Goal: Transaction & Acquisition: Purchase product/service

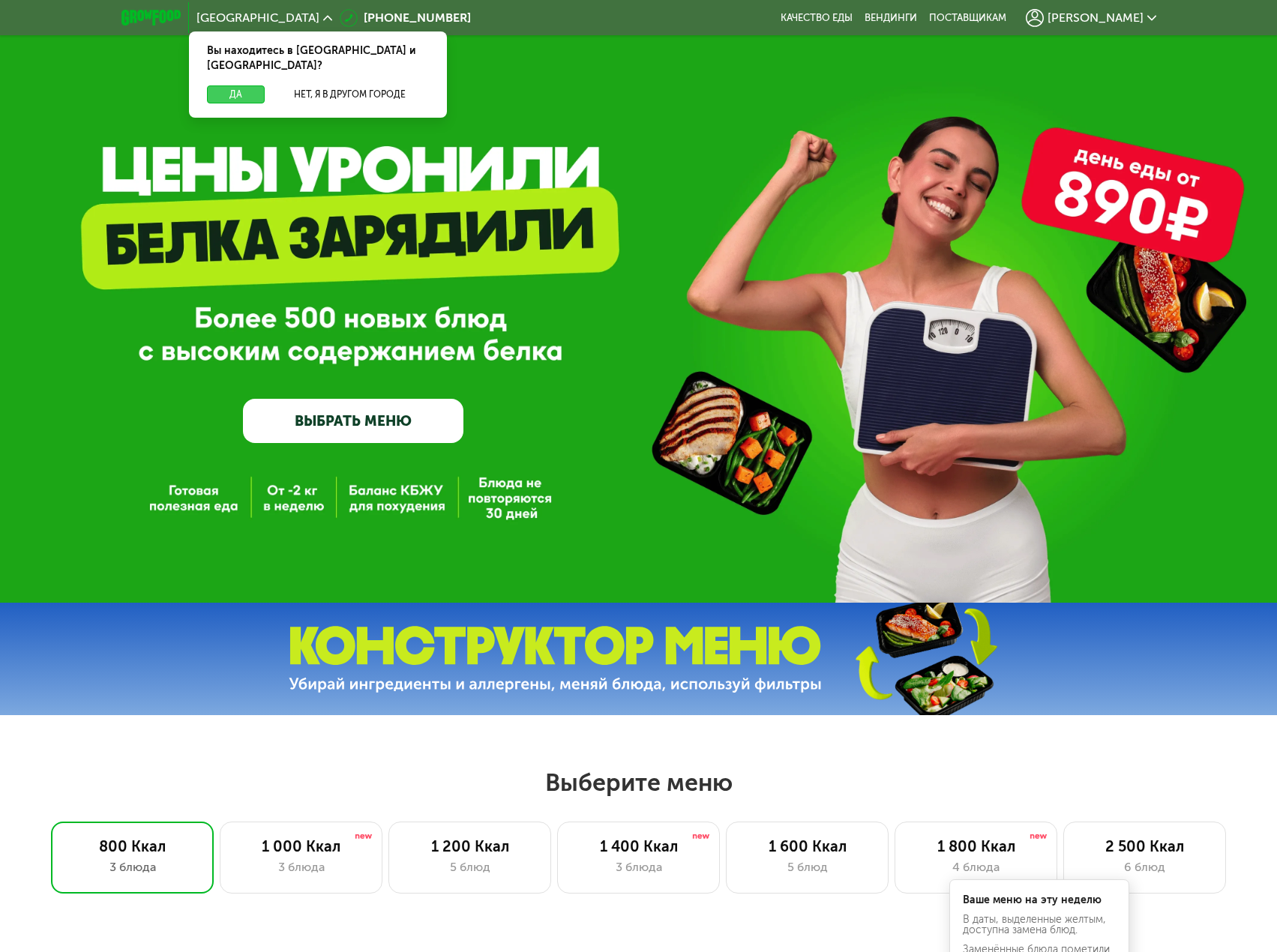
click at [243, 85] on button "Да" at bounding box center [236, 94] width 58 height 18
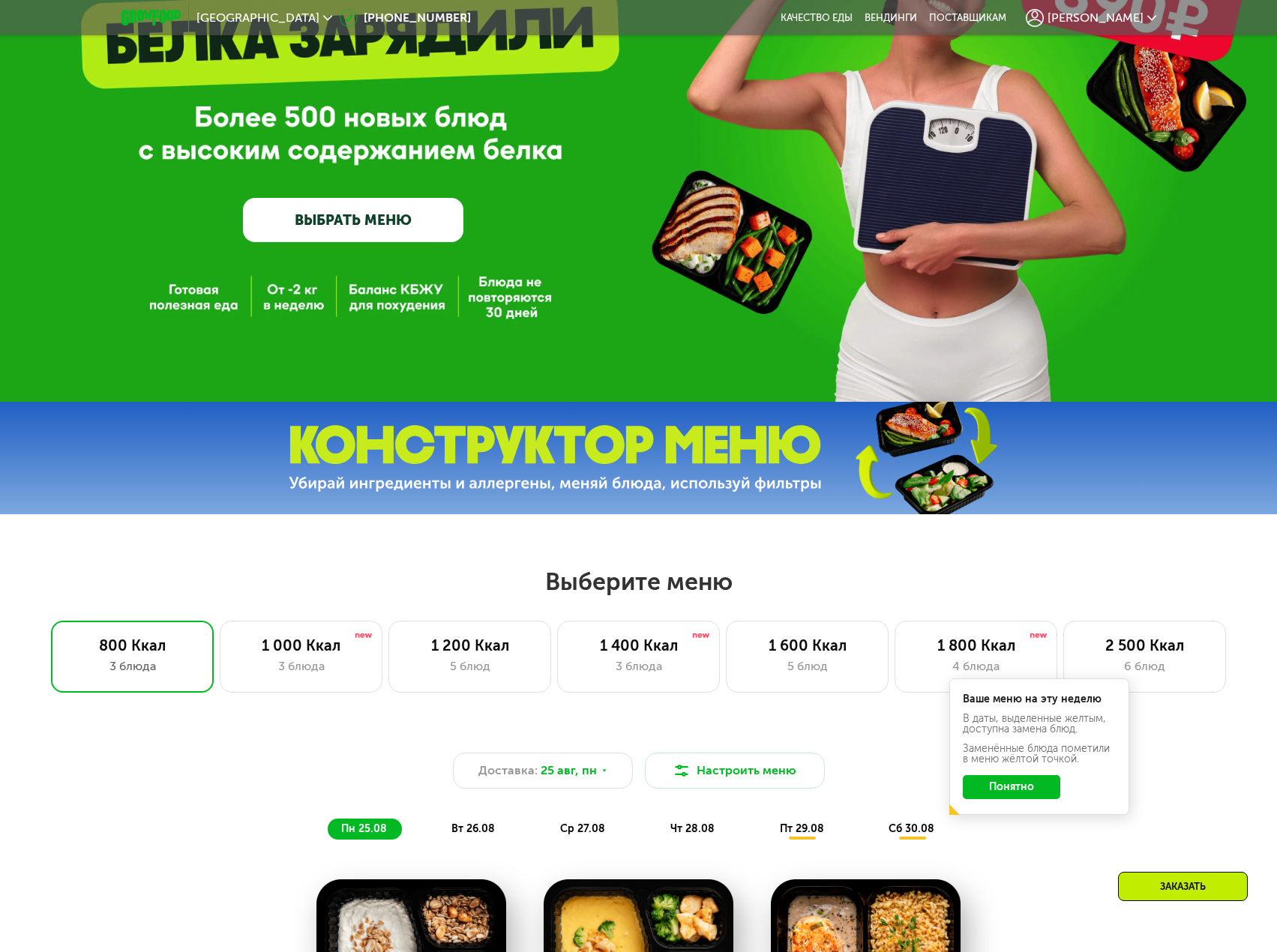
scroll to position [225, 0]
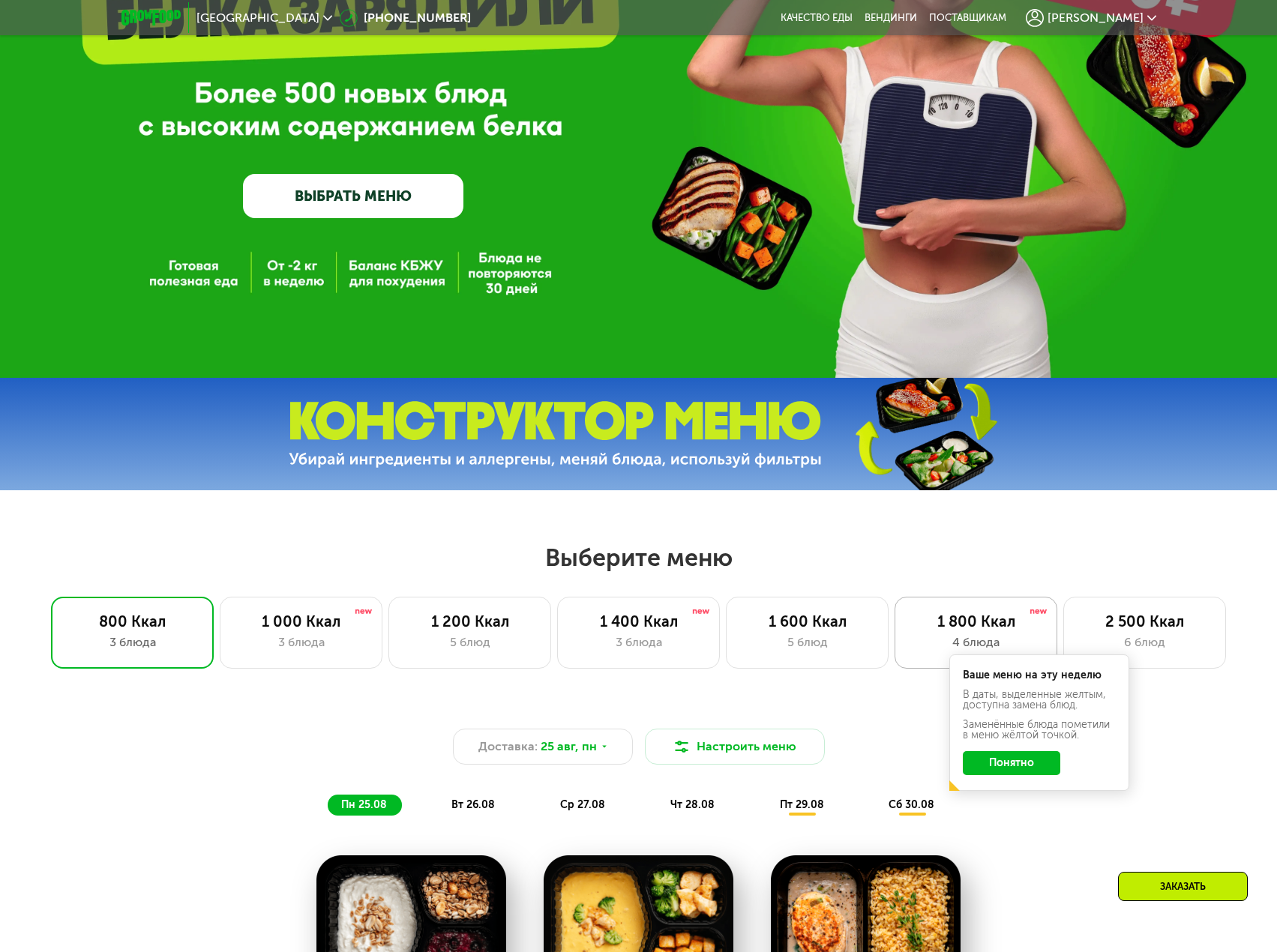
click at [947, 628] on div "1 800 Ккал" at bounding box center [976, 621] width 131 height 18
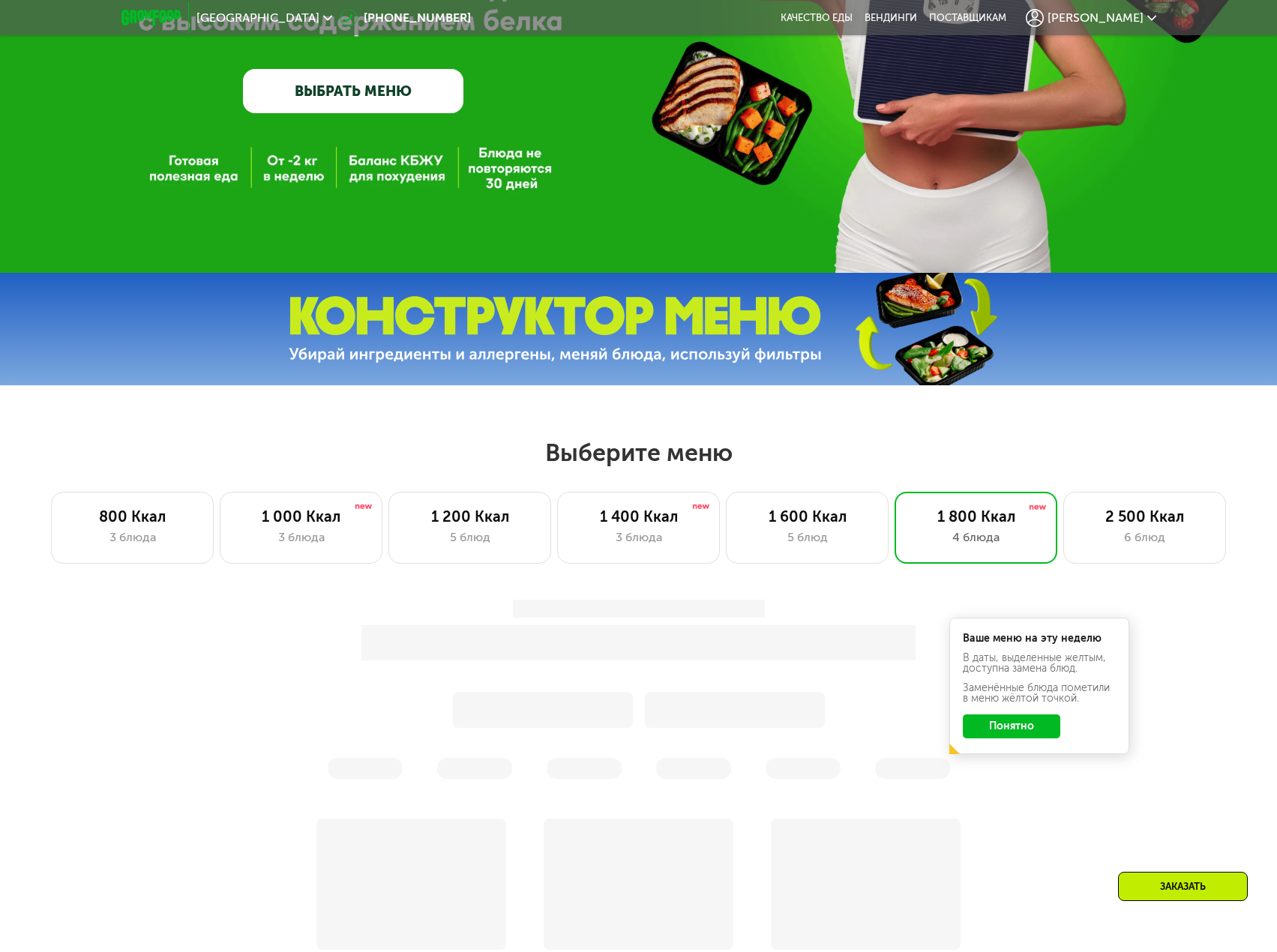
scroll to position [525, 0]
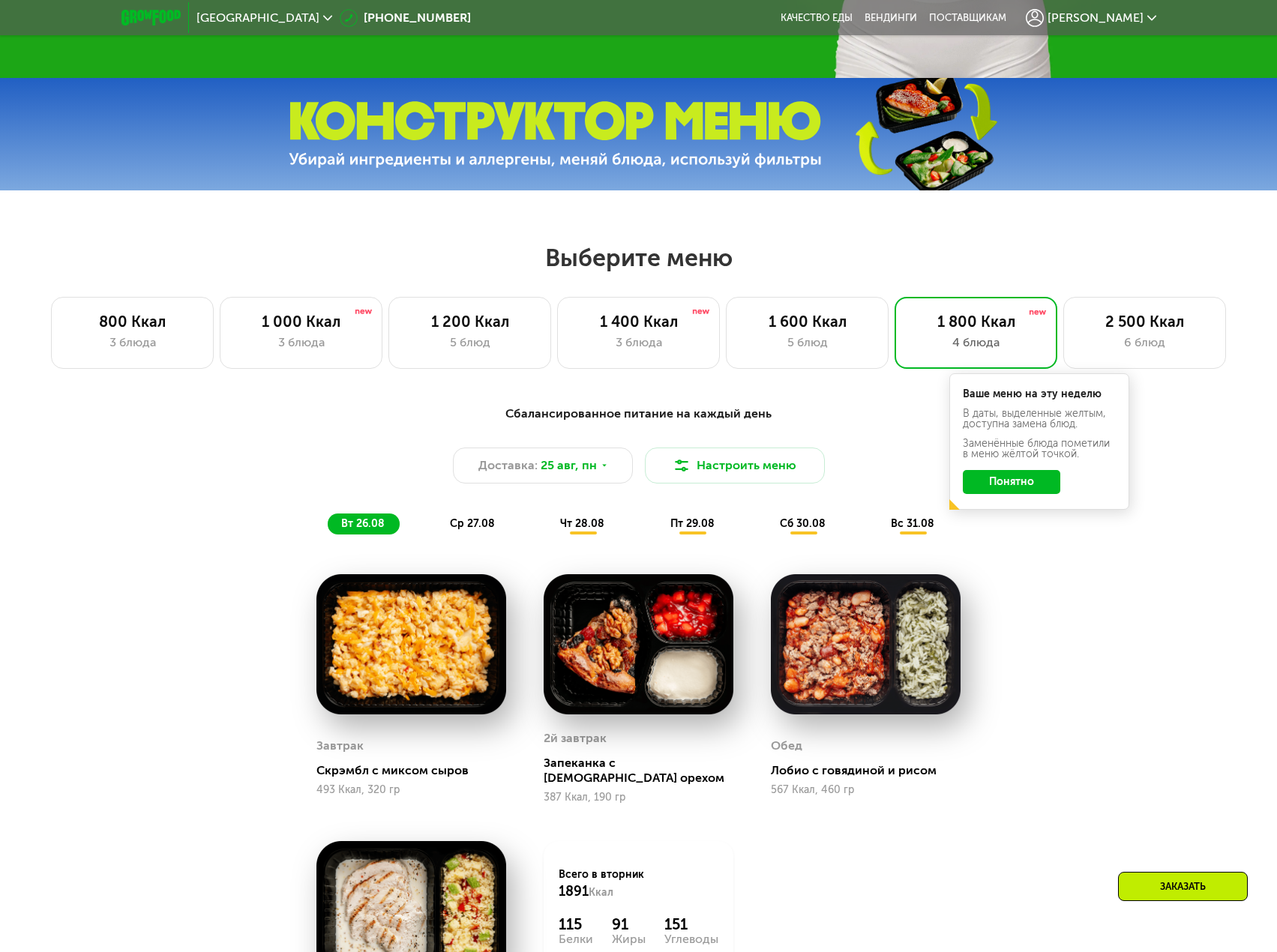
click at [1016, 492] on button "Понятно" at bounding box center [1011, 482] width 97 height 24
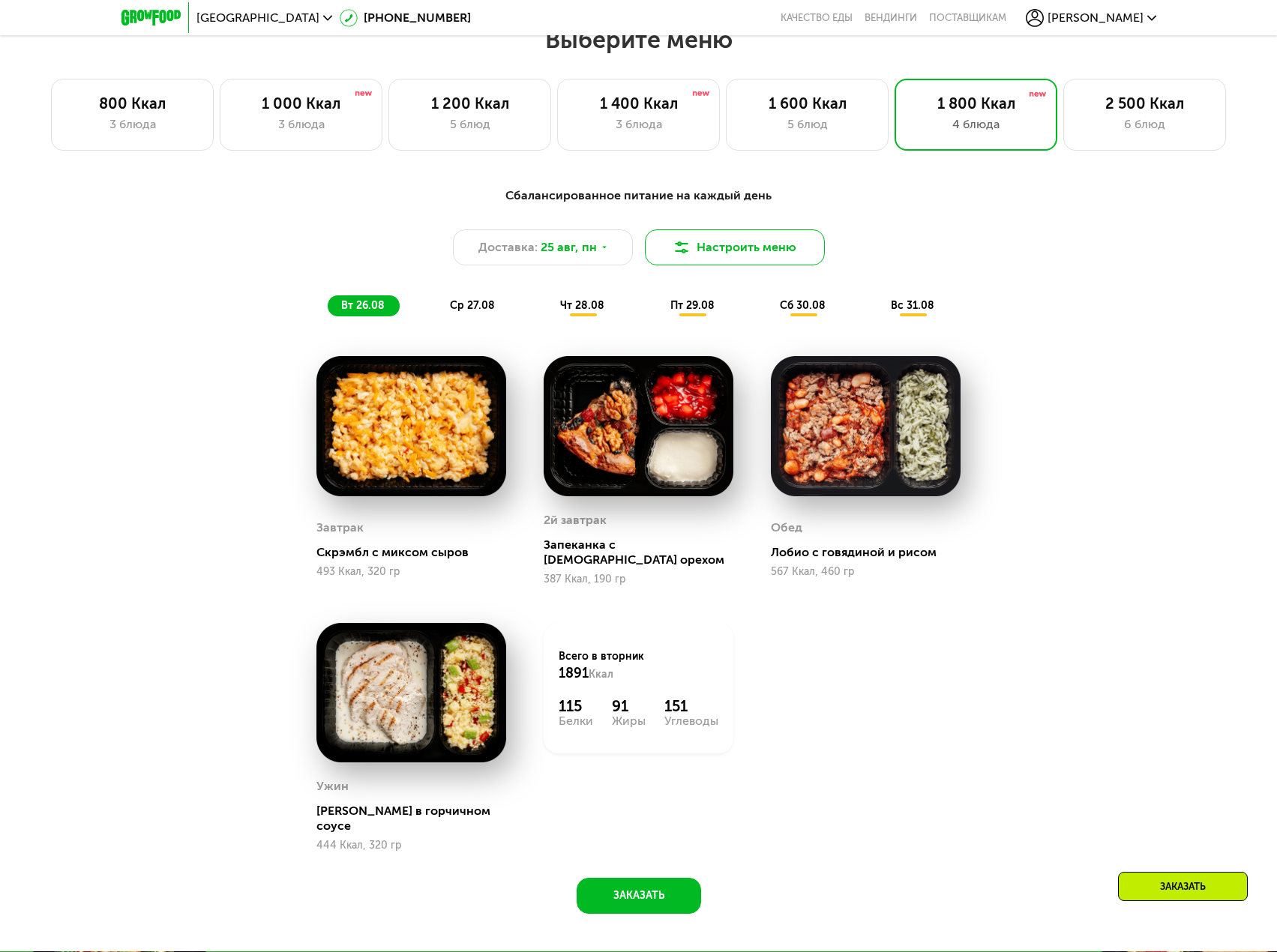
scroll to position [825, 0]
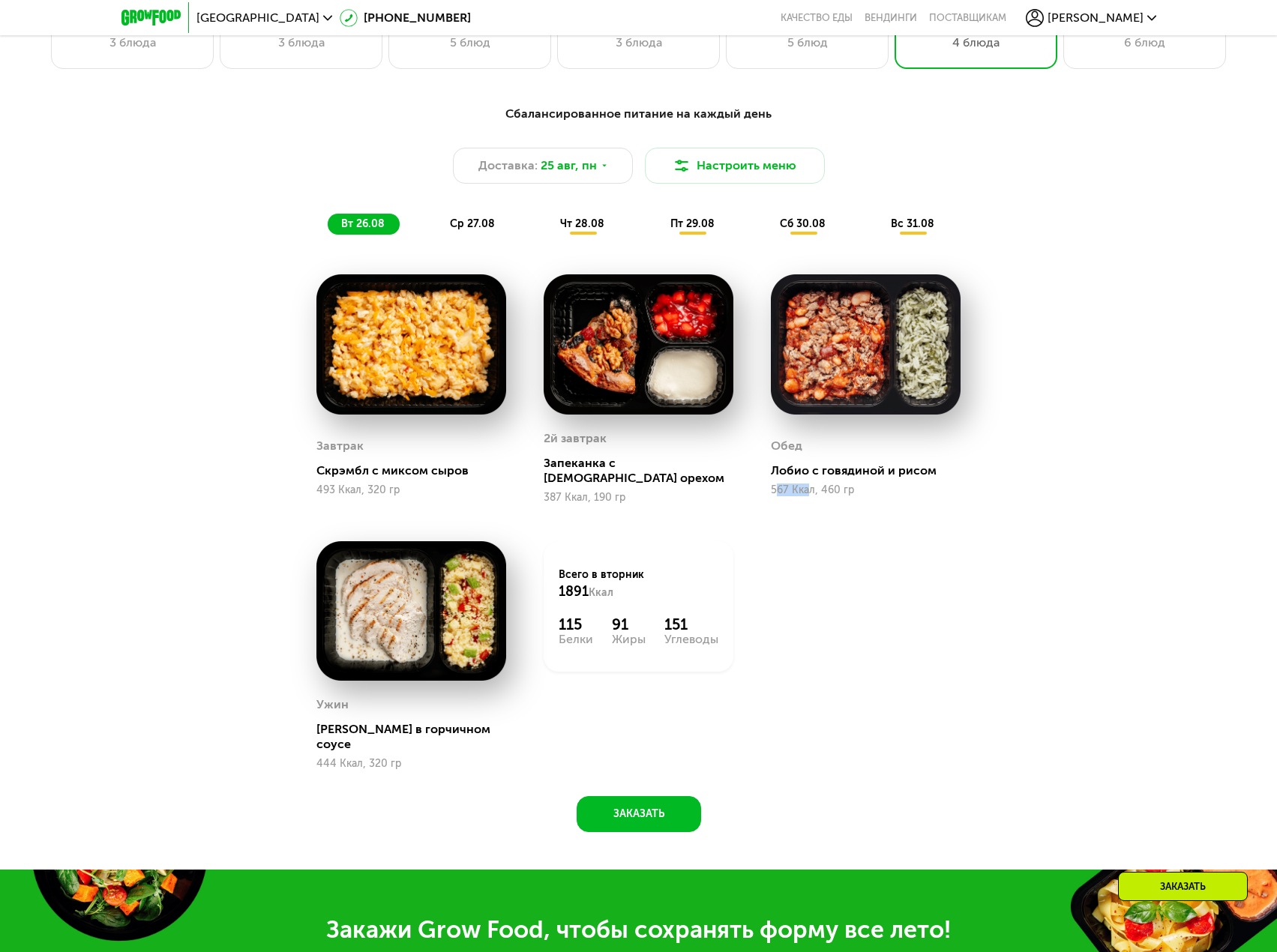
drag, startPoint x: 775, startPoint y: 486, endPoint x: 807, endPoint y: 485, distance: 32.0
click at [807, 485] on div "567 Ккал, 460 гр" at bounding box center [865, 491] width 189 height 12
click at [792, 499] on div "[PERSON_NAME] с говядиной и рисом 567 Ккал, 460 гр" at bounding box center [865, 389] width 227 height 267
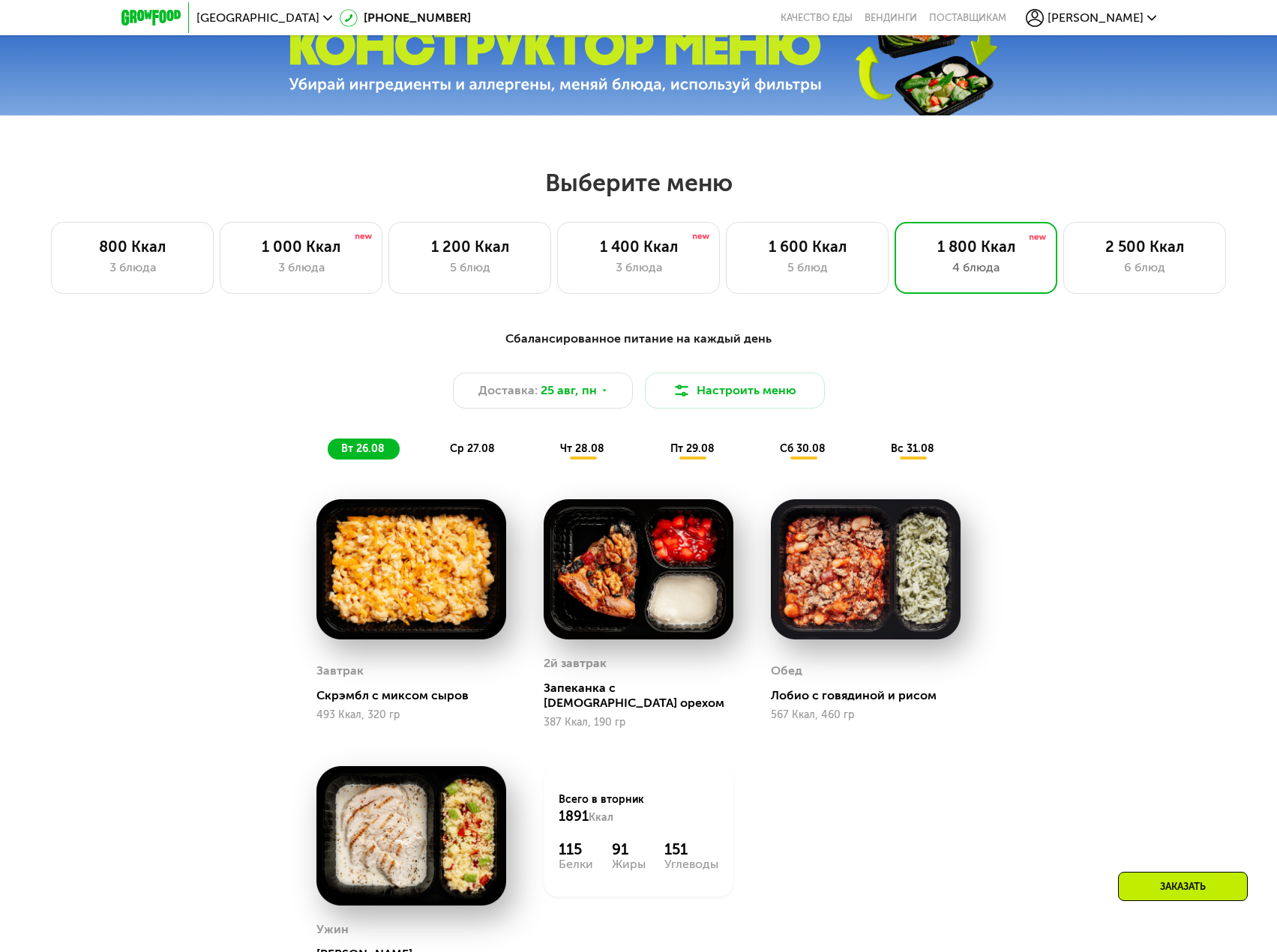
click at [476, 468] on div "Сбалансированное питание на каждый день Доставка: [DATE] Настроить меню вт 26.0…" at bounding box center [639, 394] width 906 height 148
click at [547, 460] on div "ср 27.08" at bounding box center [583, 449] width 73 height 21
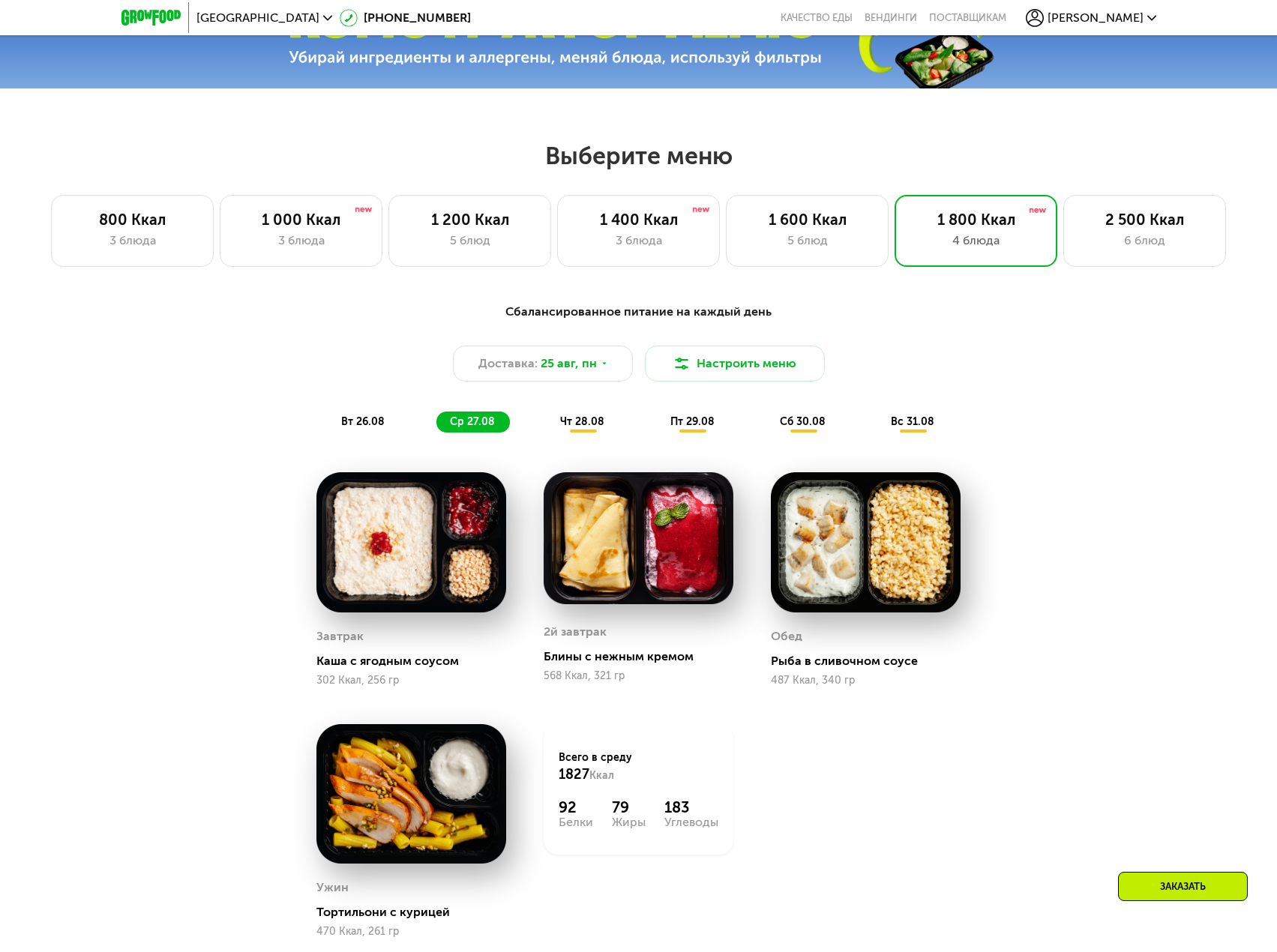
scroll to position [675, 0]
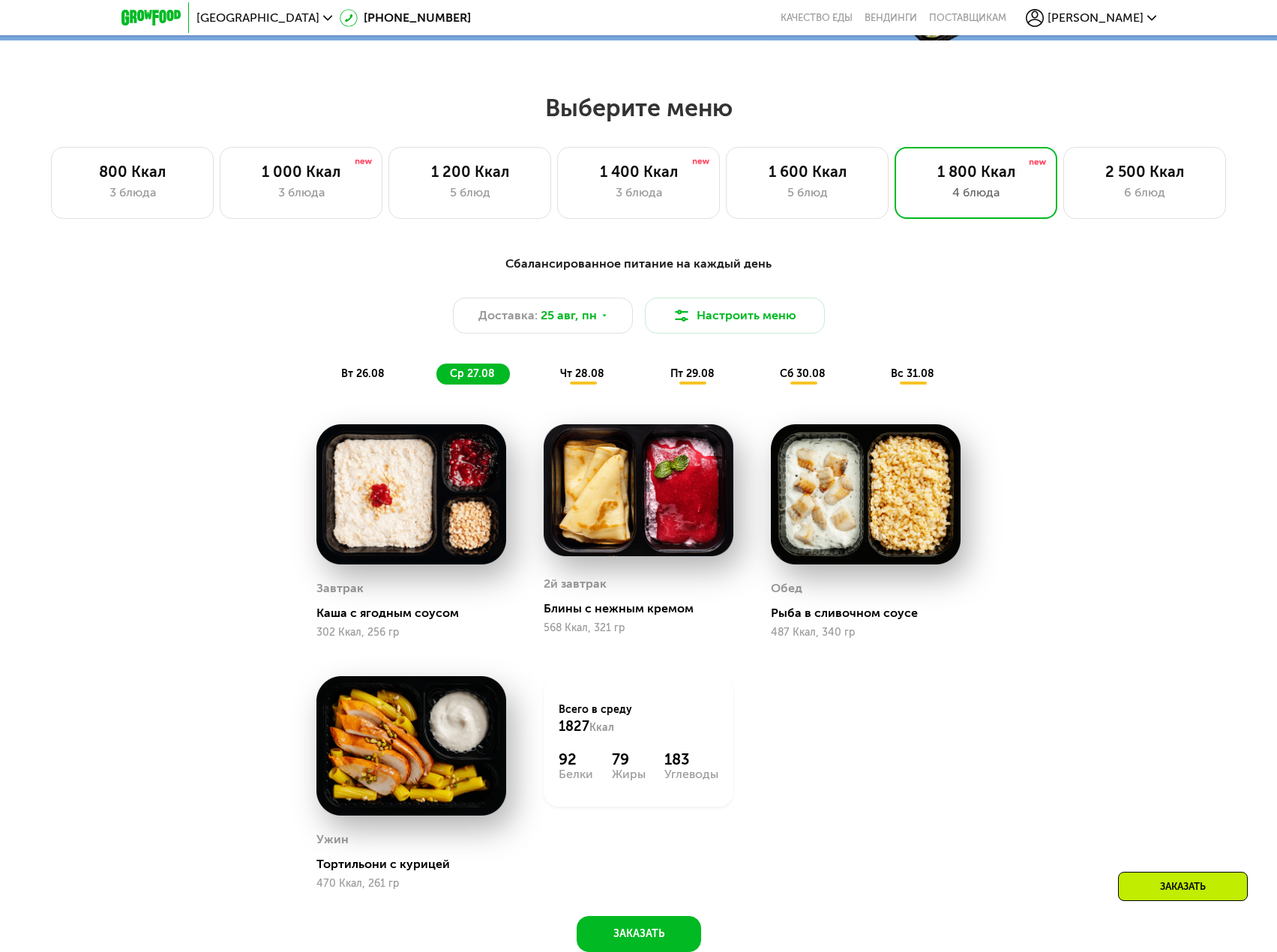
click at [560, 374] on span "чт 28.08" at bounding box center [582, 374] width 44 height 13
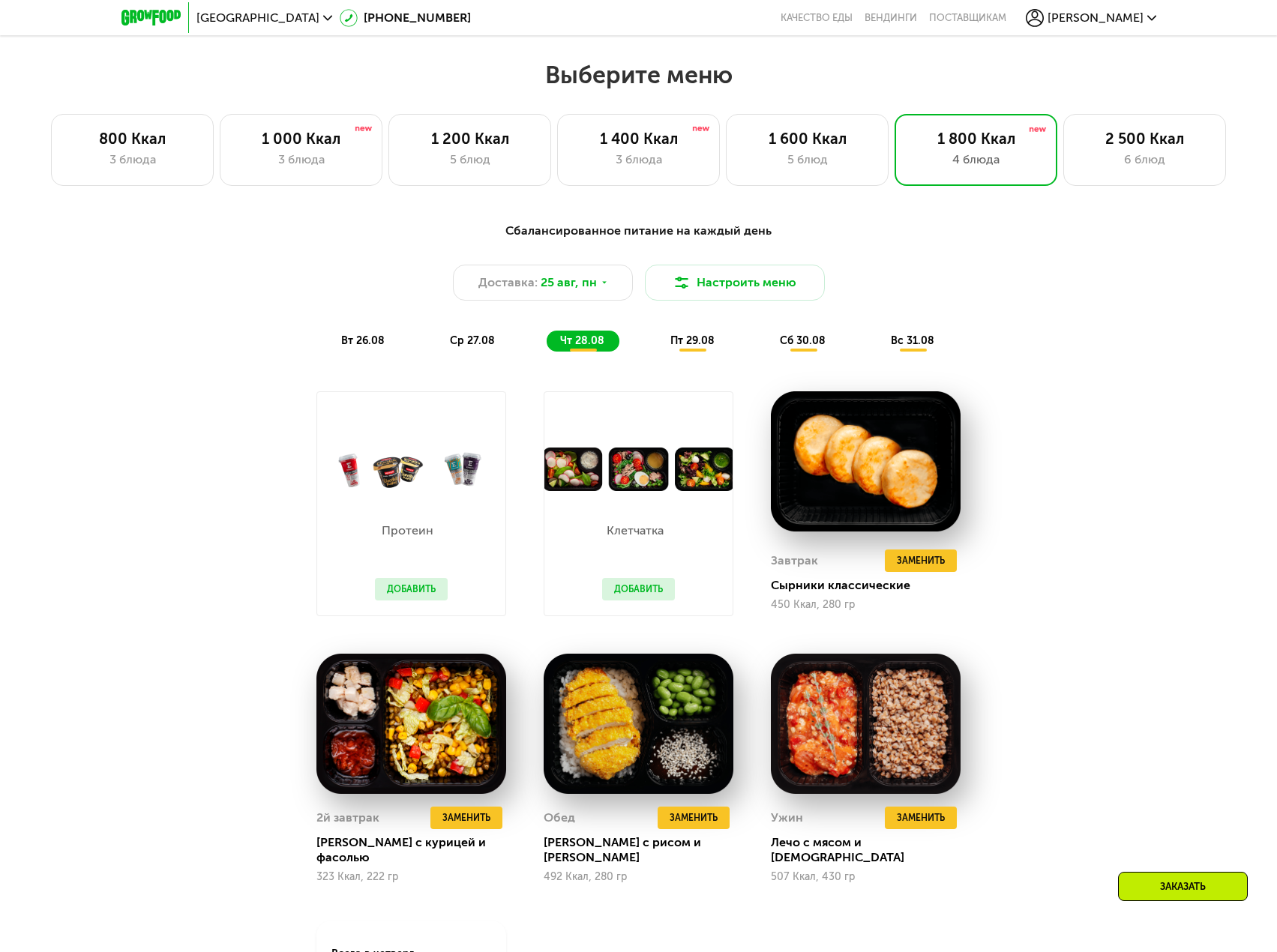
scroll to position [750, 0]
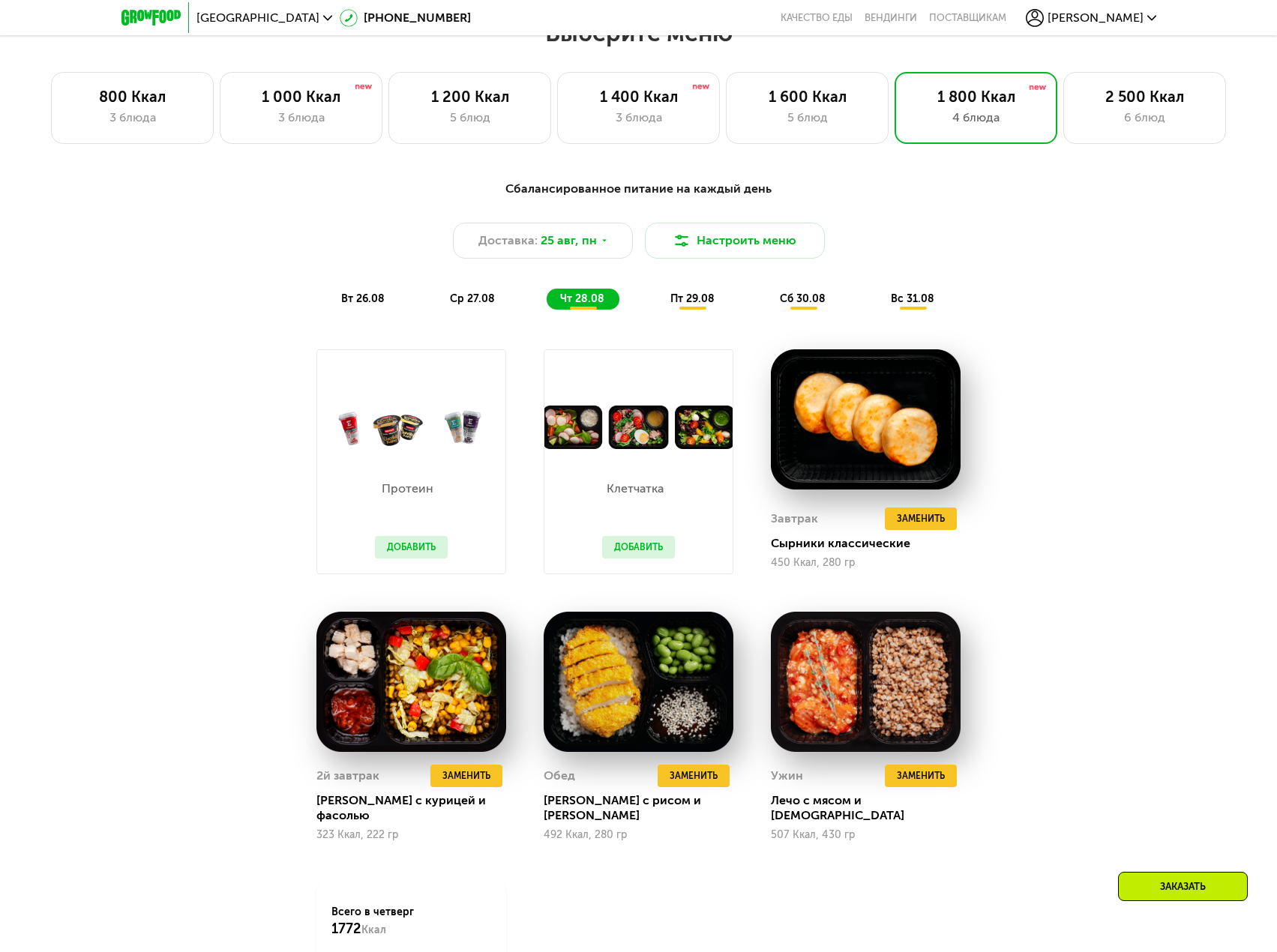
click at [705, 301] on span "пт 29.08" at bounding box center [693, 299] width 44 height 13
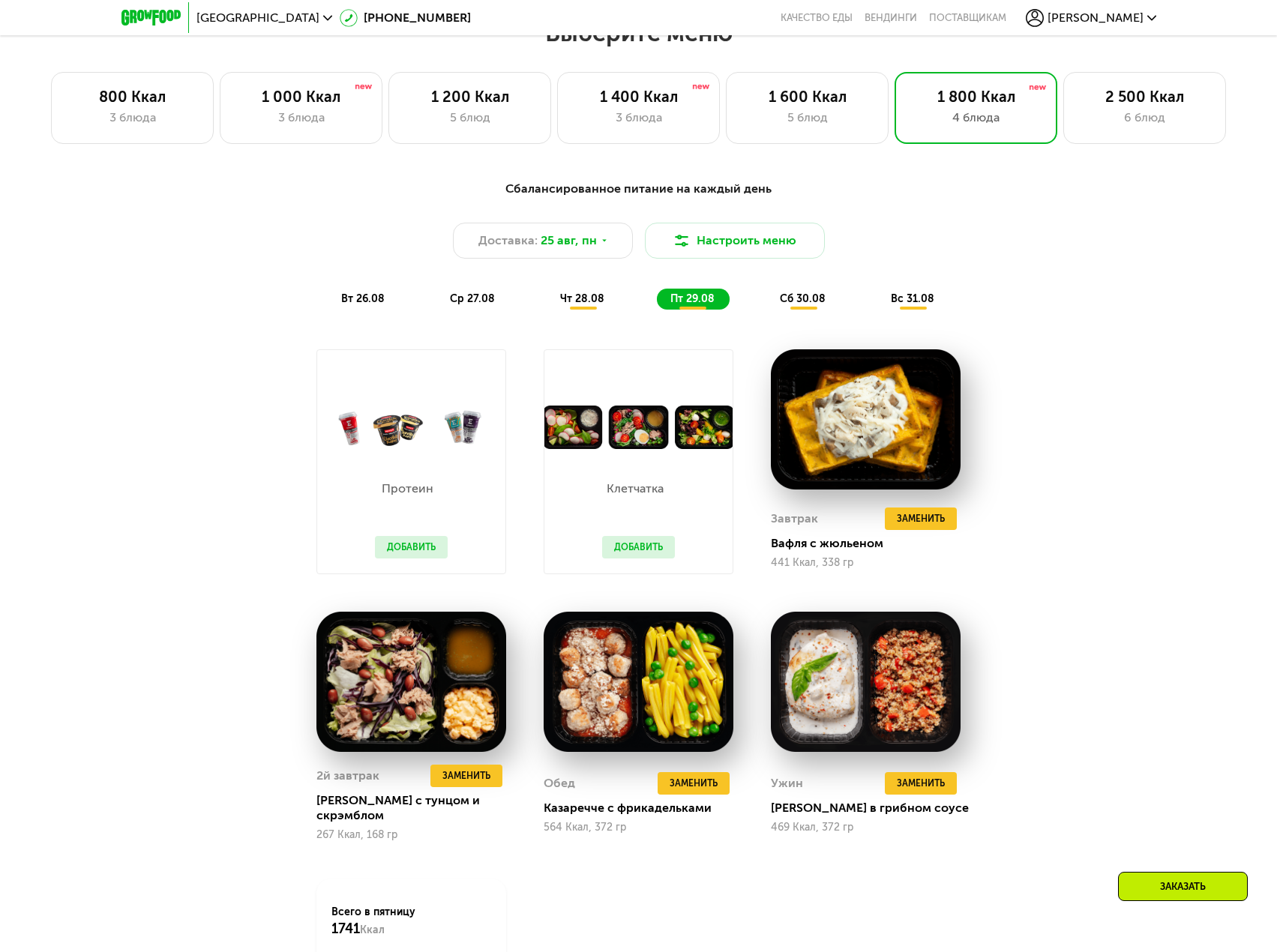
click at [436, 310] on div "вт 26.08" at bounding box center [473, 299] width 73 height 21
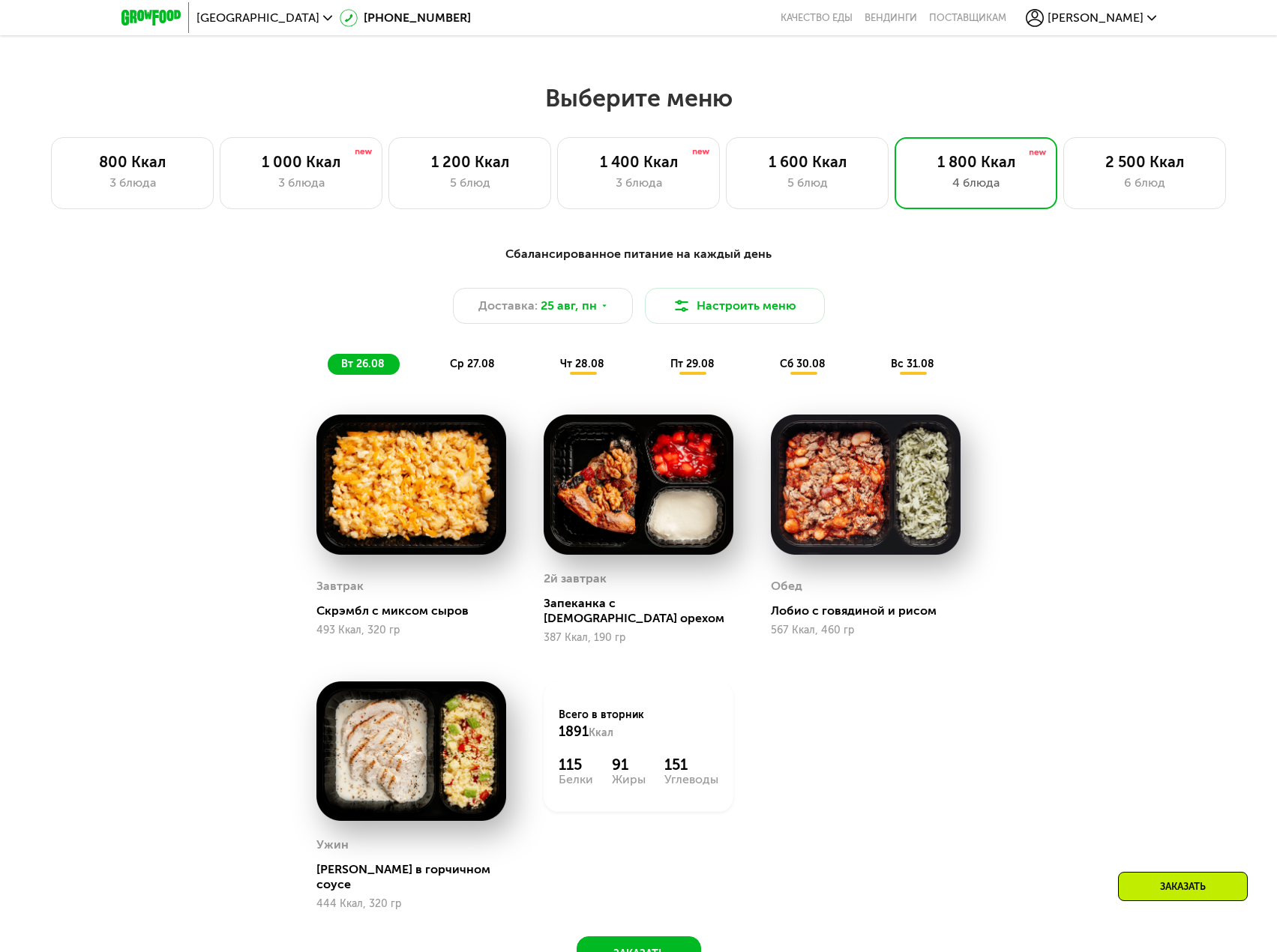
scroll to position [675, 0]
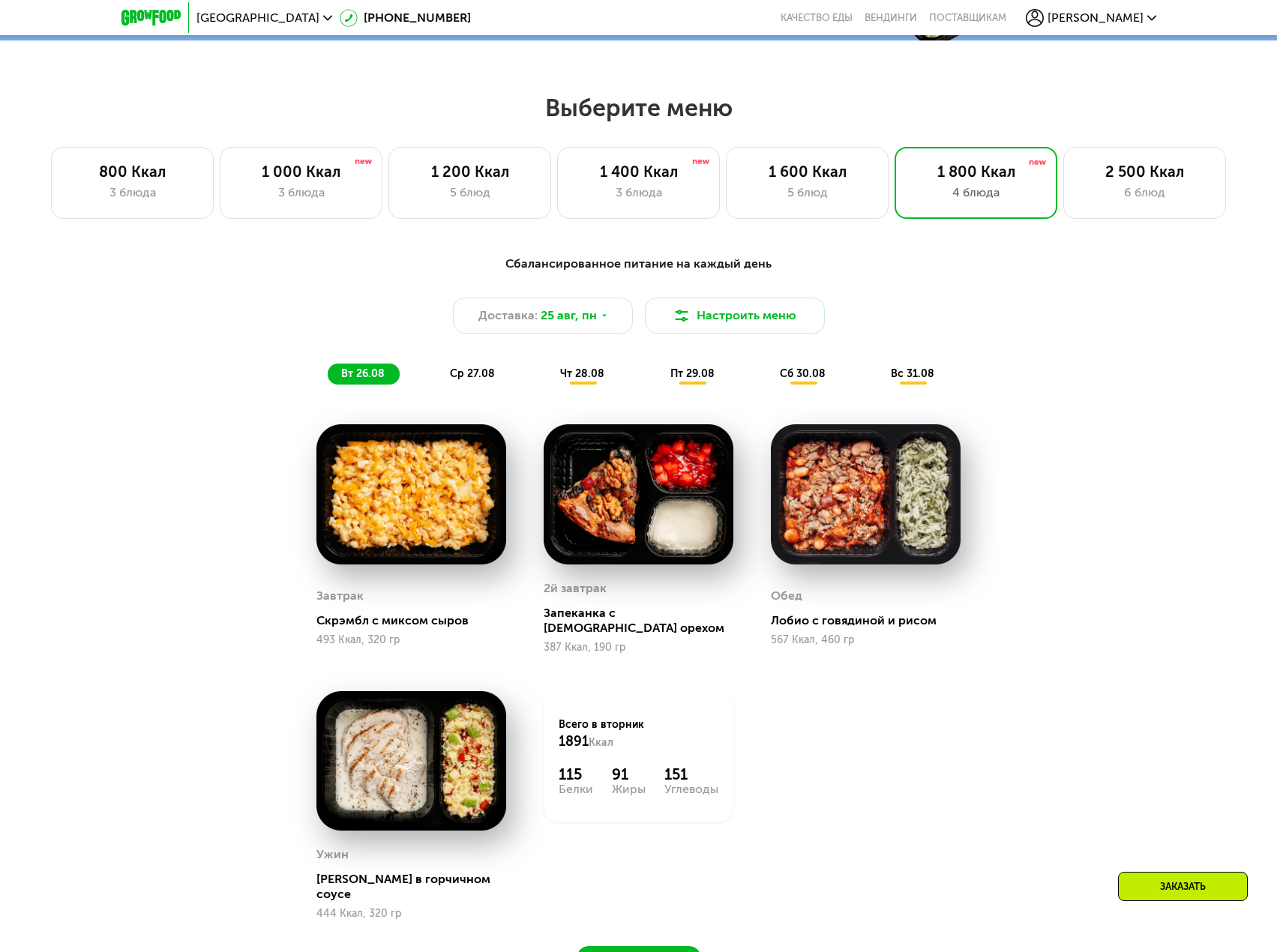
click at [450, 380] on span "ср 27.08" at bounding box center [472, 374] width 45 height 13
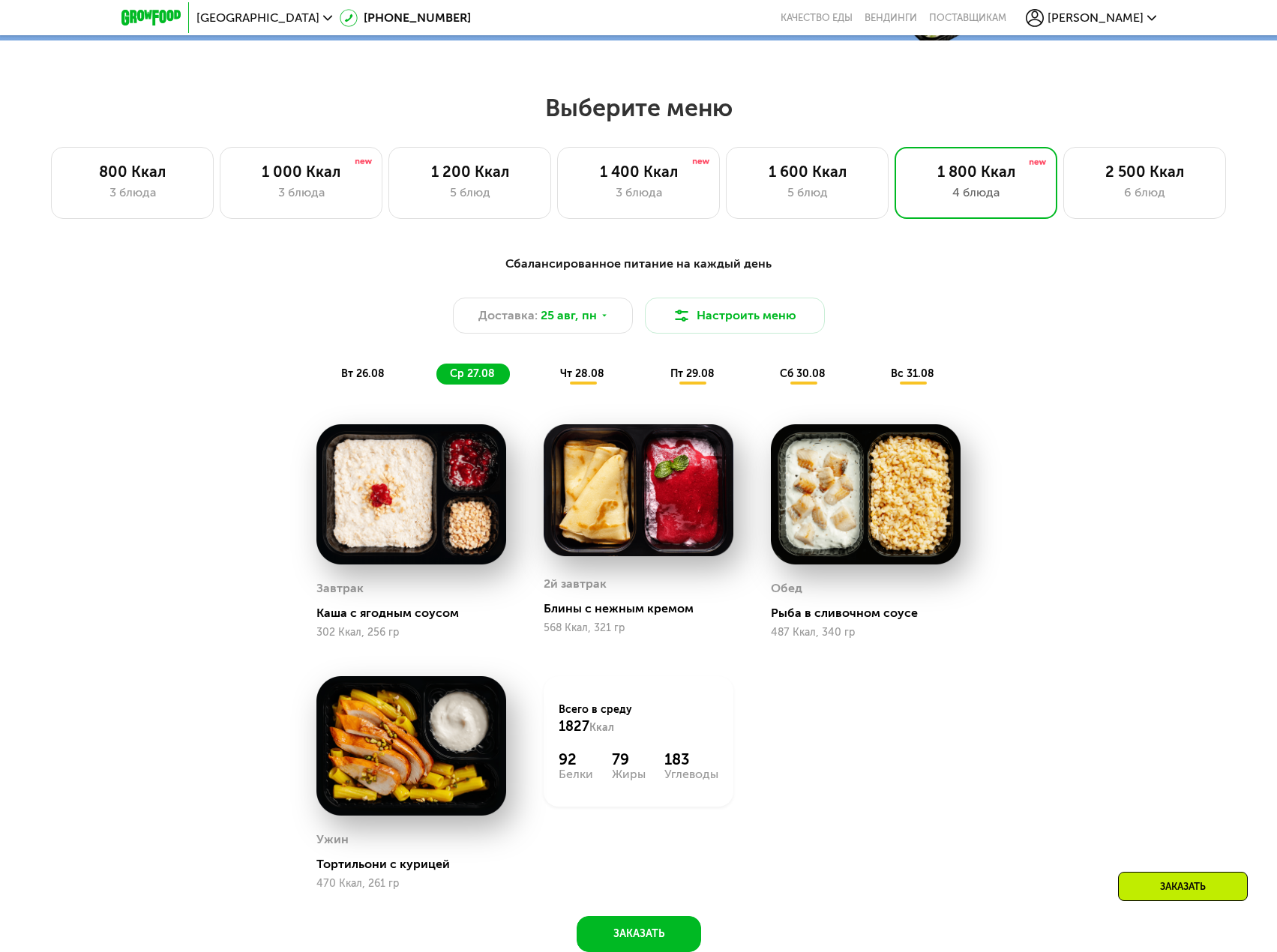
click at [572, 375] on span "чт 28.08" at bounding box center [582, 374] width 44 height 13
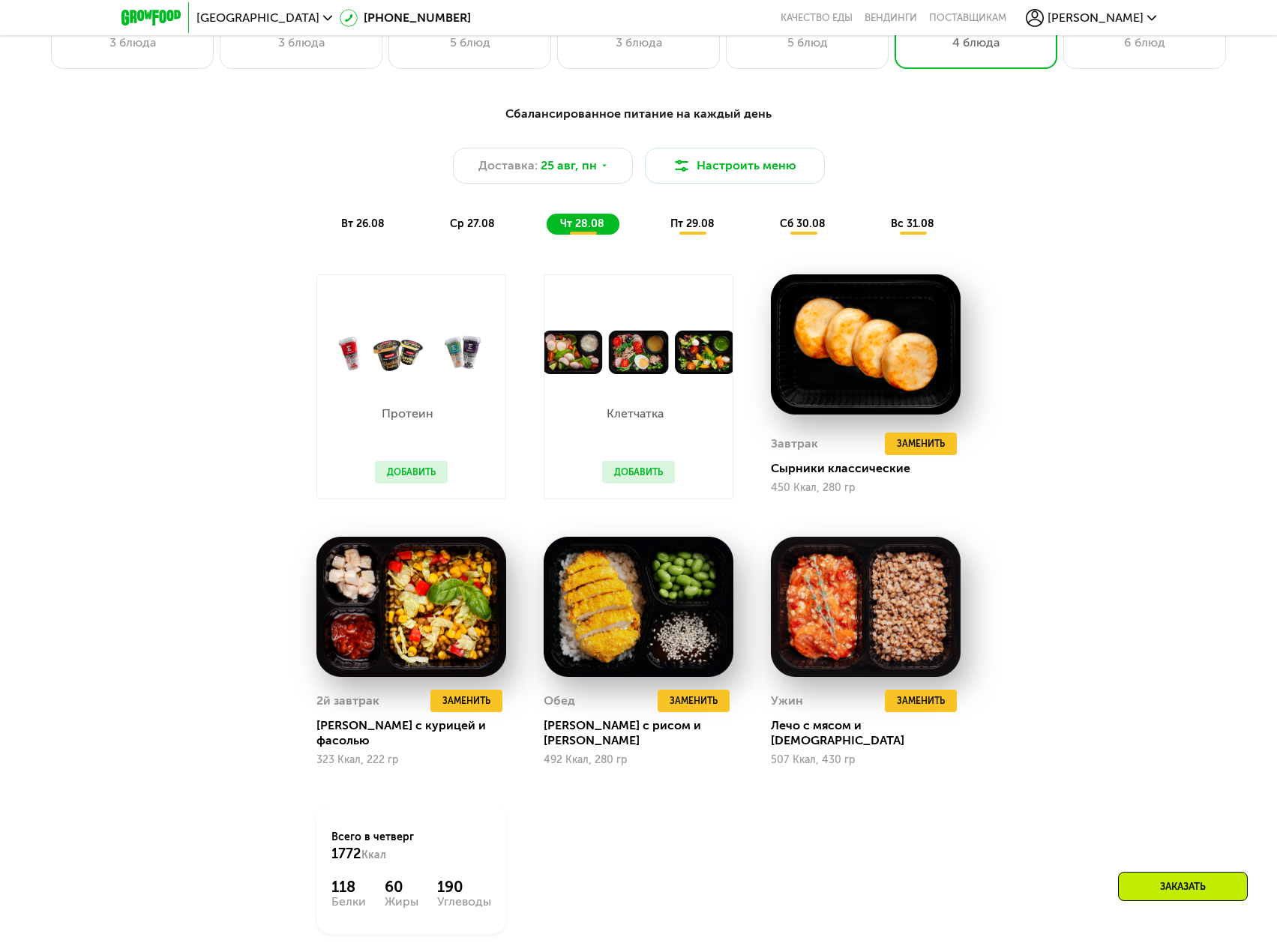
scroll to position [855, 0]
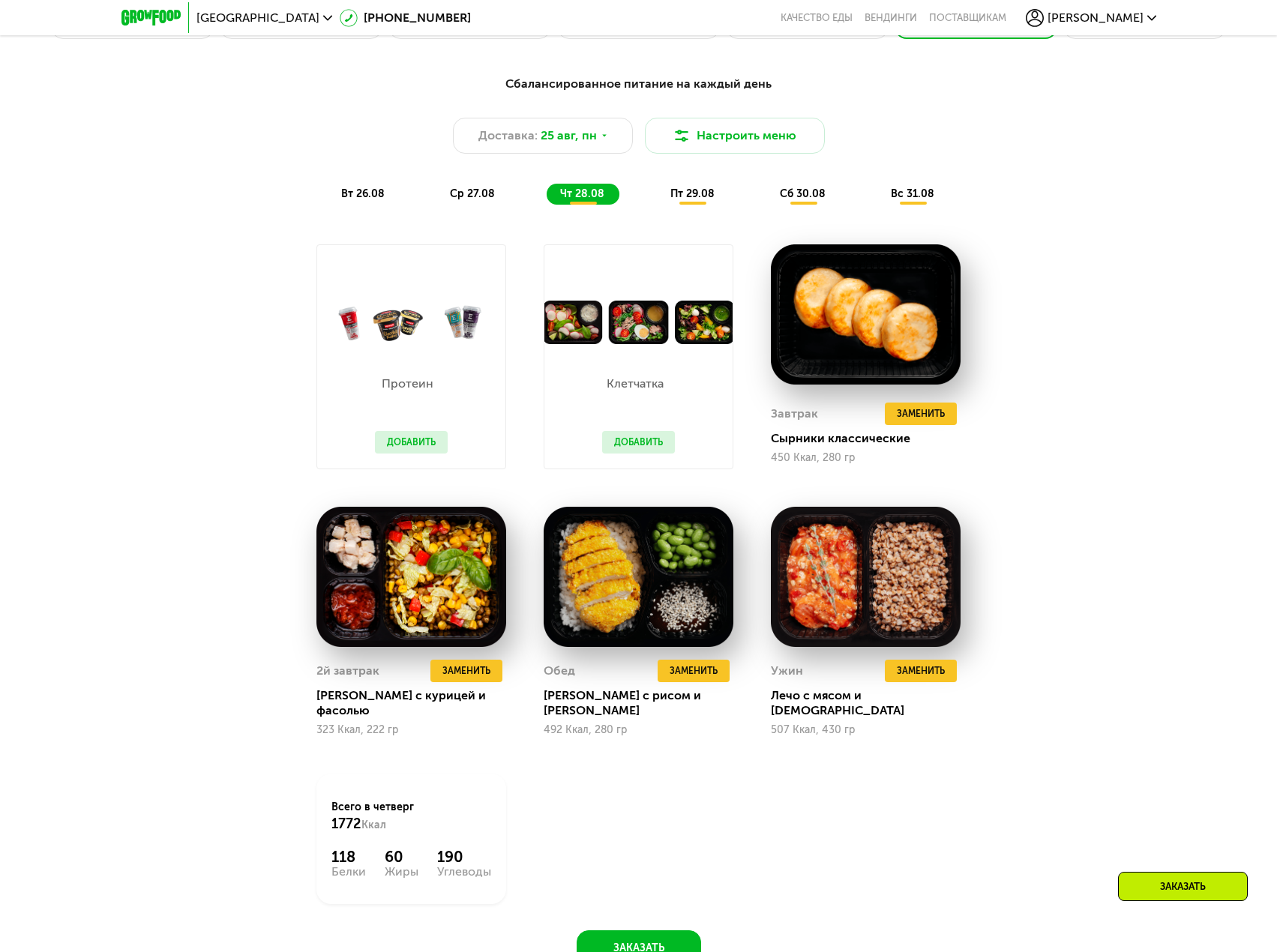
click at [688, 200] on span "пт 29.08" at bounding box center [693, 194] width 44 height 13
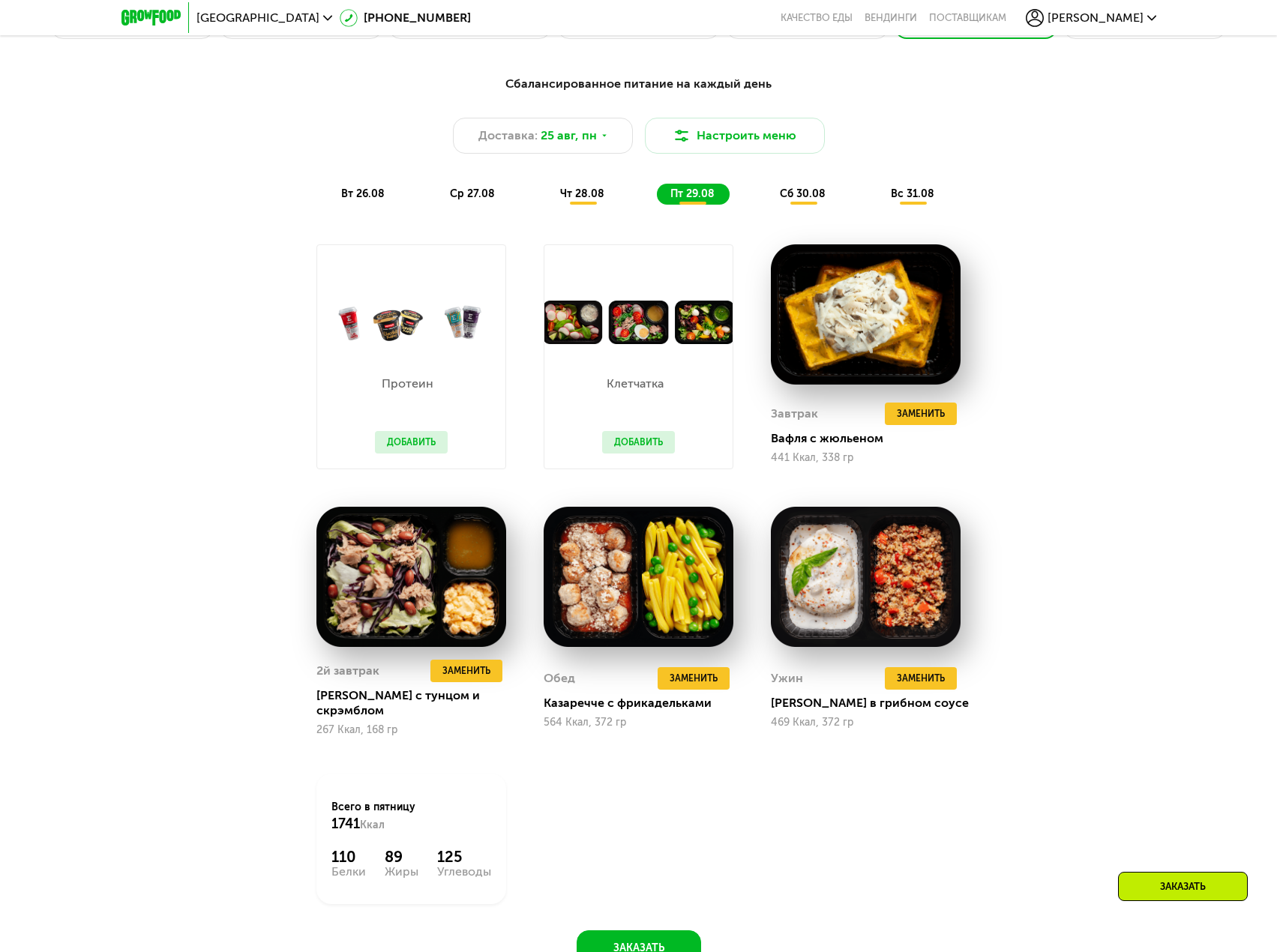
click at [798, 200] on span "сб 30.08" at bounding box center [803, 194] width 46 height 13
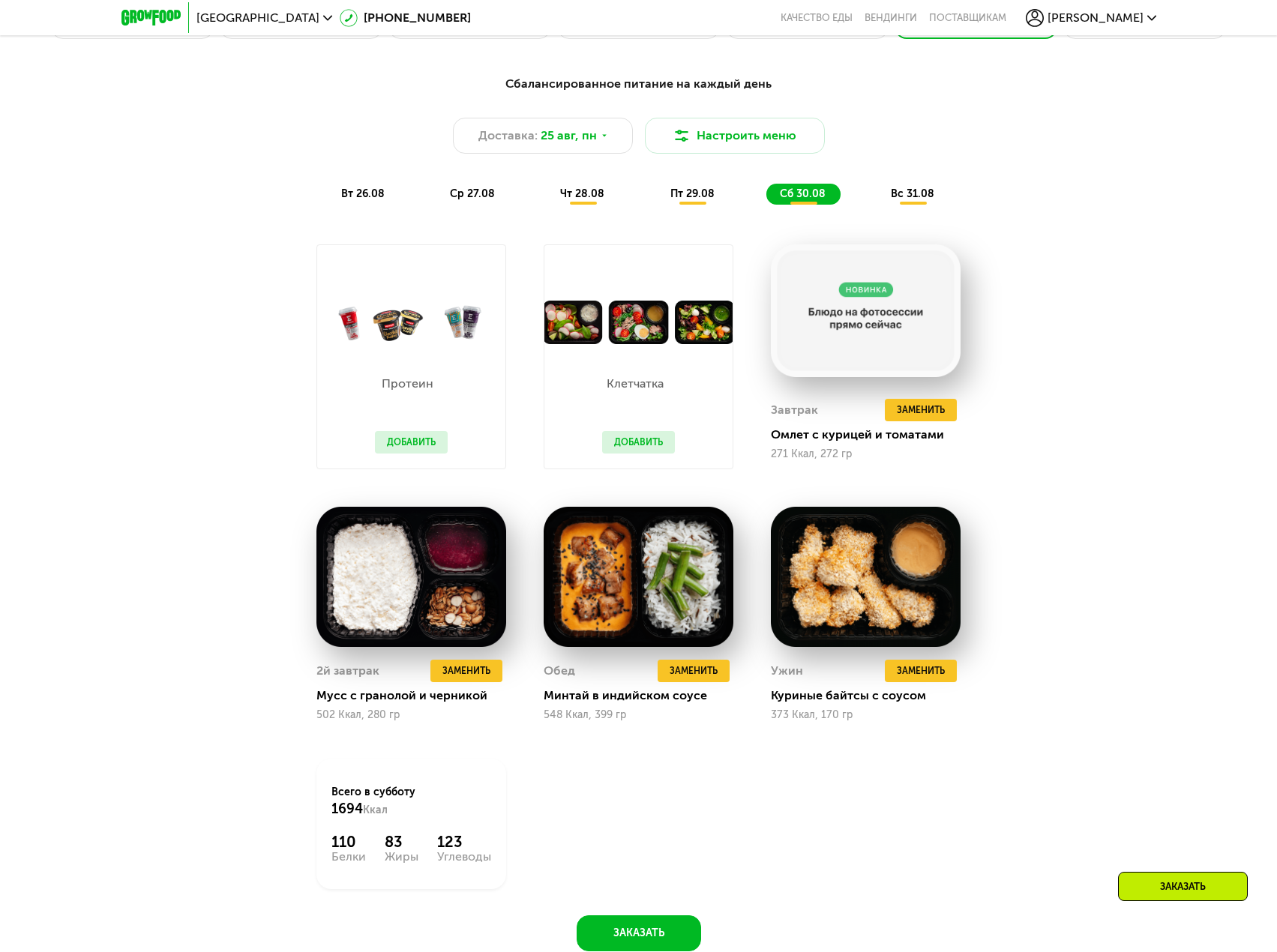
click at [940, 198] on div "вс 31.08" at bounding box center [913, 194] width 72 height 21
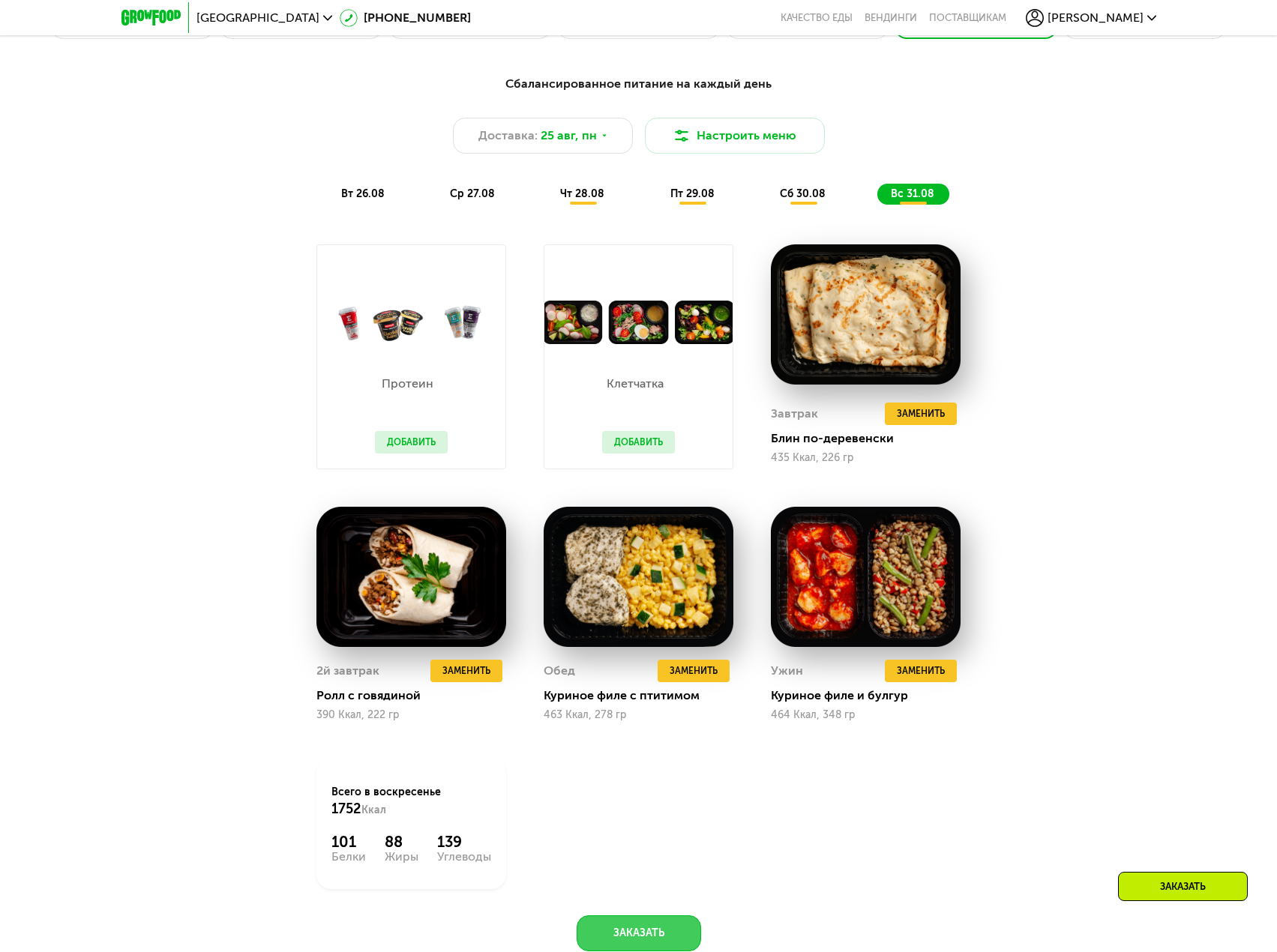
click at [632, 932] on button "Заказать" at bounding box center [639, 933] width 125 height 36
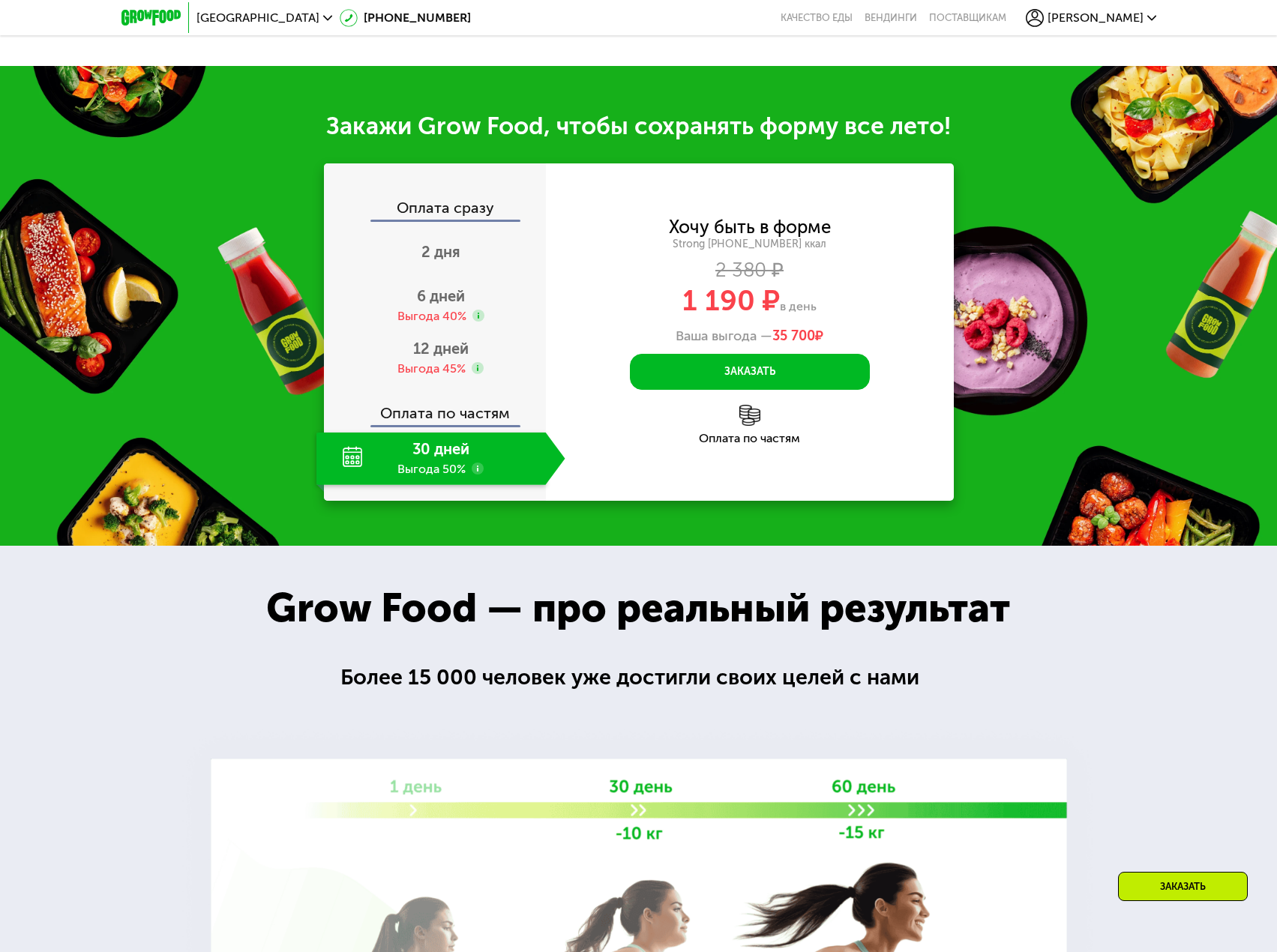
scroll to position [1849, 0]
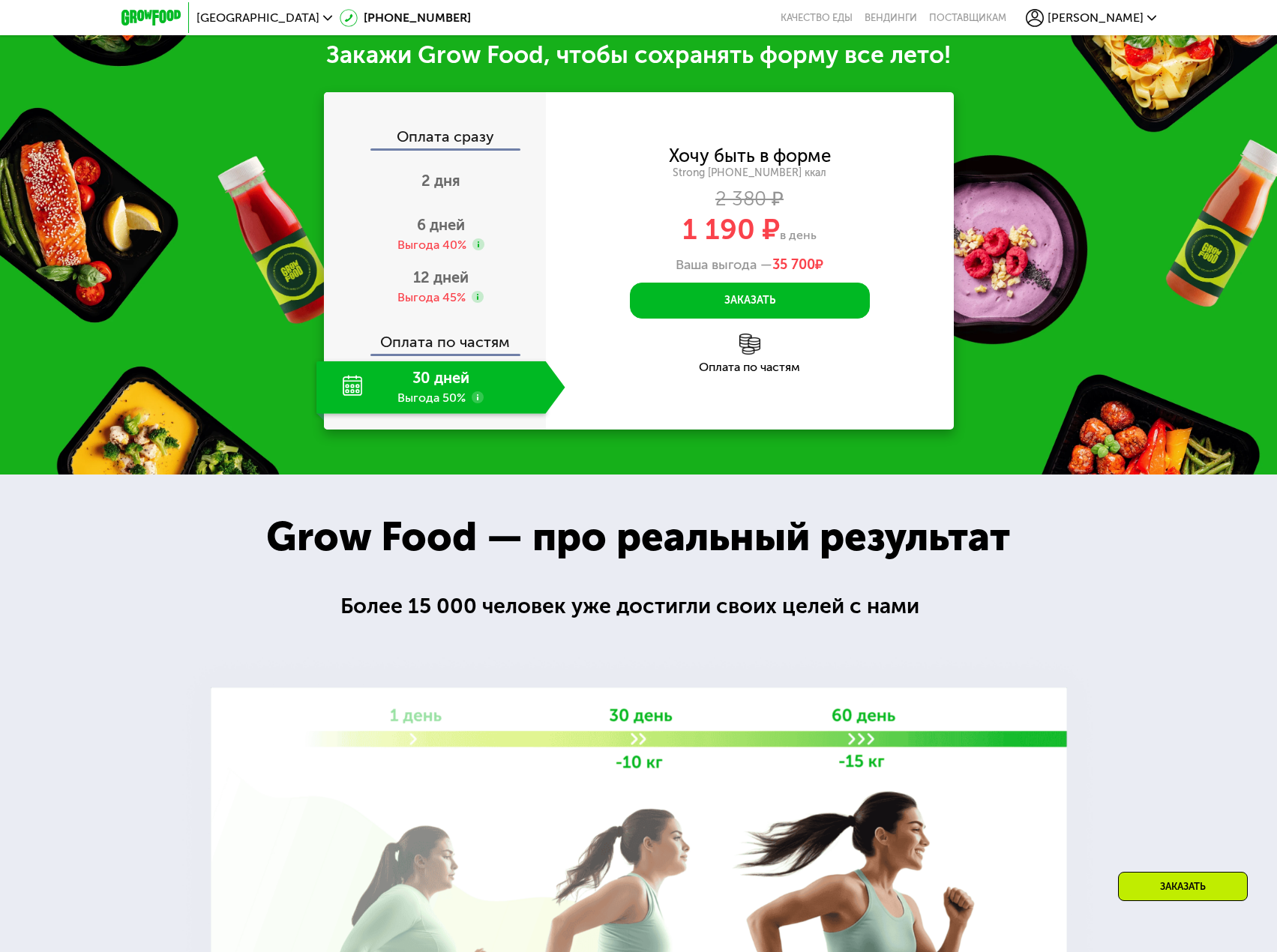
click at [334, 407] on div "30 дней Выгода 50%" at bounding box center [431, 388] width 229 height 53
click at [473, 402] on use at bounding box center [478, 398] width 12 height 12
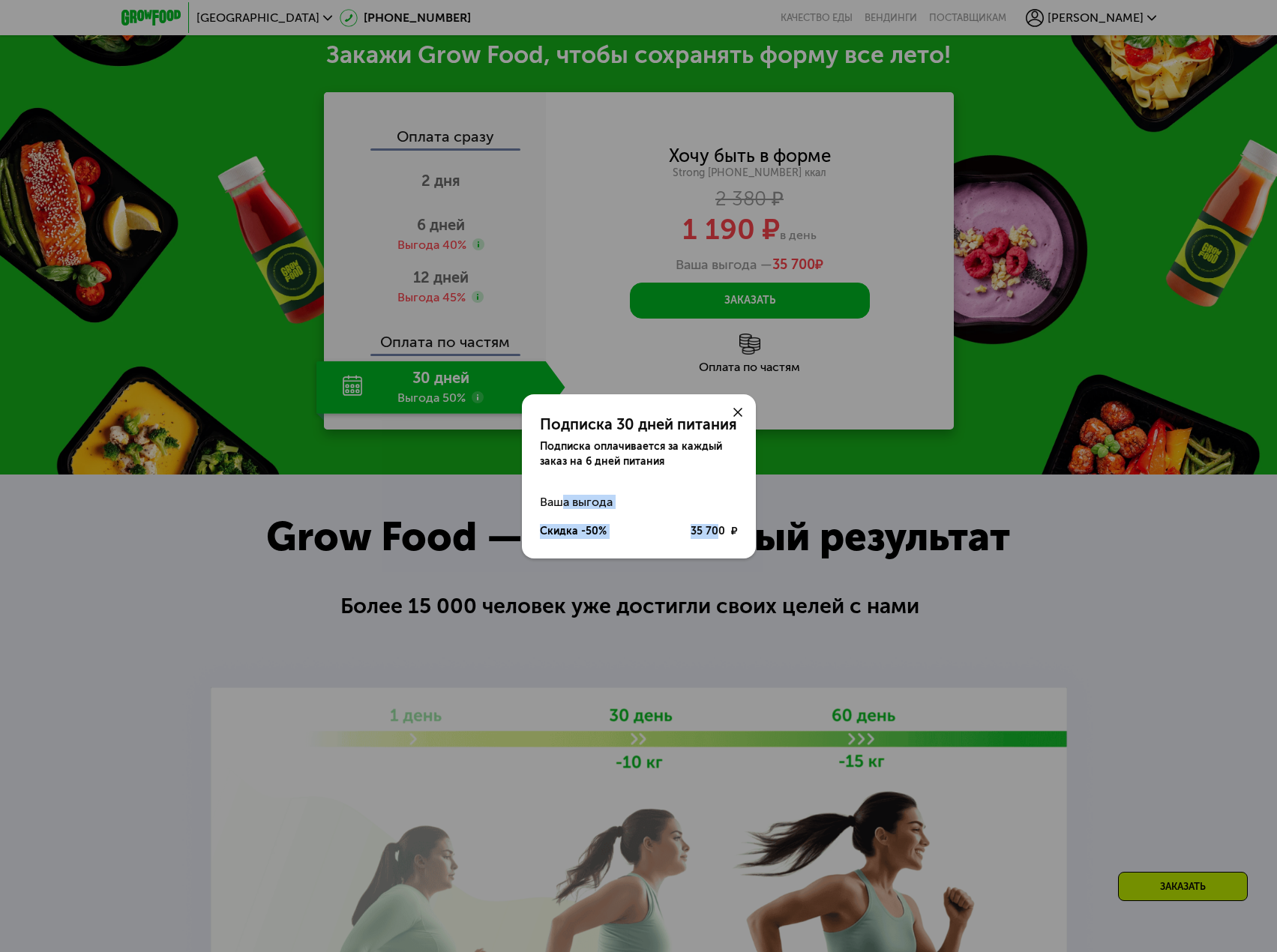
drag, startPoint x: 562, startPoint y: 502, endPoint x: 718, endPoint y: 529, distance: 158.3
click at [718, 529] on div "Ваша выгода Скидка -50% 35 700 ₽" at bounding box center [639, 516] width 234 height 59
click at [718, 529] on div "35 700 ₽" at bounding box center [713, 531] width 47 height 15
drag, startPoint x: 604, startPoint y: 523, endPoint x: 731, endPoint y: 530, distance: 127.2
click at [731, 530] on div "Скидка -50% 35 700 ₽" at bounding box center [639, 531] width 198 height 29
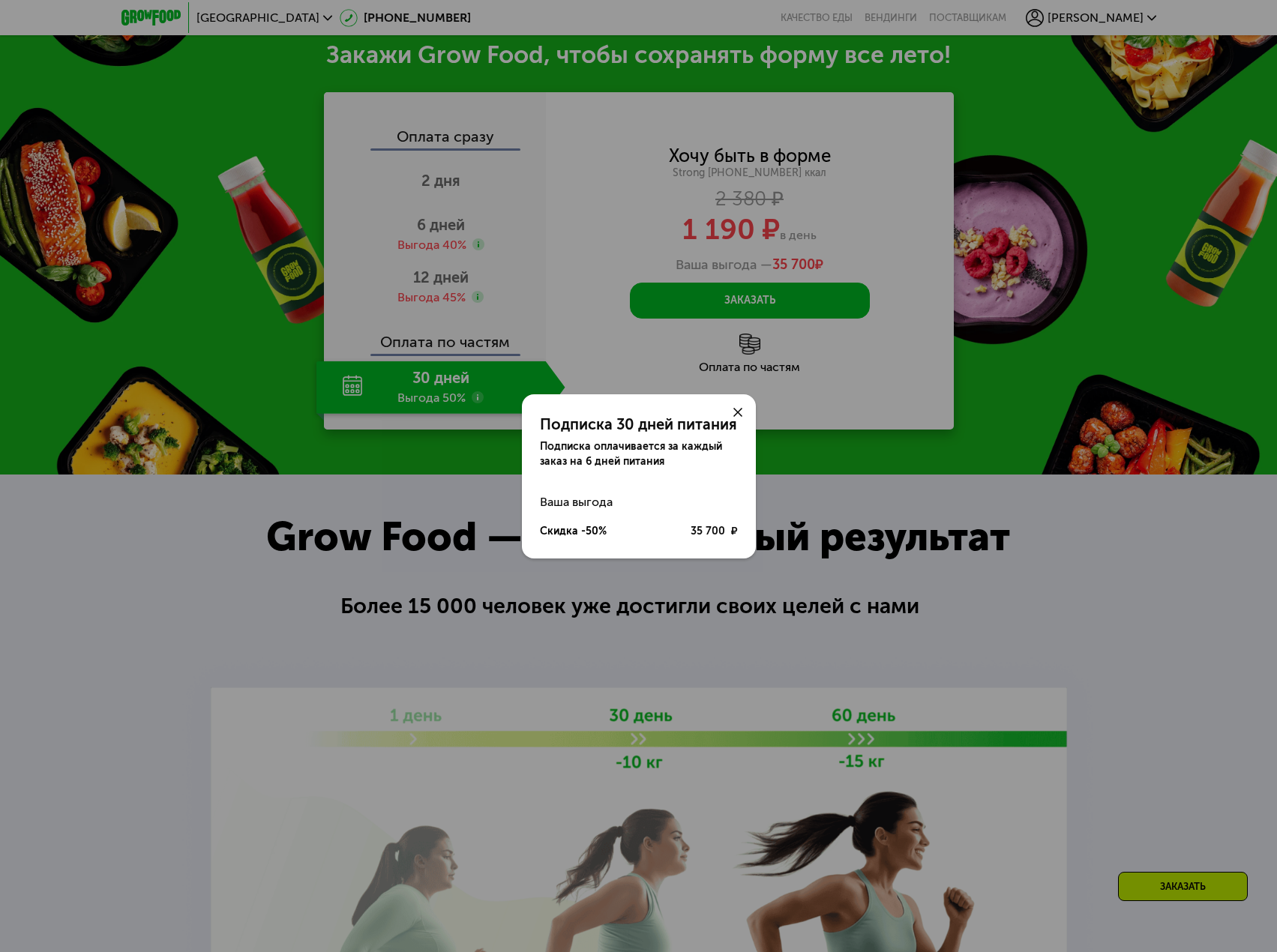
click at [731, 530] on span "₽" at bounding box center [734, 531] width 7 height 15
drag, startPoint x: 690, startPoint y: 531, endPoint x: 748, endPoint y: 529, distance: 58.0
click at [748, 529] on div "Ваша выгода Скидка -50% 35 700 ₽" at bounding box center [639, 516] width 234 height 59
click at [705, 529] on div "35 700 ₽" at bounding box center [713, 531] width 47 height 15
drag, startPoint x: 576, startPoint y: 532, endPoint x: 695, endPoint y: 528, distance: 119.1
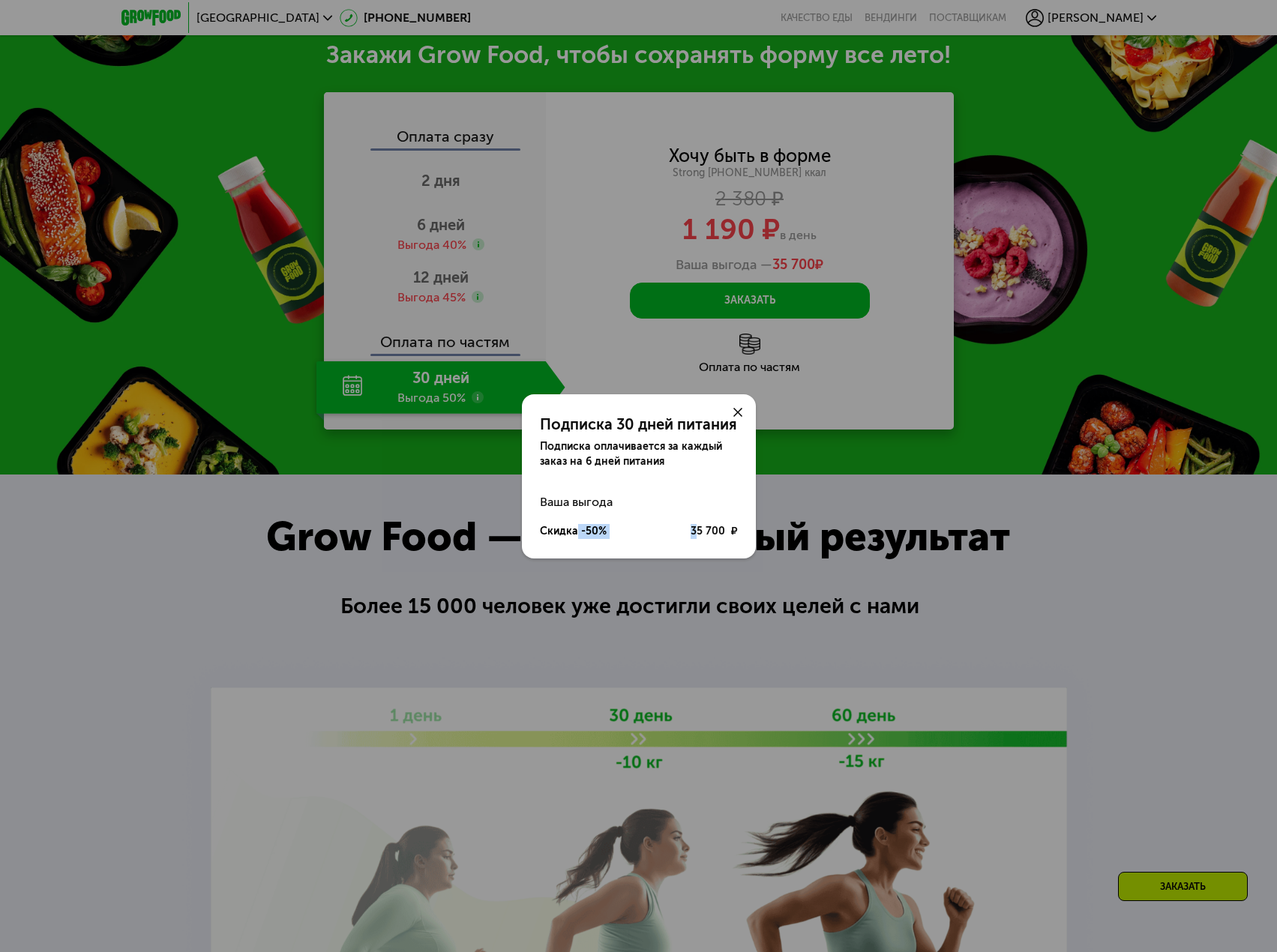
click at [695, 528] on div "Скидка -50% 35 700 ₽" at bounding box center [639, 531] width 198 height 29
click at [630, 528] on div "Скидка -50% 35 700 ₽" at bounding box center [639, 531] width 198 height 29
click at [734, 413] on icon at bounding box center [737, 412] width 9 height 9
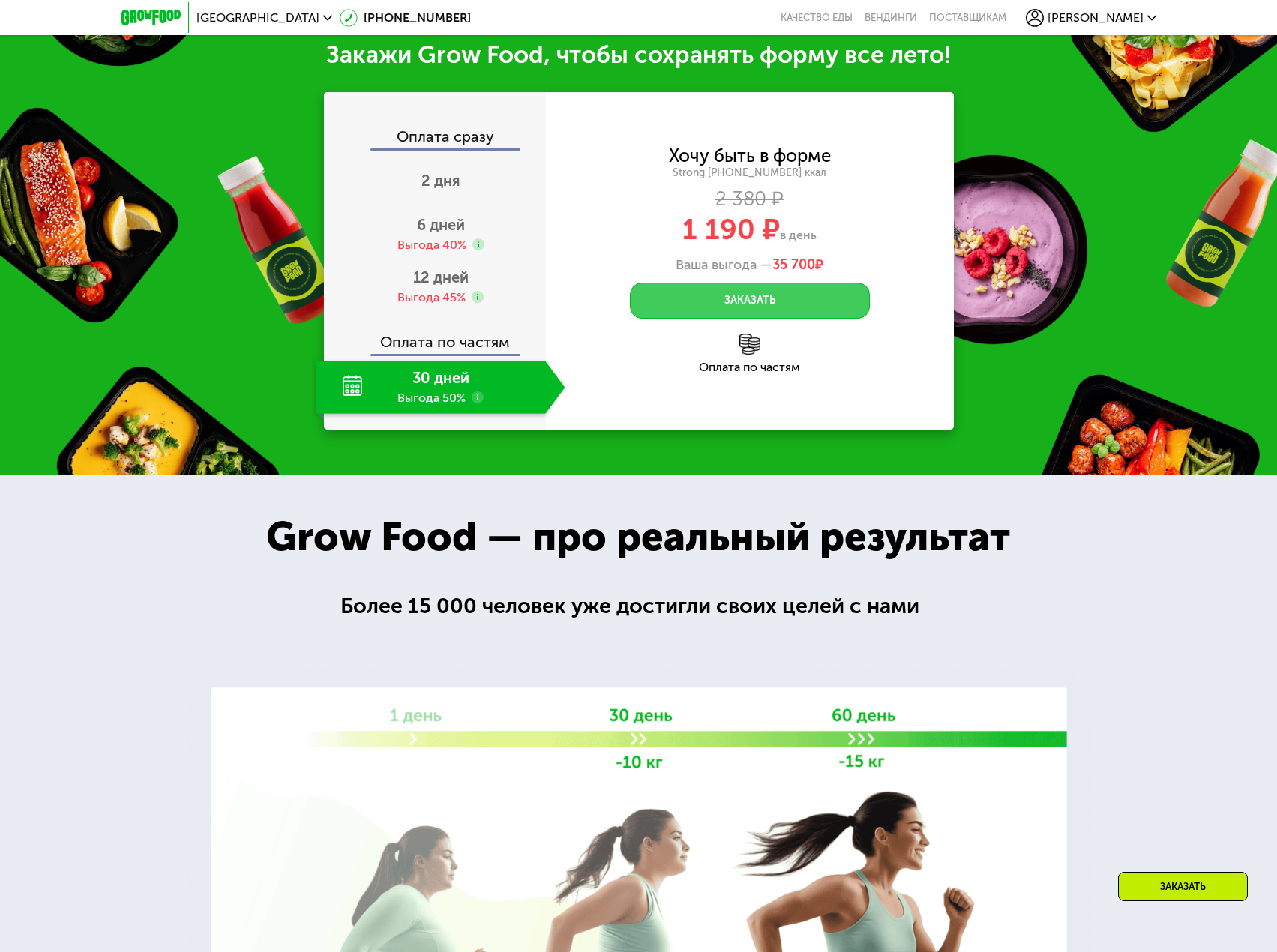
click at [769, 306] on button "Заказать" at bounding box center [749, 300] width 240 height 36
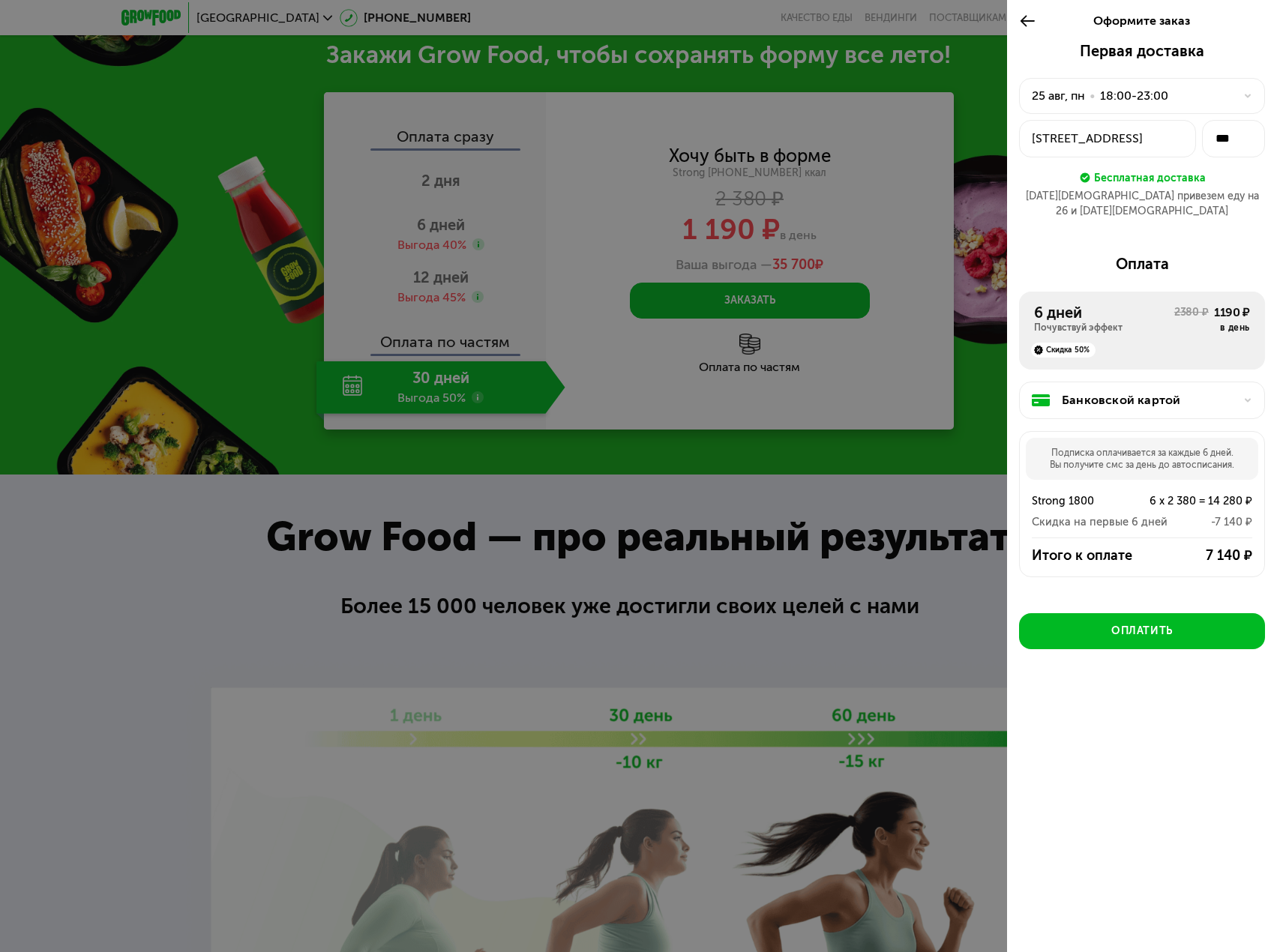
click at [1018, 16] on div "Оформите заказ" at bounding box center [1141, 20] width 270 height 42
click at [1032, 15] on icon at bounding box center [1027, 20] width 17 height 18
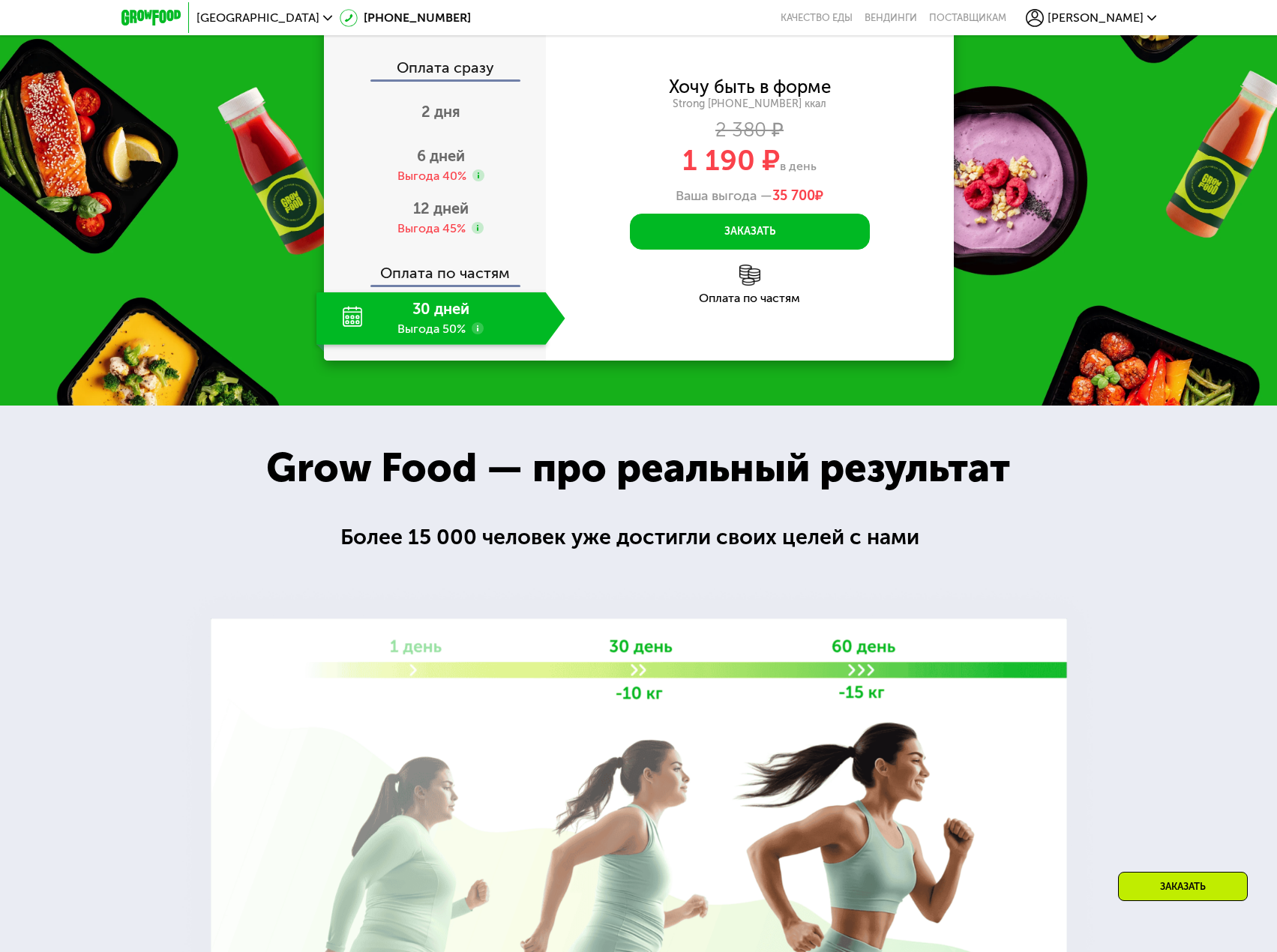
scroll to position [1924, 0]
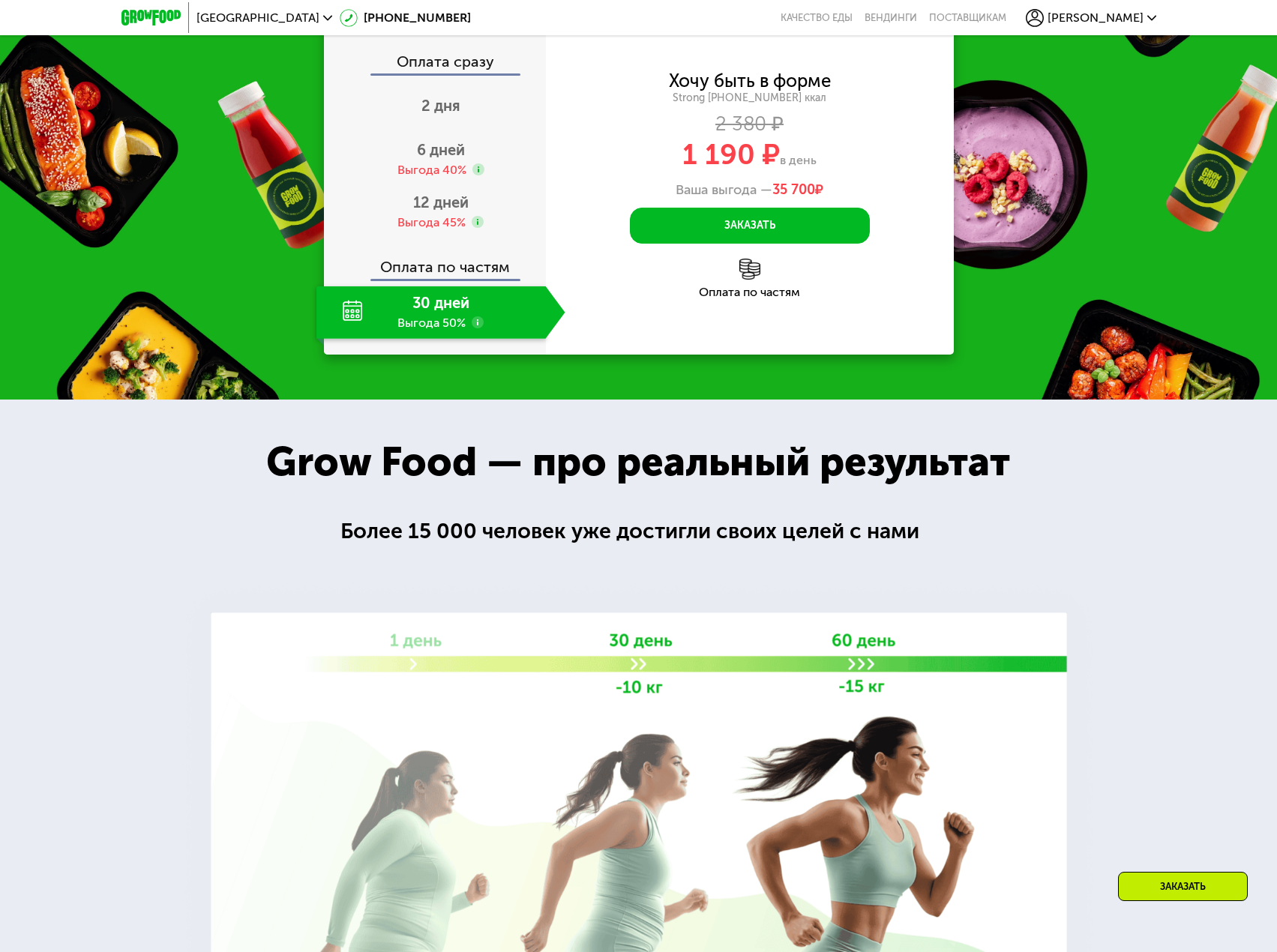
click at [1059, 592] on img at bounding box center [639, 824] width 926 height 494
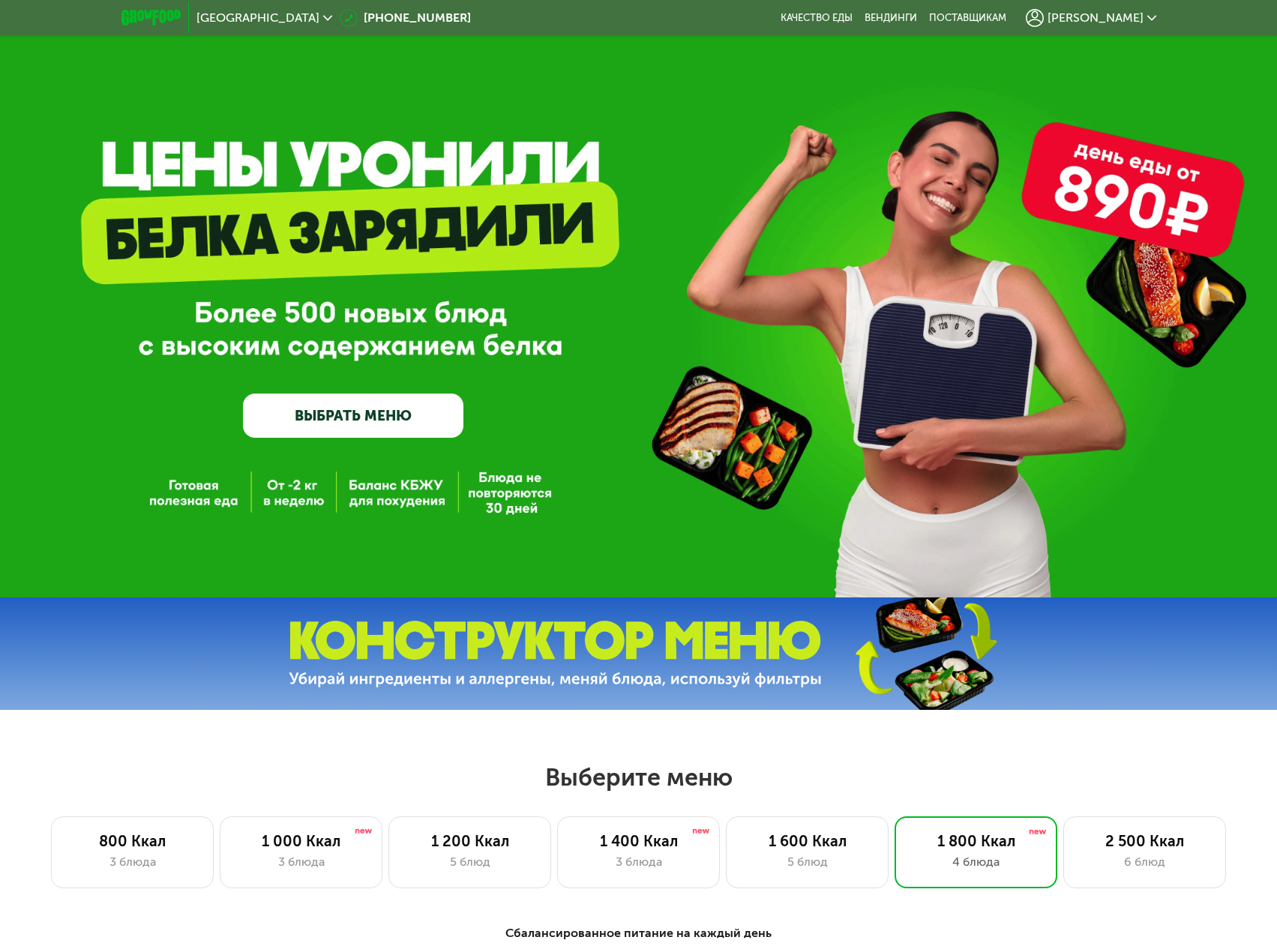
scroll to position [0, 0]
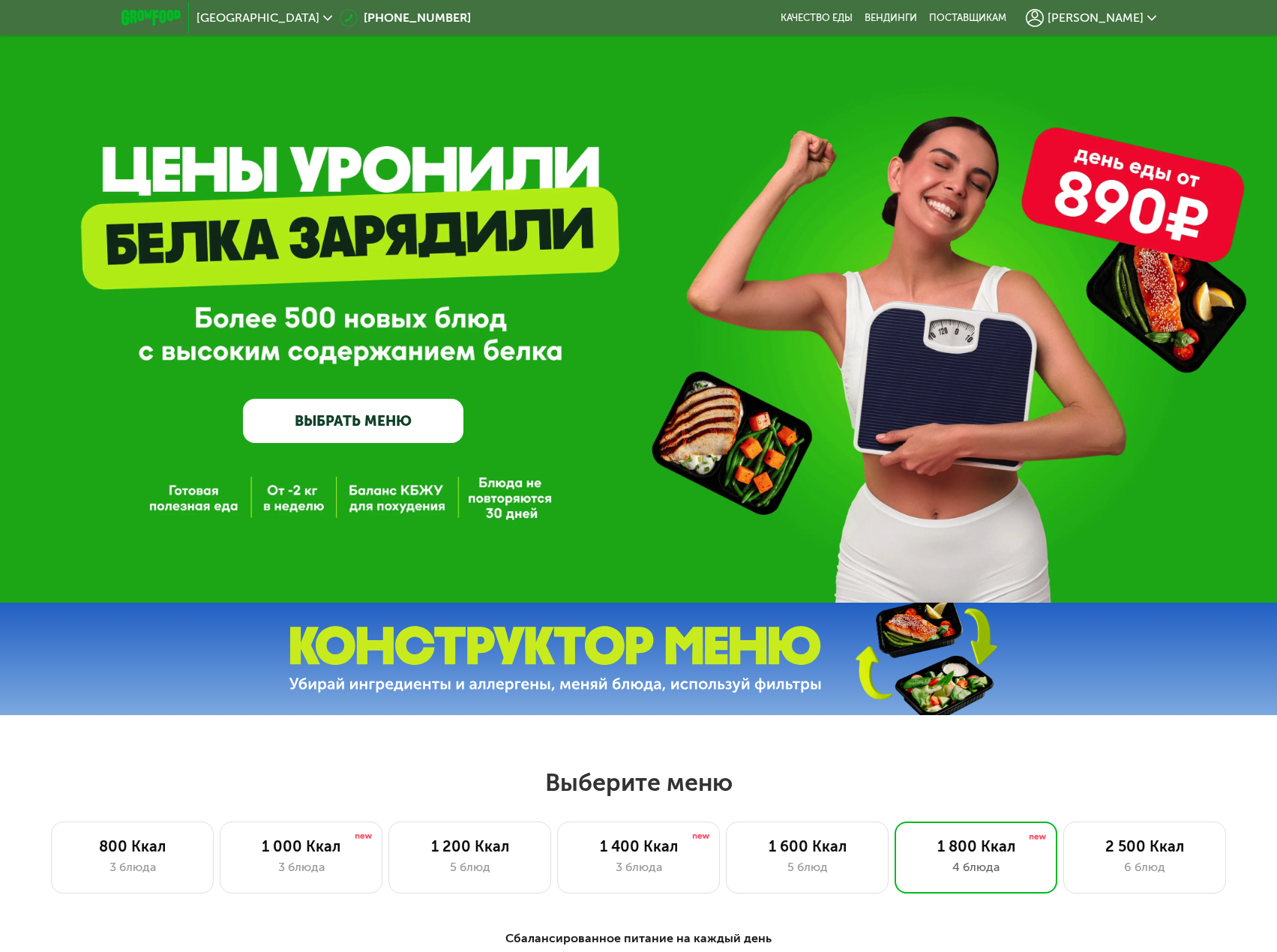
click at [380, 419] on link "ВЫБРАТЬ МЕНЮ" at bounding box center [353, 421] width 220 height 44
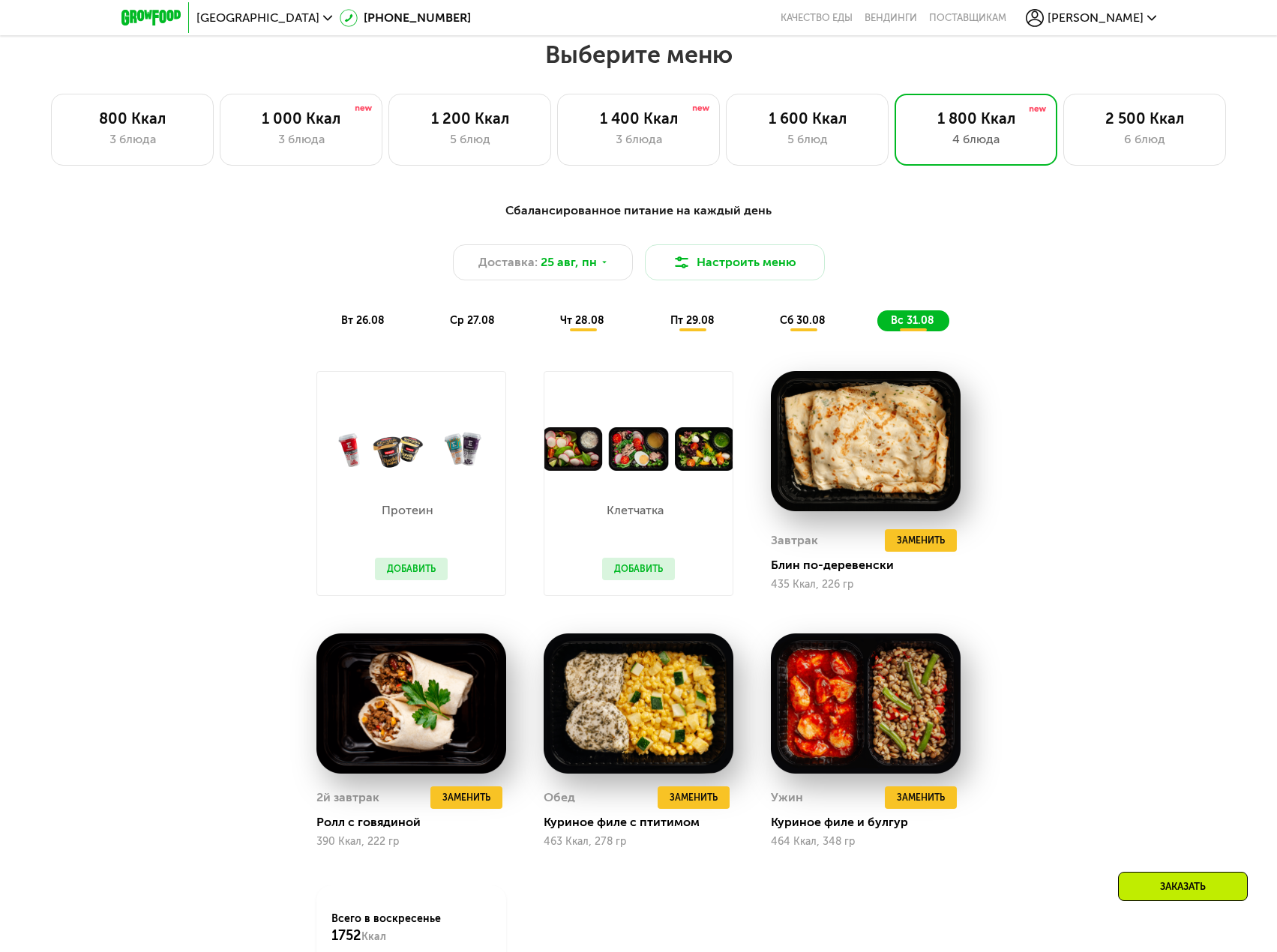
scroll to position [738, 0]
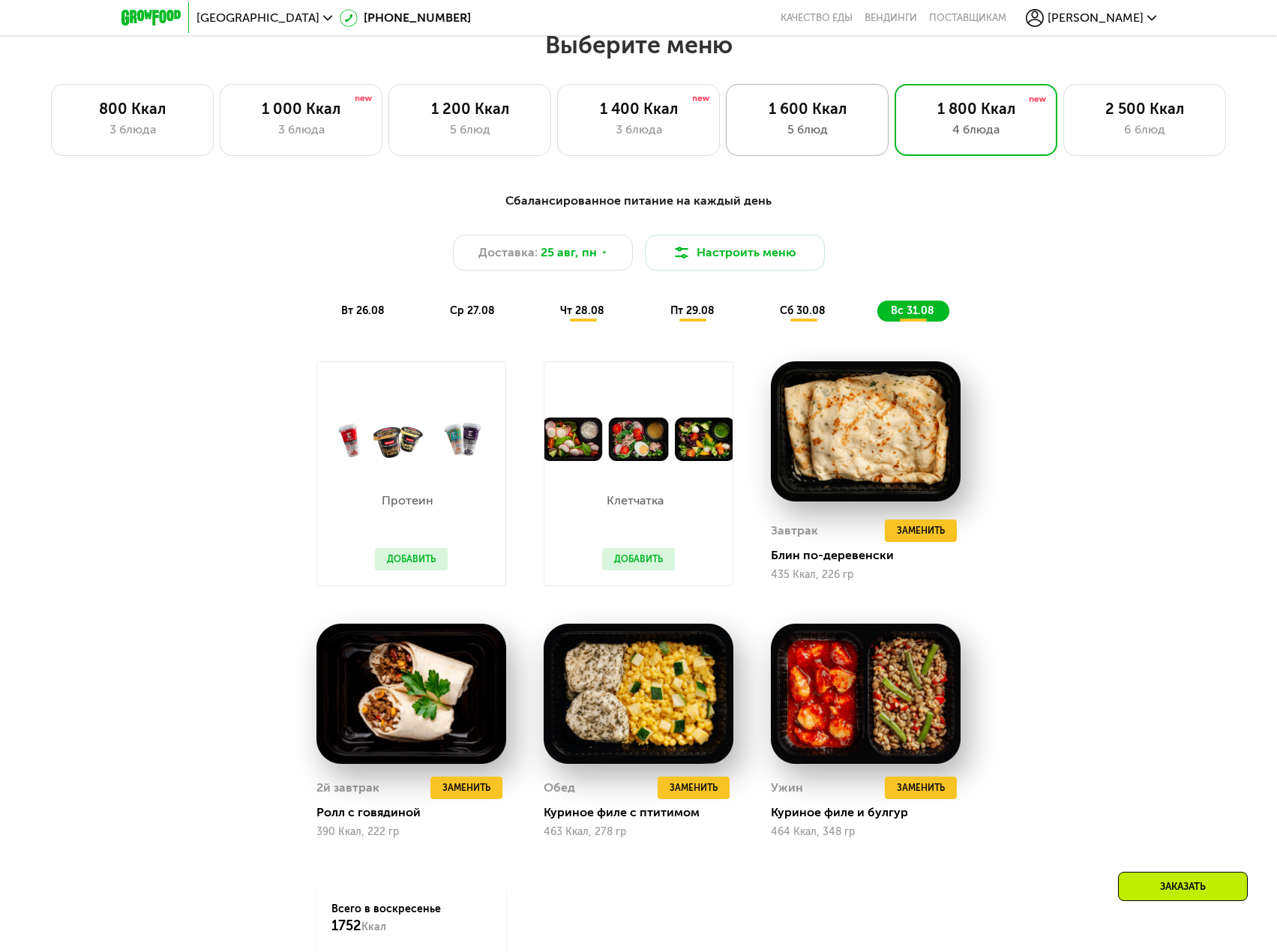
click at [847, 133] on div "5 блюд" at bounding box center [807, 129] width 131 height 18
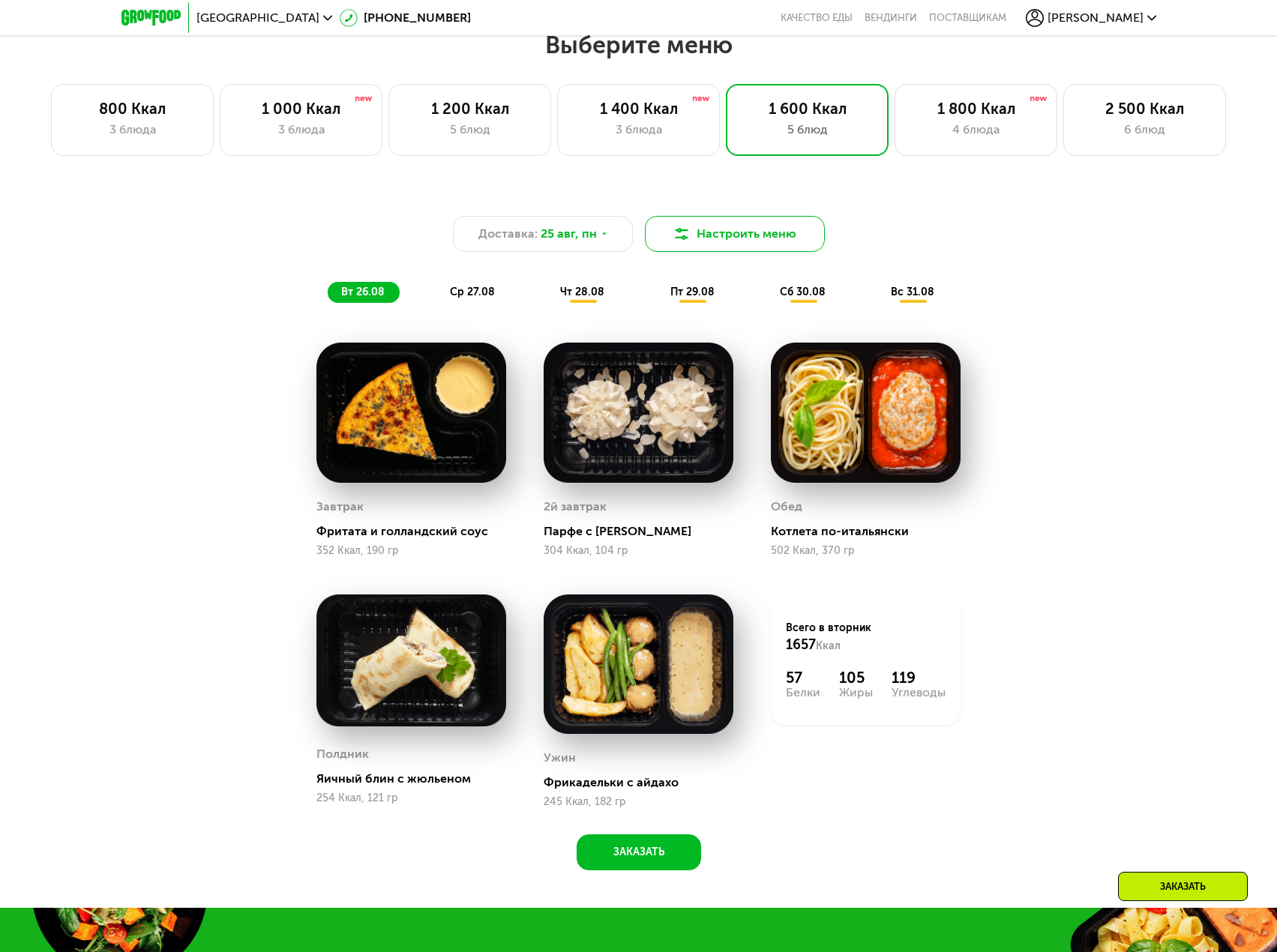
click at [739, 246] on button "Настроить меню" at bounding box center [734, 234] width 180 height 36
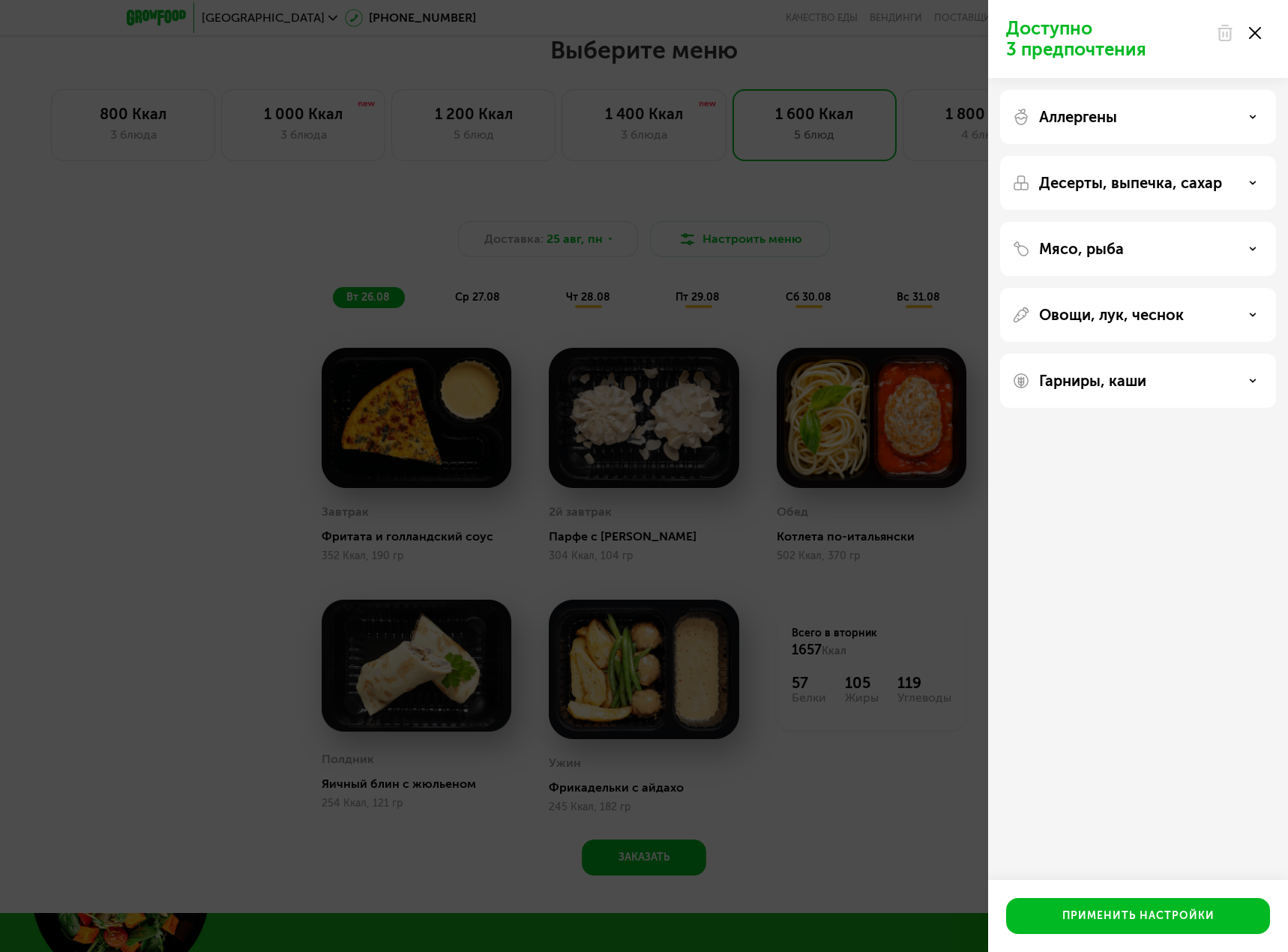
click at [1256, 38] on icon at bounding box center [1255, 33] width 12 height 12
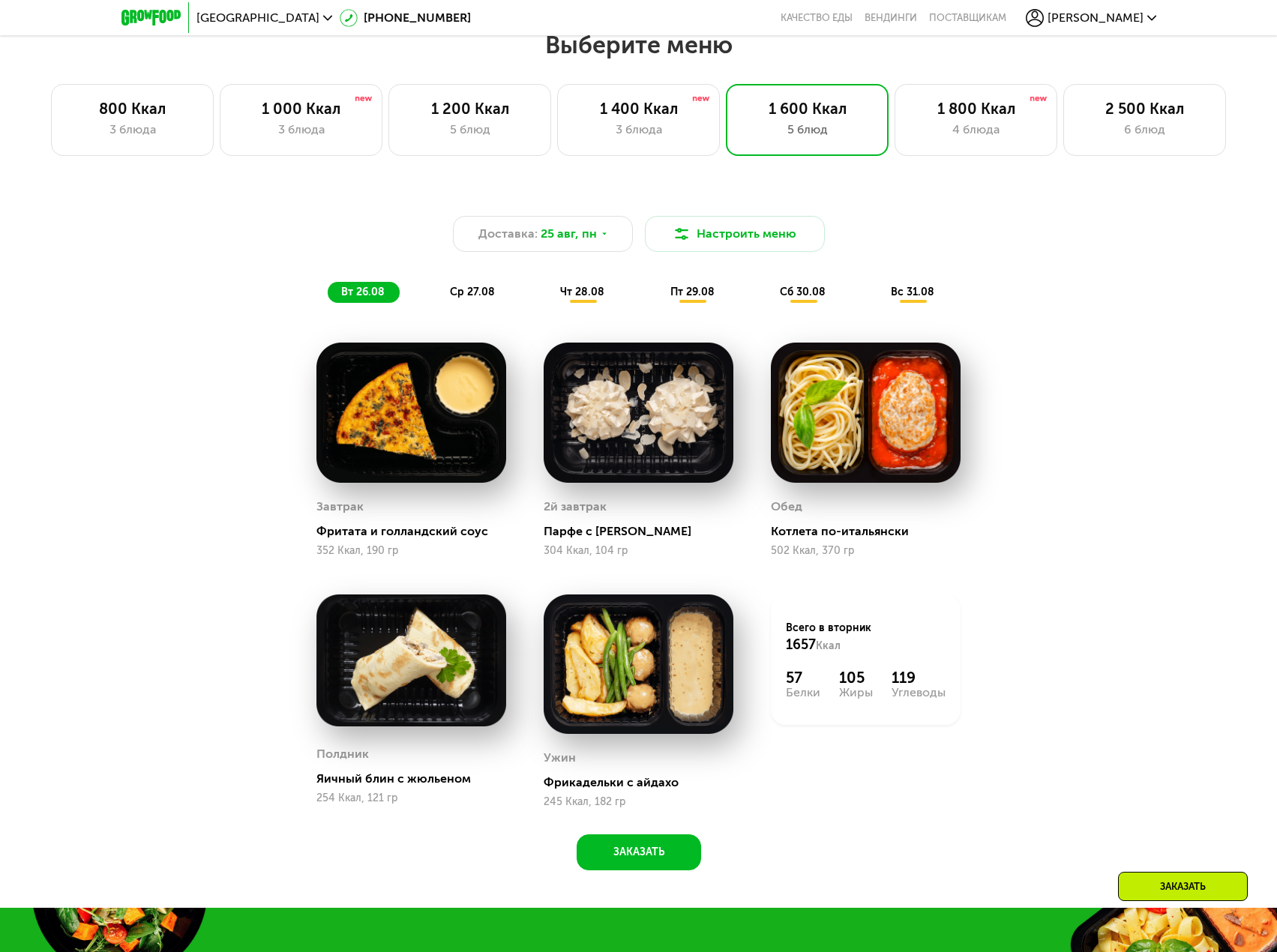
click at [468, 299] on span "ср 27.08" at bounding box center [472, 292] width 45 height 13
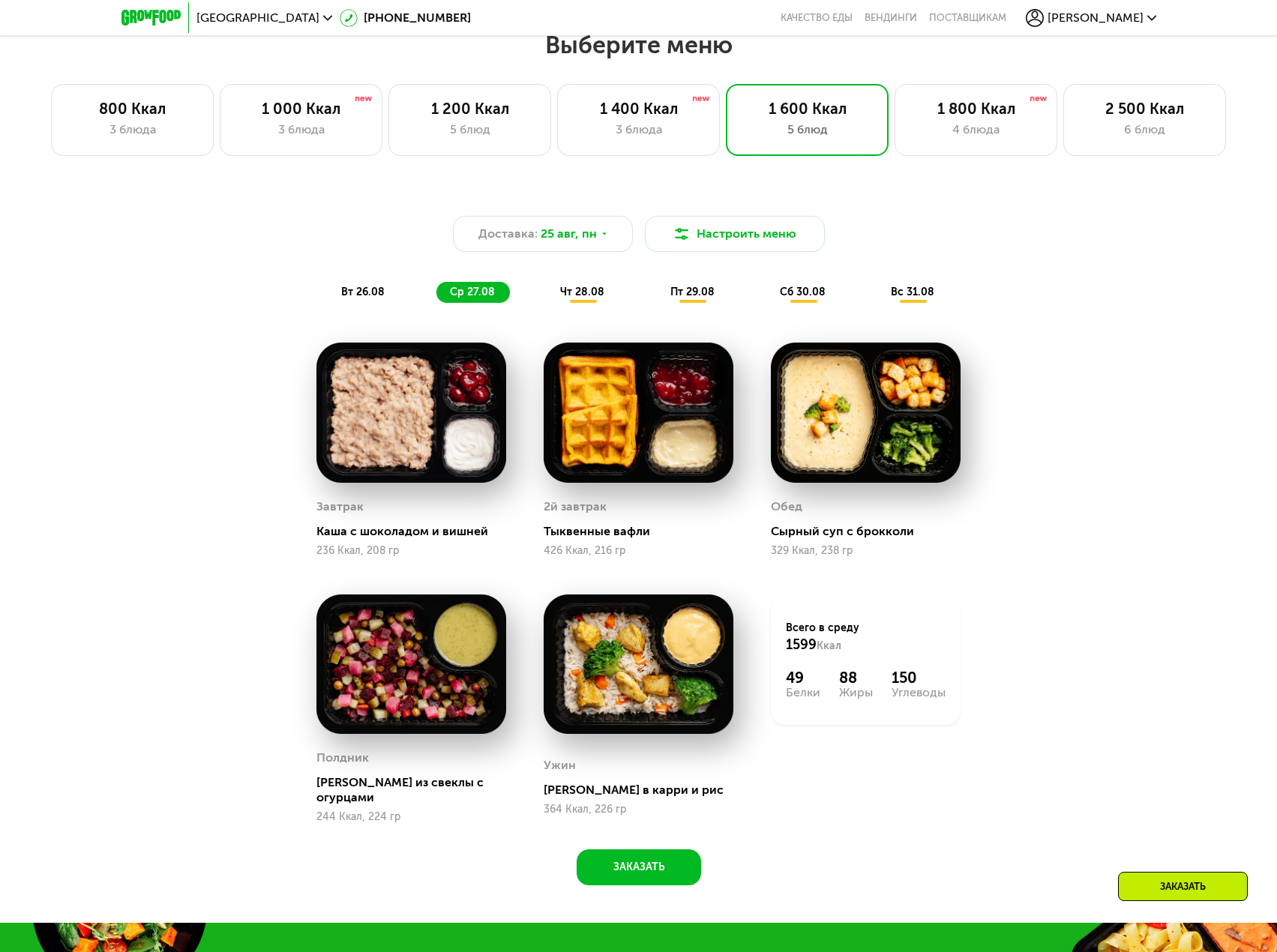
click at [582, 299] on span "чт 28.08" at bounding box center [582, 292] width 44 height 13
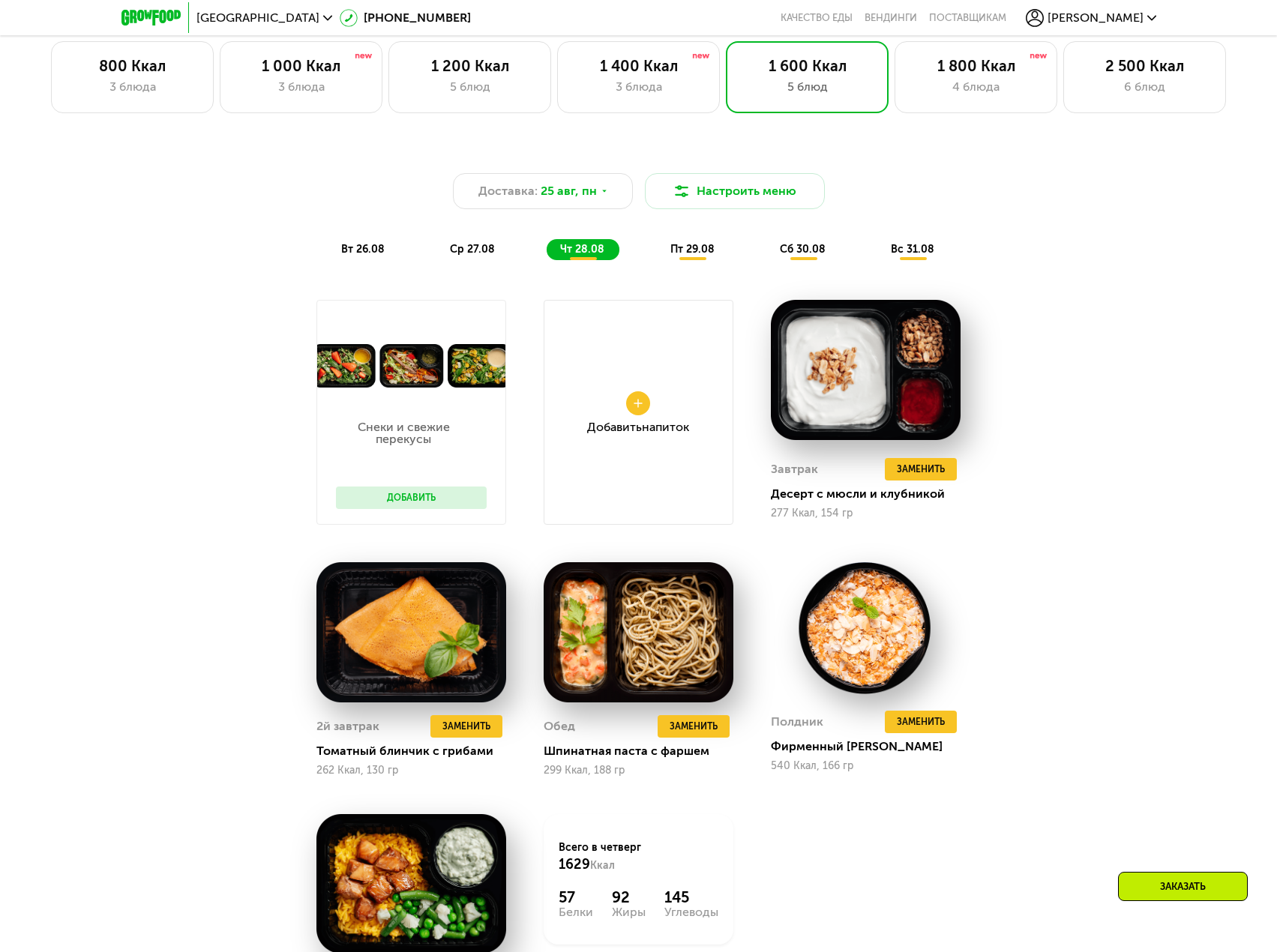
scroll to position [887, 0]
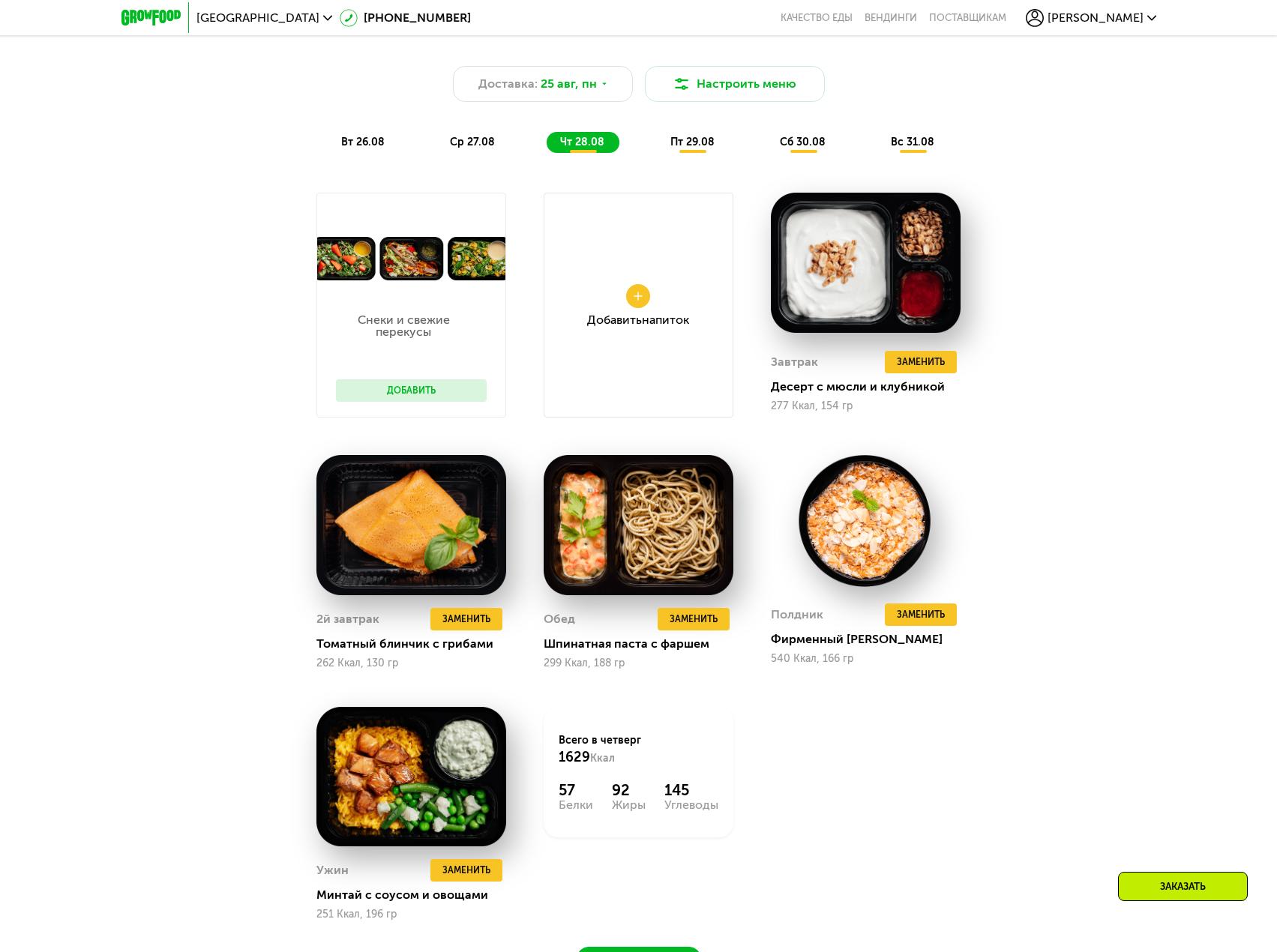
click at [708, 145] on span "пт 29.08" at bounding box center [693, 142] width 44 height 13
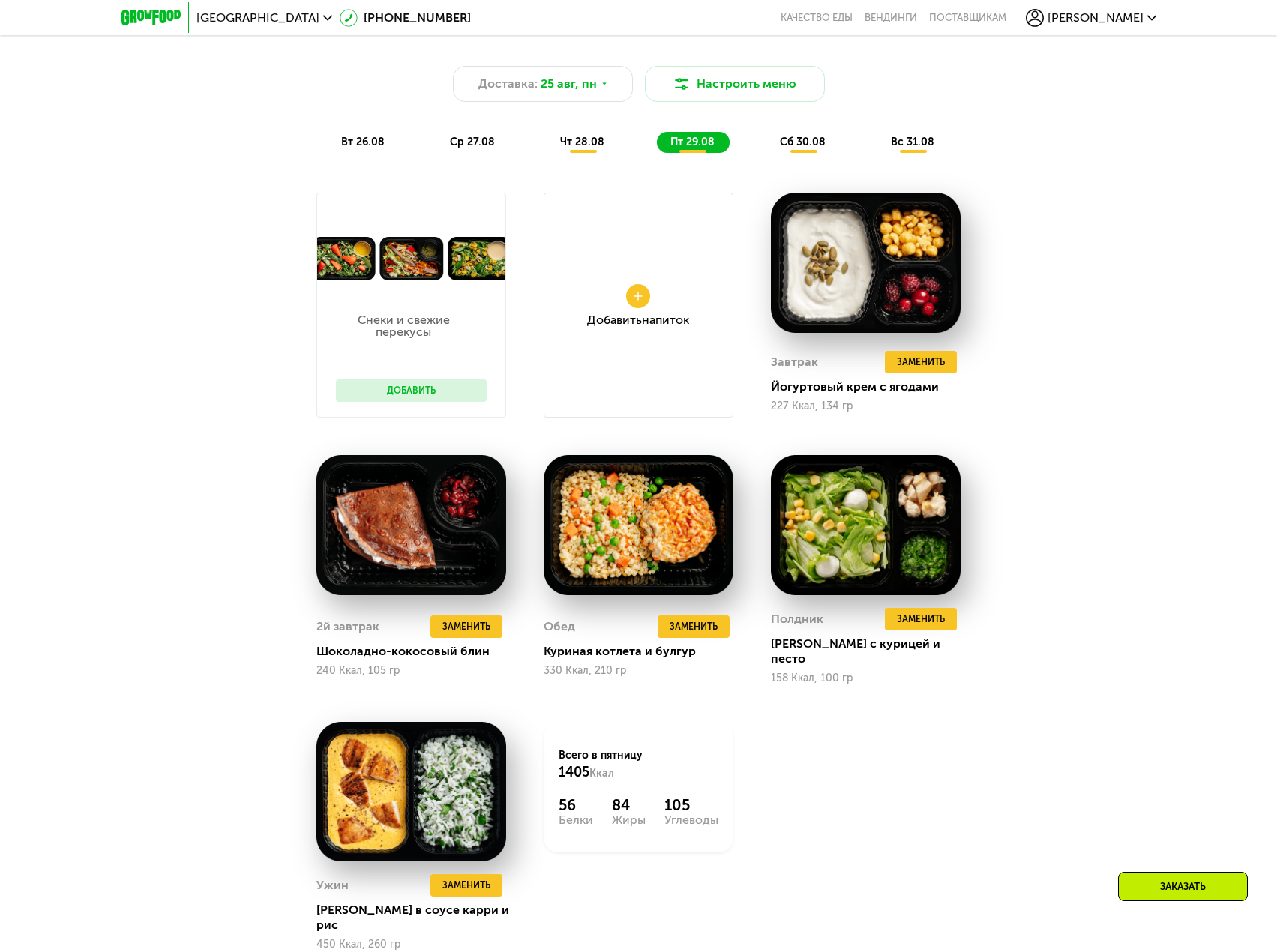
click at [781, 145] on span "сб 30.08" at bounding box center [803, 142] width 46 height 13
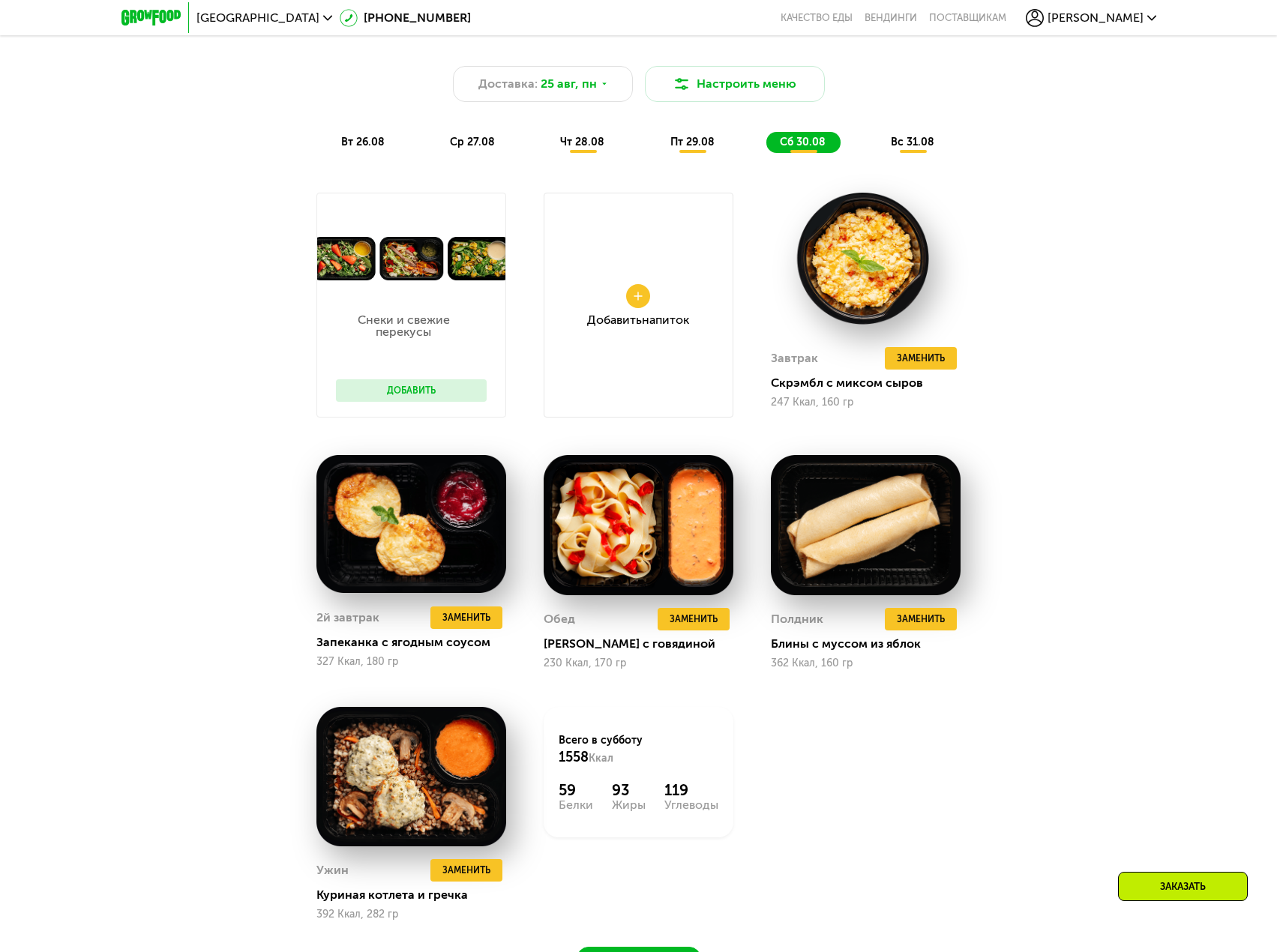
click at [0, 0] on div "Снеки и свежие перекусы Добавить Добавить Напиток Завтрак Удалить Завтрак Замен…" at bounding box center [0, 0] width 0 height 0
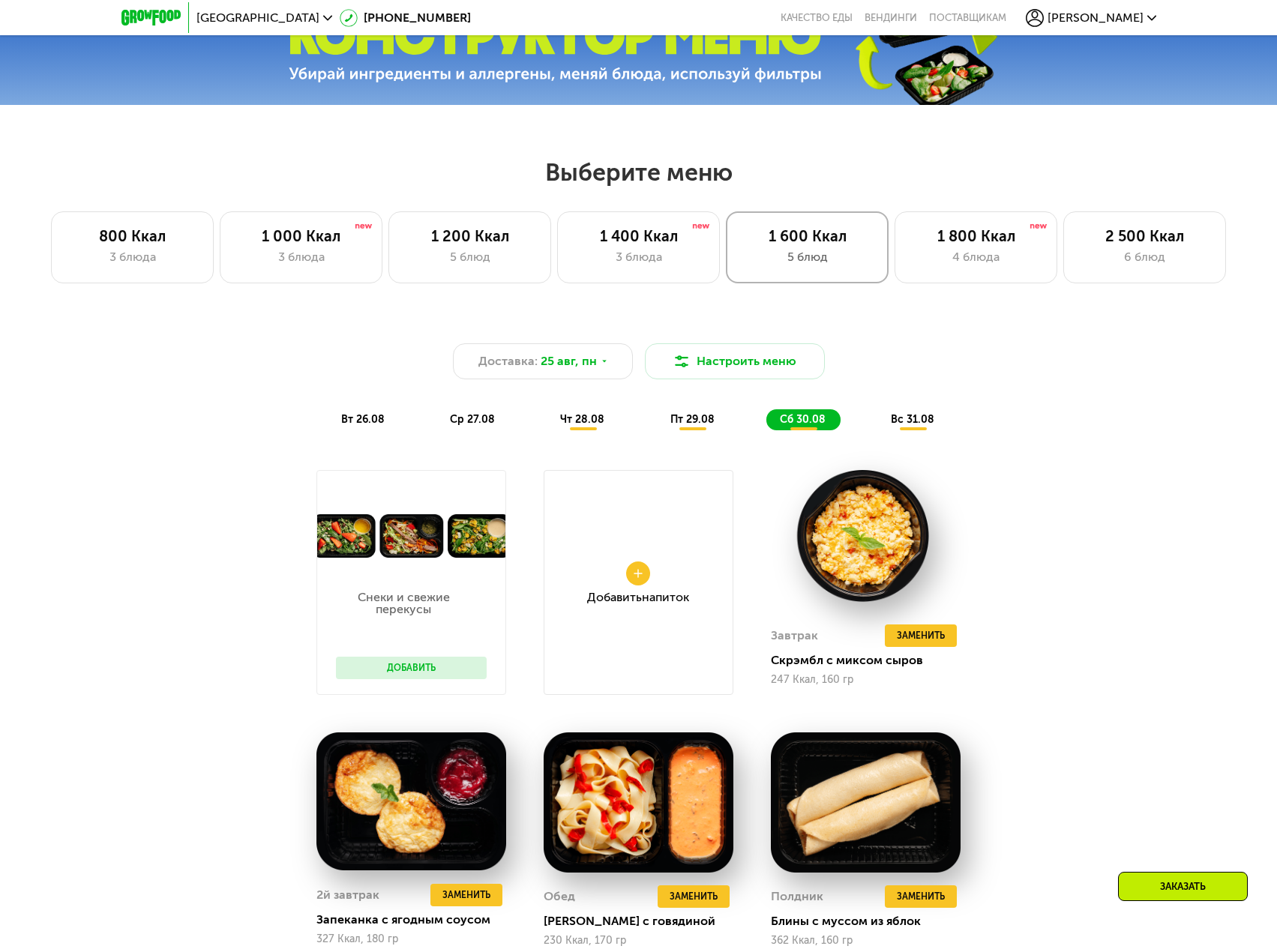
scroll to position [588, 0]
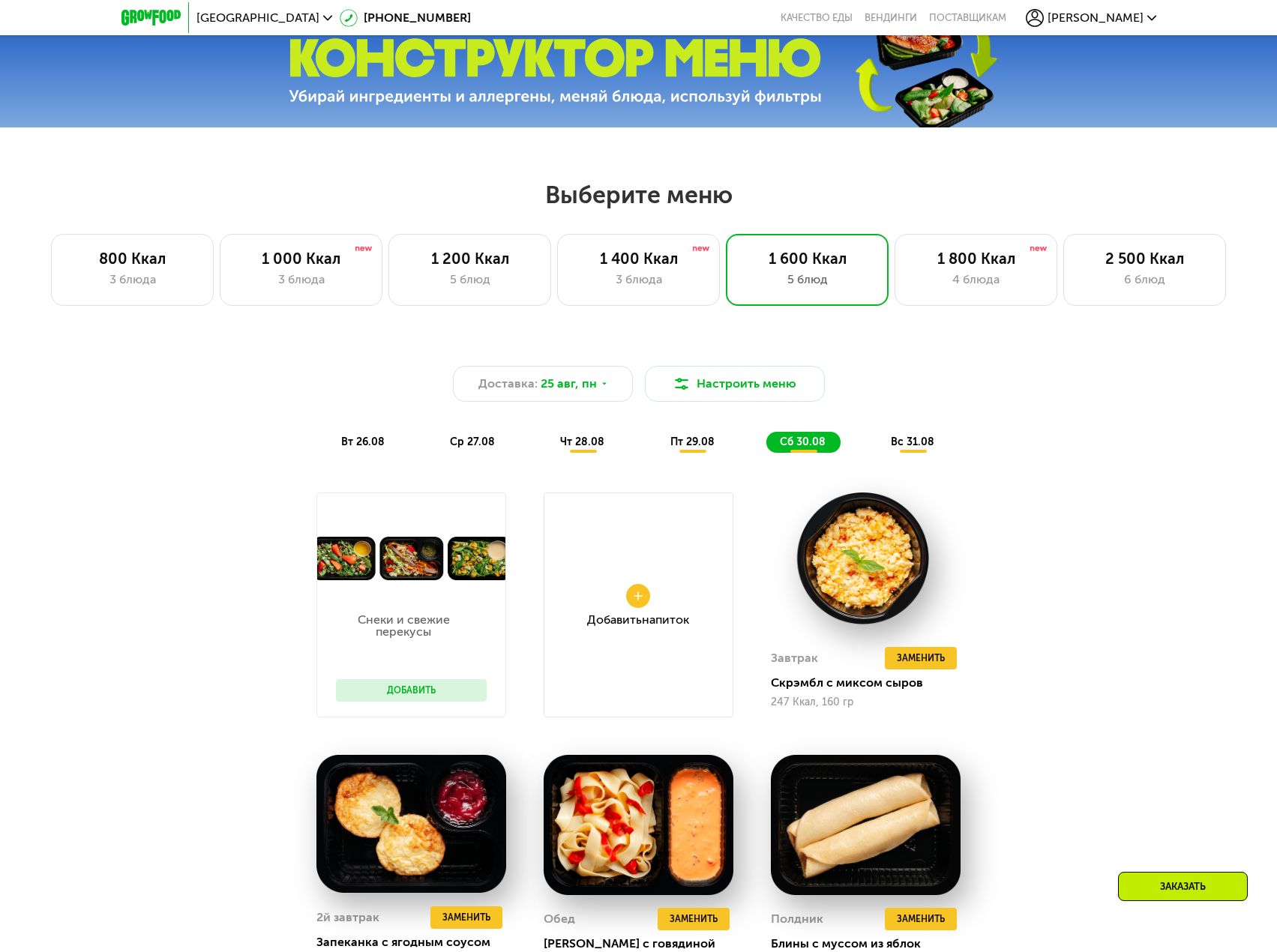
drag, startPoint x: 1024, startPoint y: 264, endPoint x: 966, endPoint y: 424, distance: 170.2
click at [1023, 264] on div "1 800 Ккал" at bounding box center [976, 258] width 131 height 18
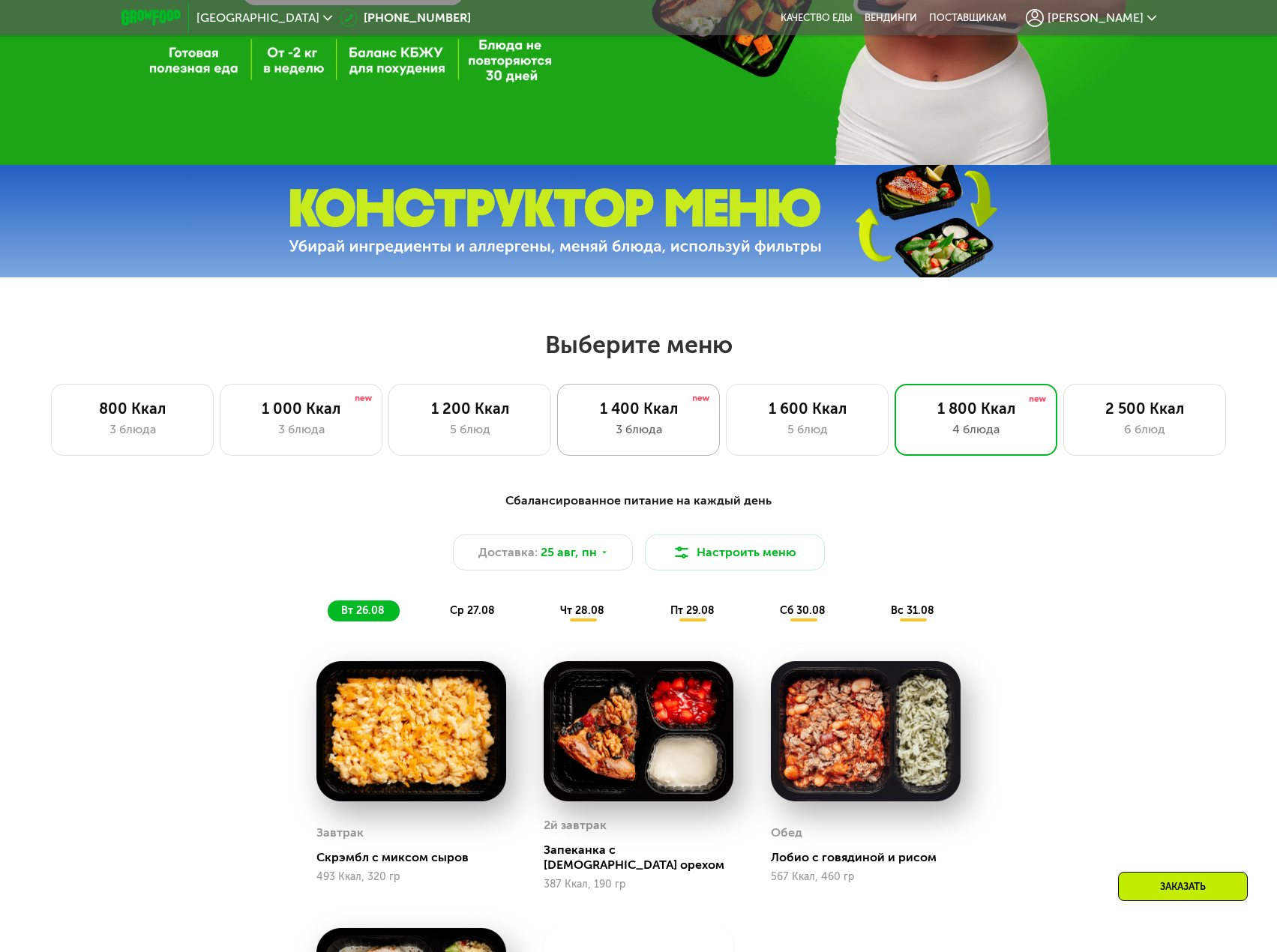
click at [653, 429] on div "3 блюда" at bounding box center [638, 429] width 131 height 18
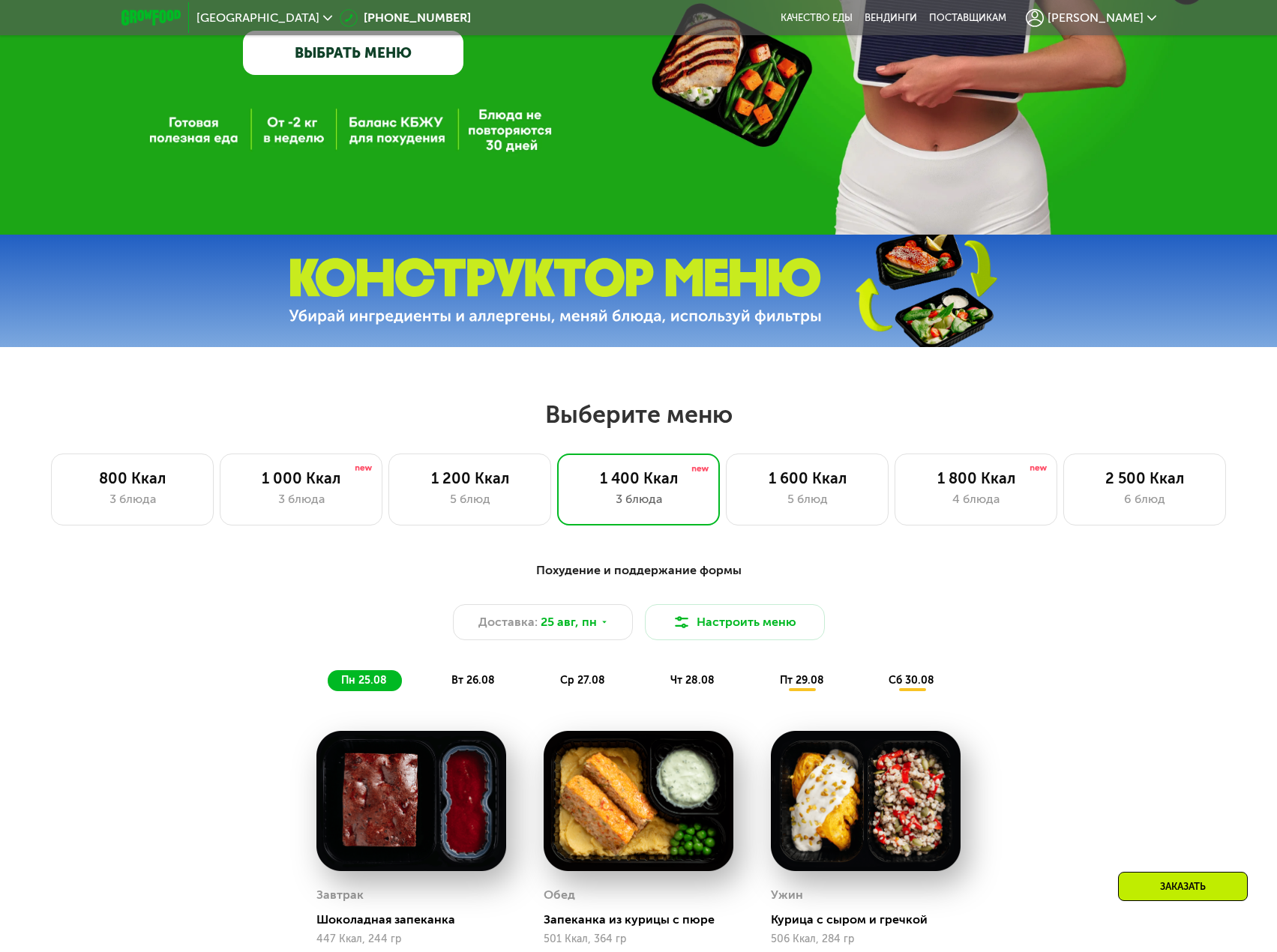
scroll to position [363, 0]
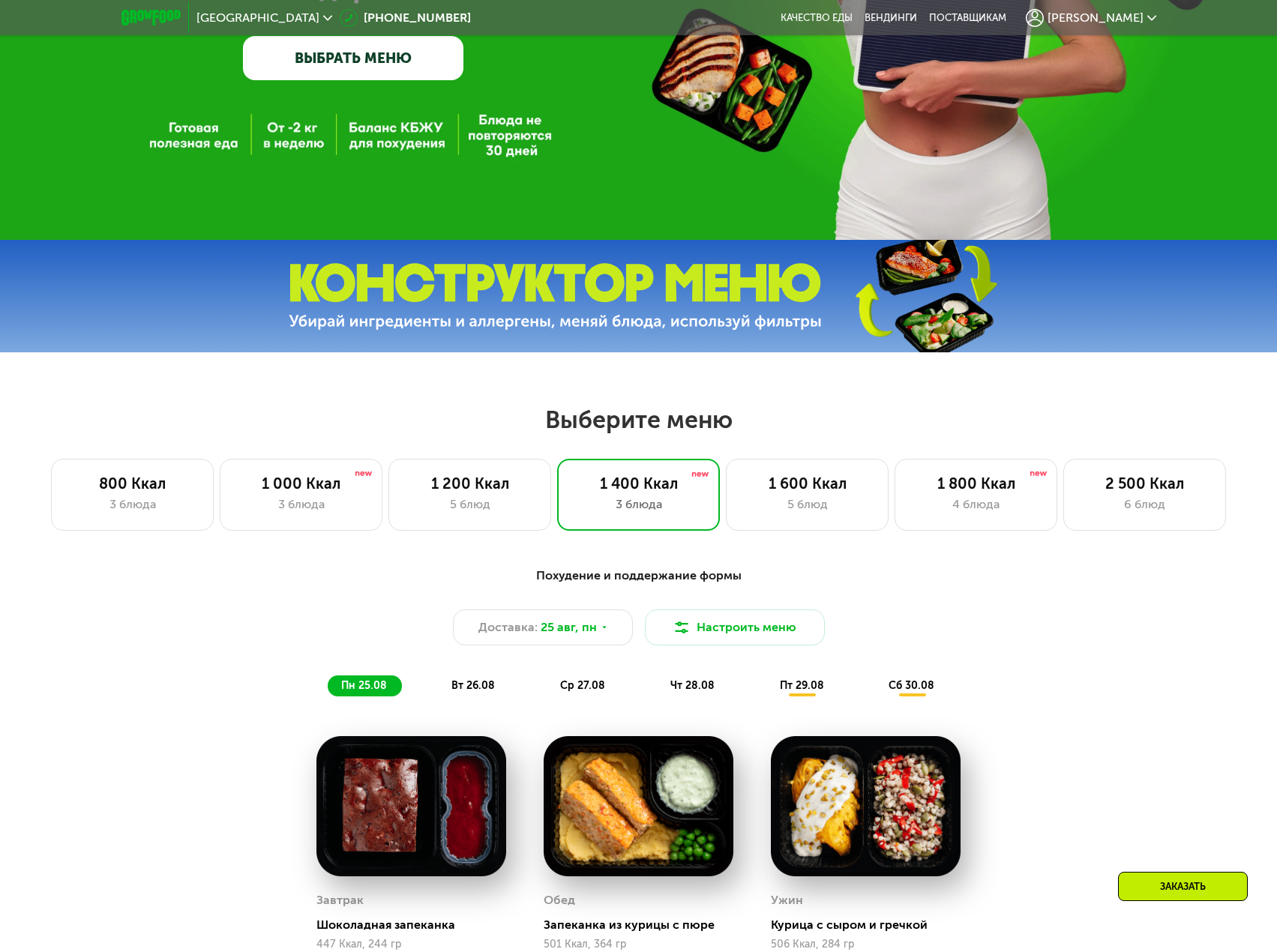
click at [728, 316] on img at bounding box center [554, 296] width 533 height 67
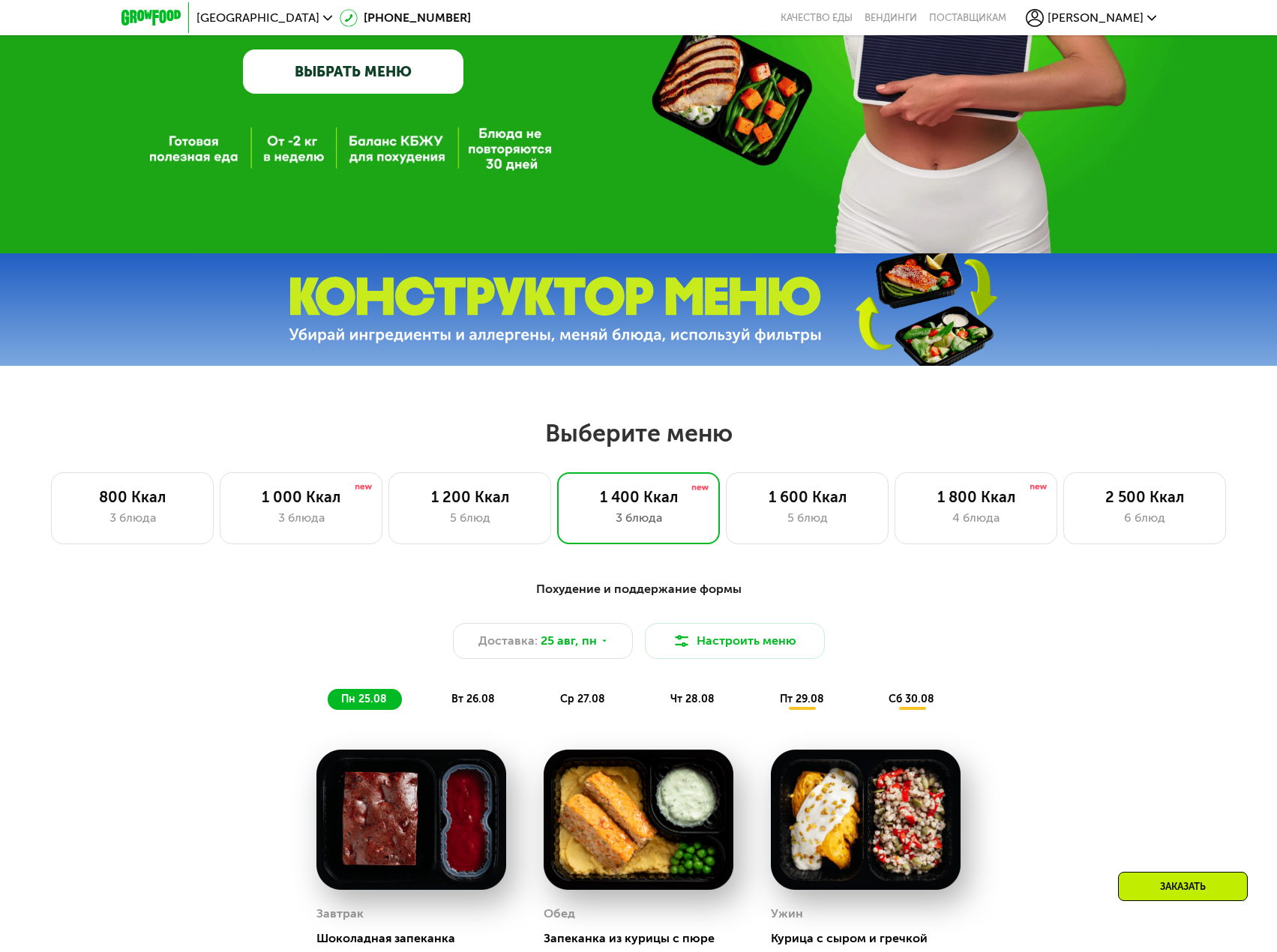
scroll to position [0, 0]
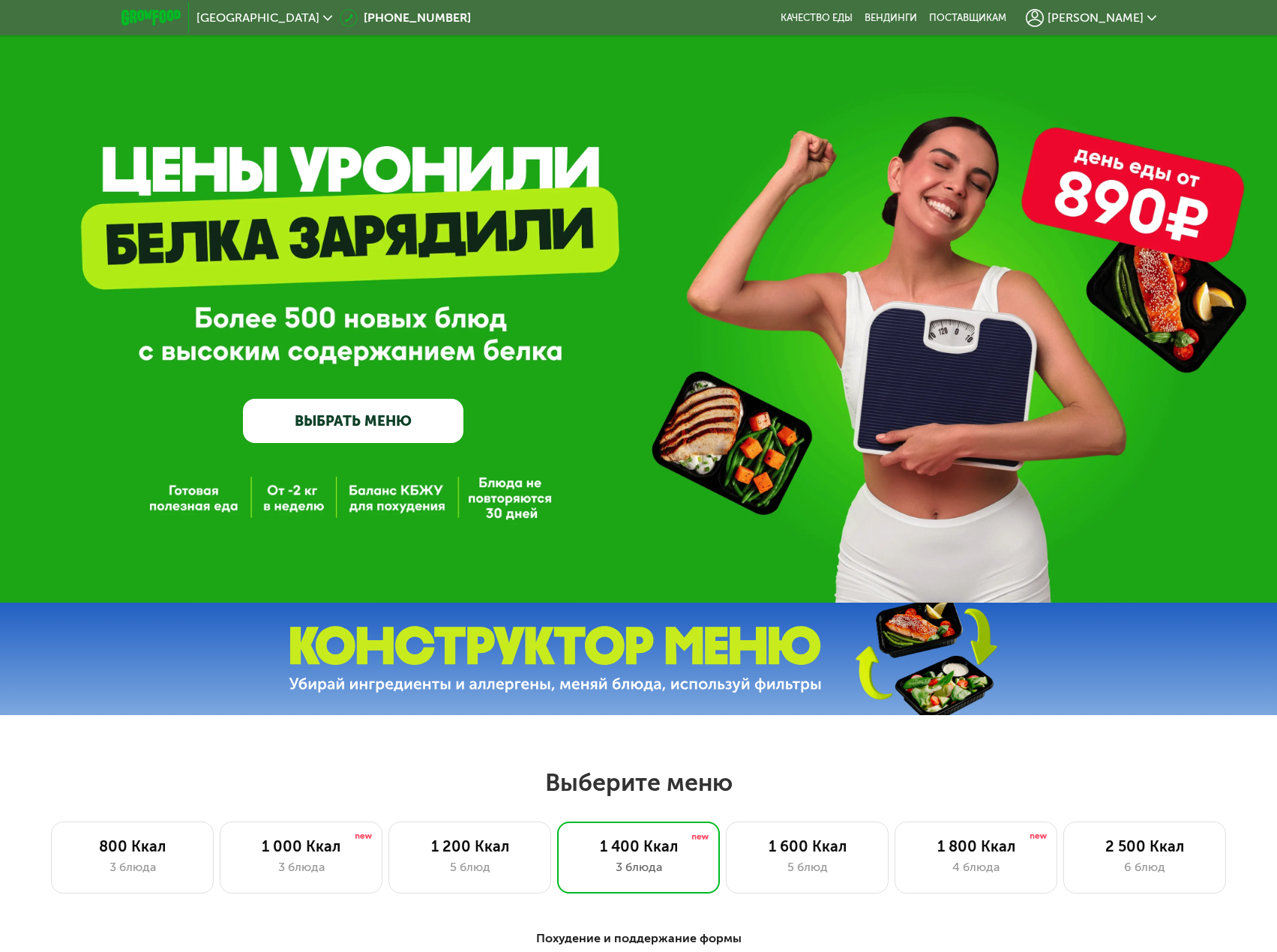
click at [569, 647] on img at bounding box center [554, 659] width 533 height 67
click at [813, 632] on img at bounding box center [554, 659] width 533 height 67
click at [871, 635] on img at bounding box center [924, 659] width 223 height 119
click at [884, 637] on img at bounding box center [924, 659] width 223 height 119
click at [926, 666] on img at bounding box center [924, 659] width 223 height 119
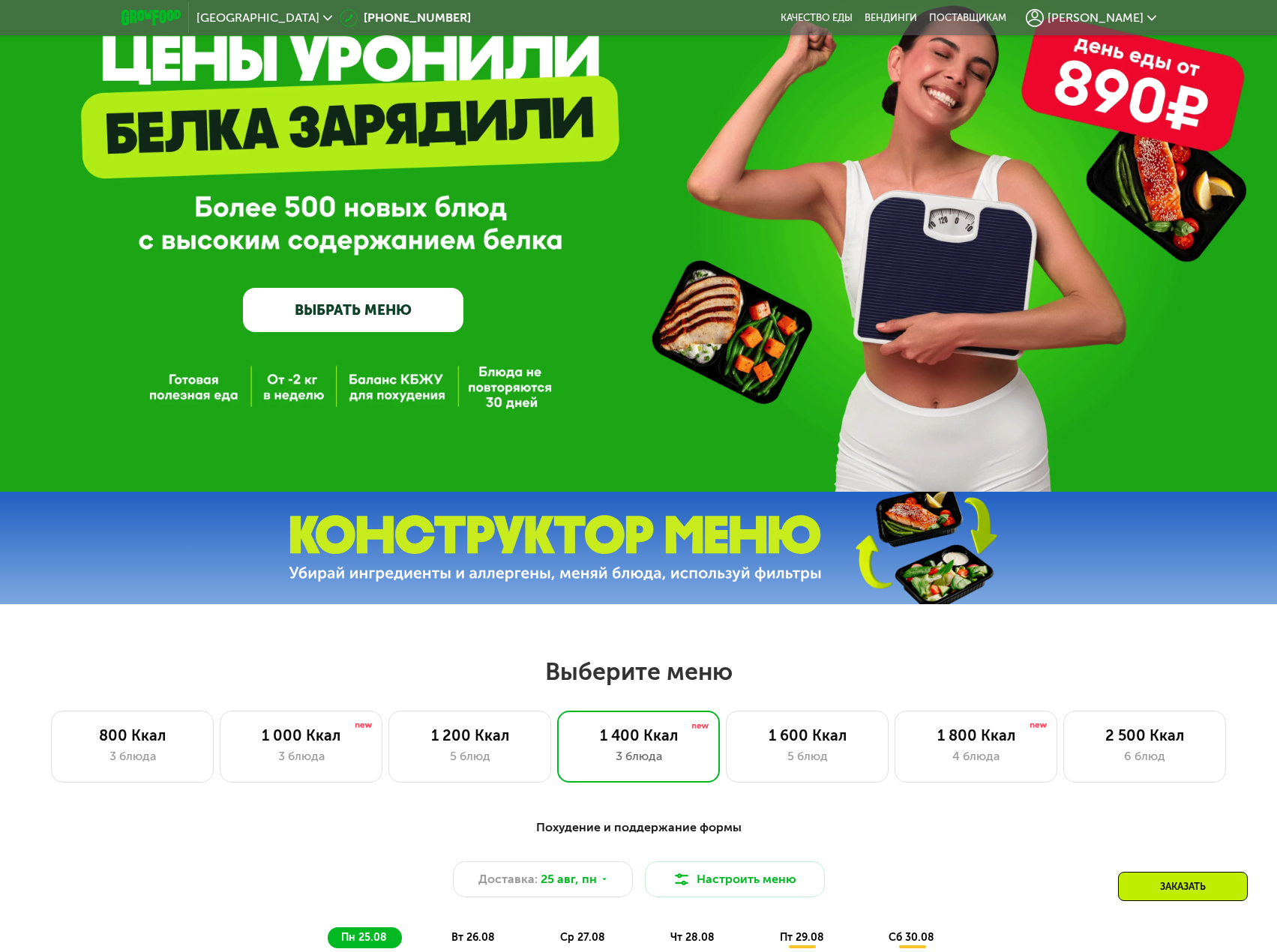
scroll to position [150, 0]
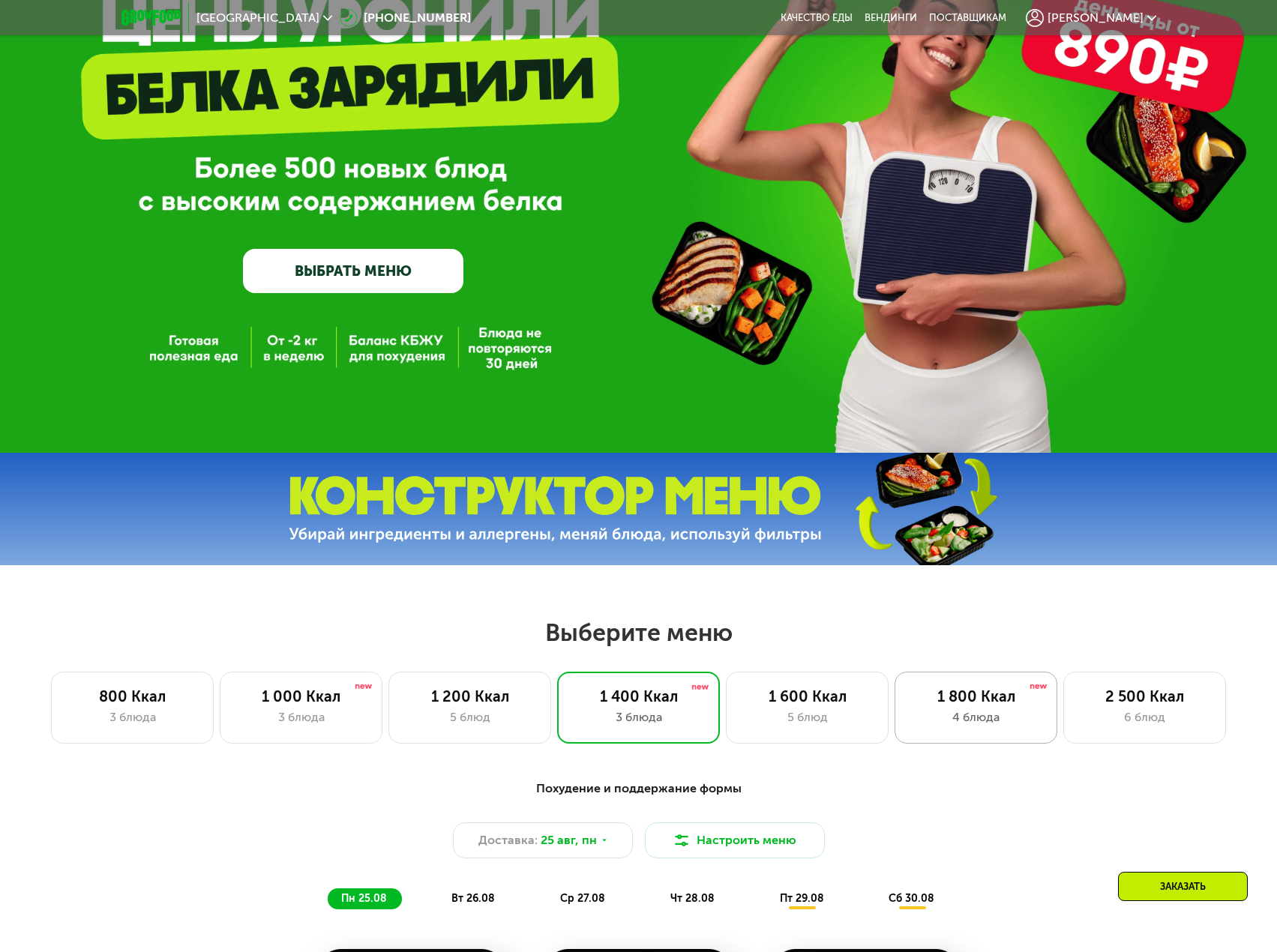
drag, startPoint x: 995, startPoint y: 708, endPoint x: 989, endPoint y: 696, distance: 13.4
click at [995, 705] on div "1 800 Ккал" at bounding box center [976, 696] width 131 height 18
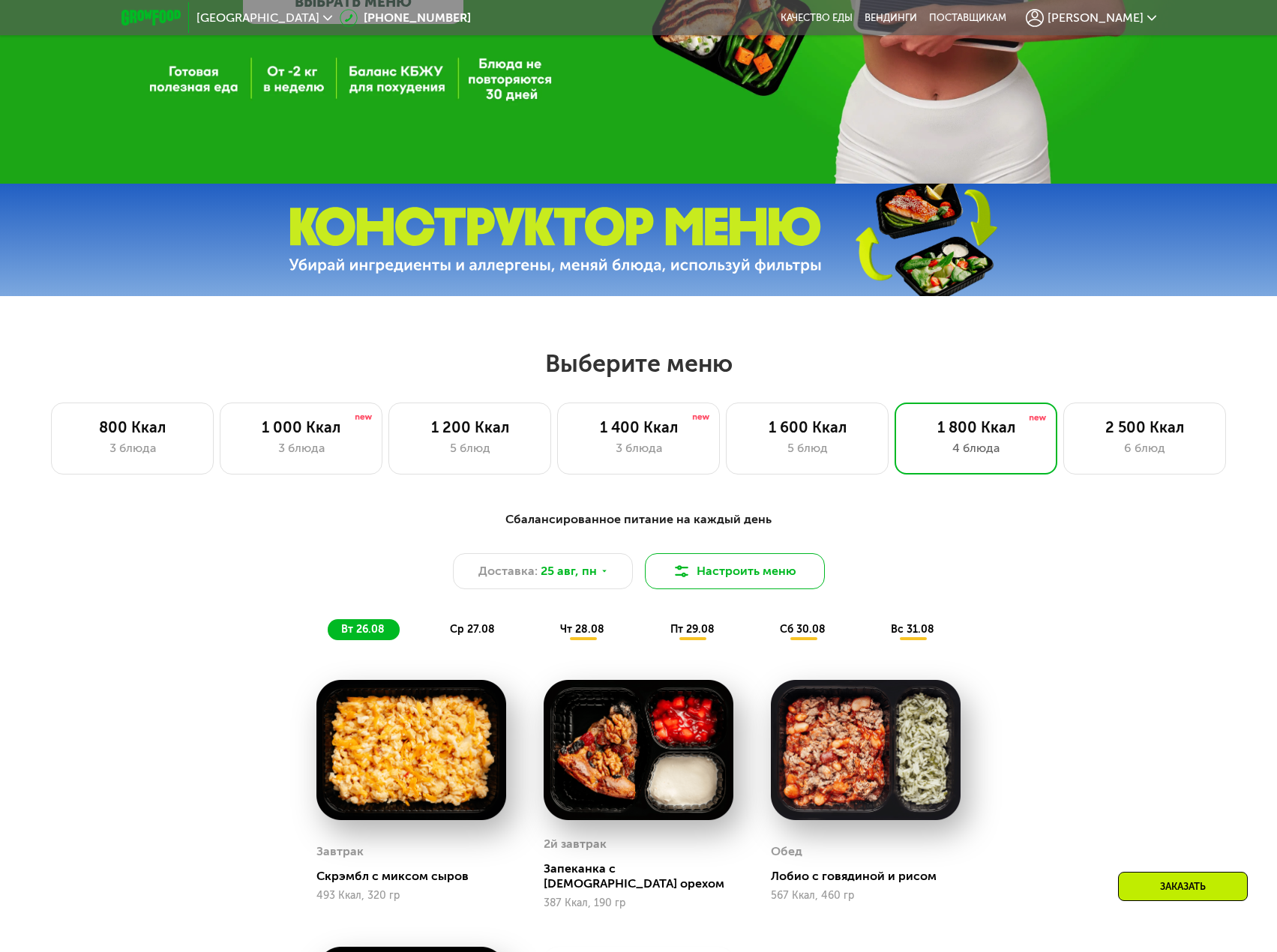
scroll to position [450, 0]
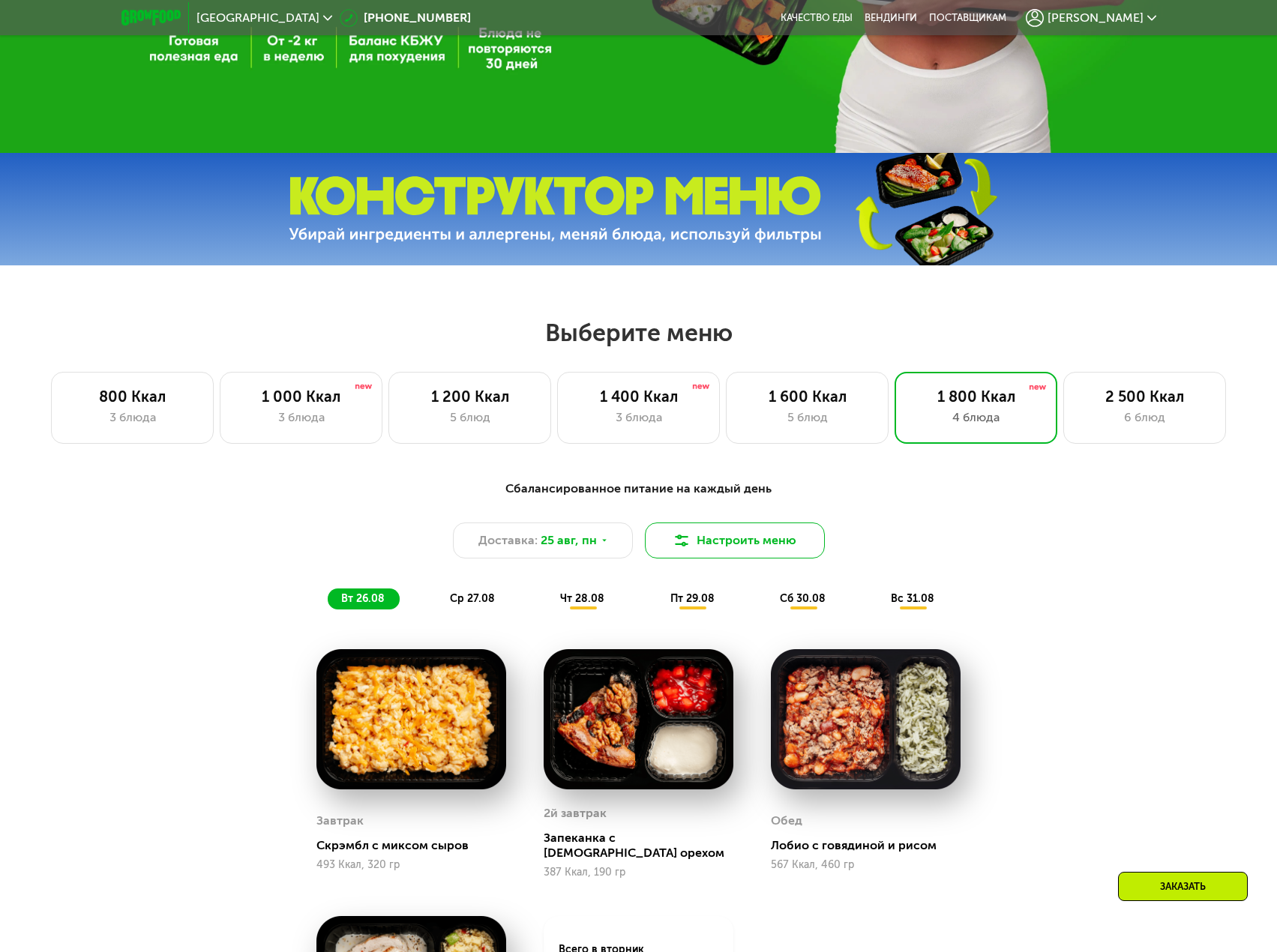
click at [686, 539] on img at bounding box center [681, 540] width 18 height 18
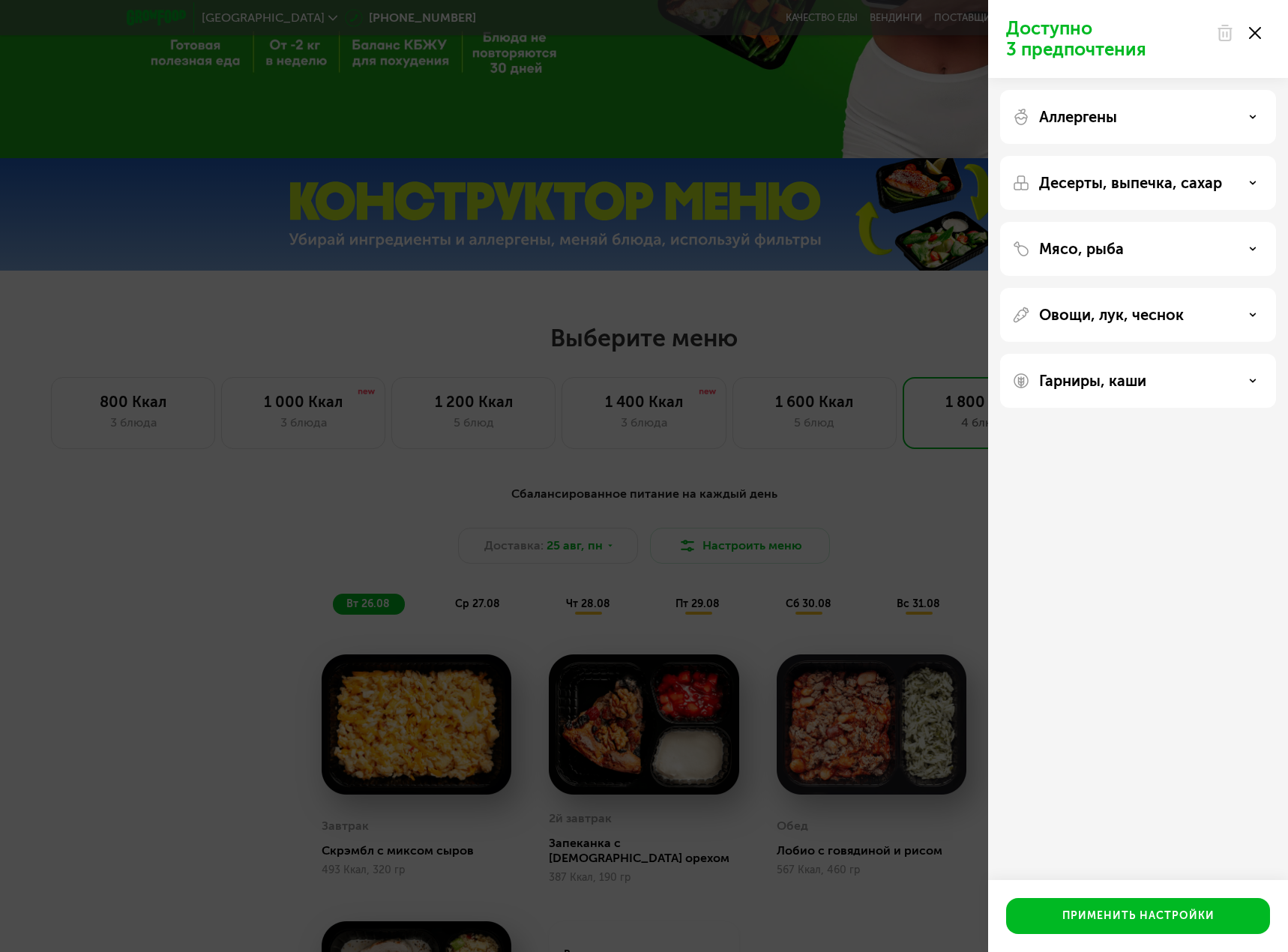
click at [869, 535] on div "Доступно 3 предпочтения Аллергены Десерты, выпечка, сахар Мясо, рыба Овощи, лук…" at bounding box center [644, 476] width 1288 height 952
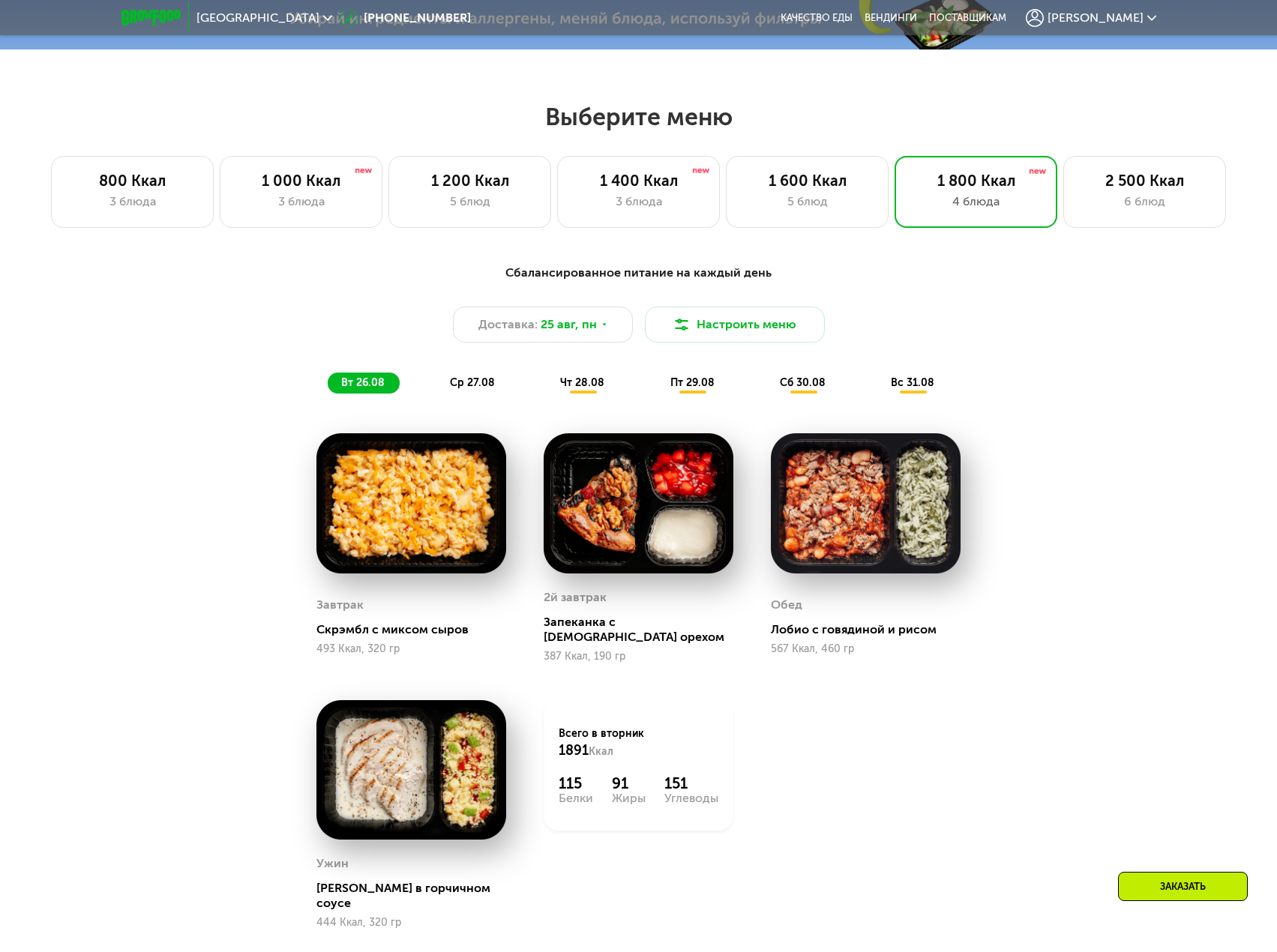
scroll to position [750, 0]
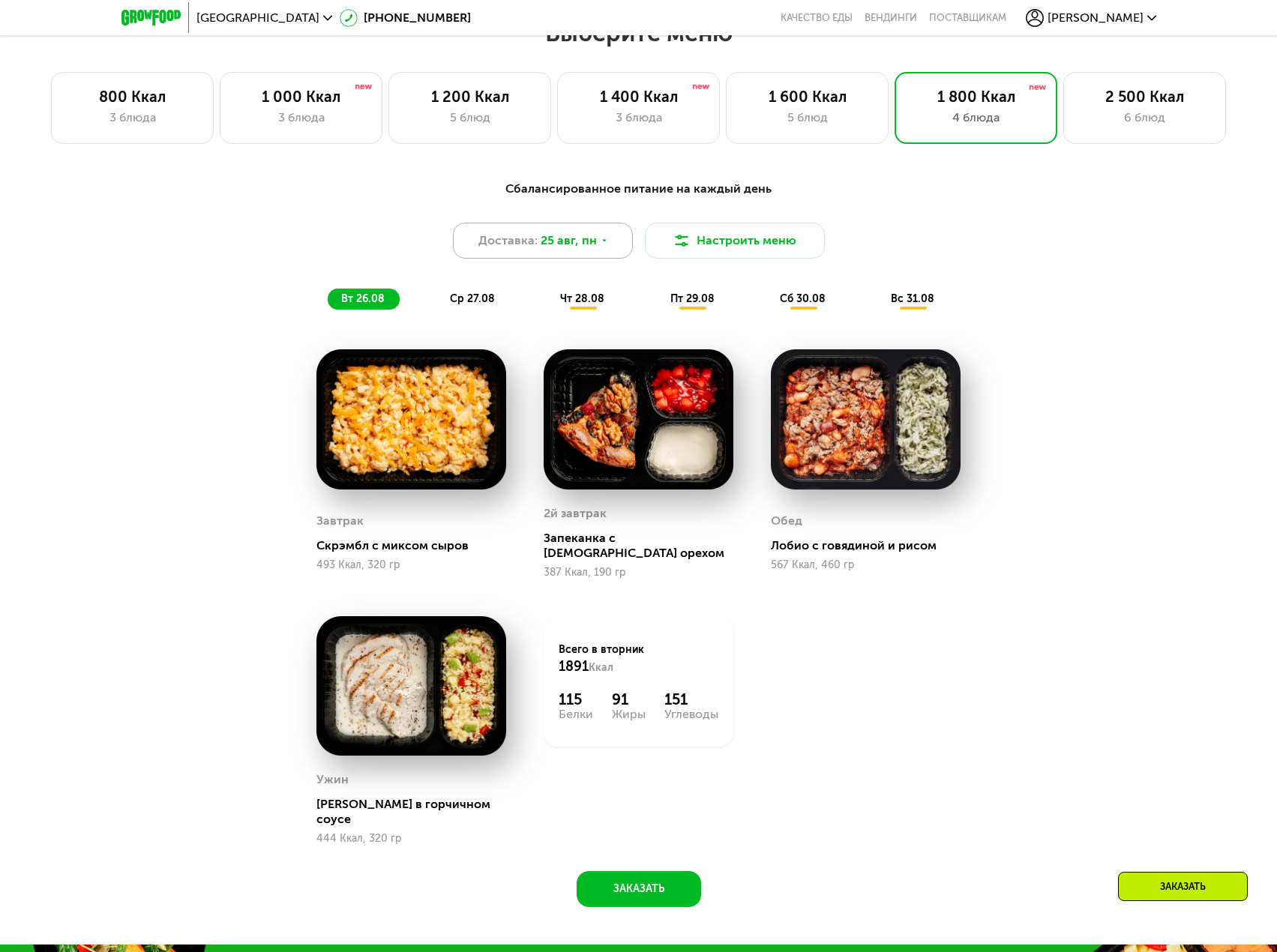
click at [600, 245] on icon at bounding box center [604, 241] width 9 height 9
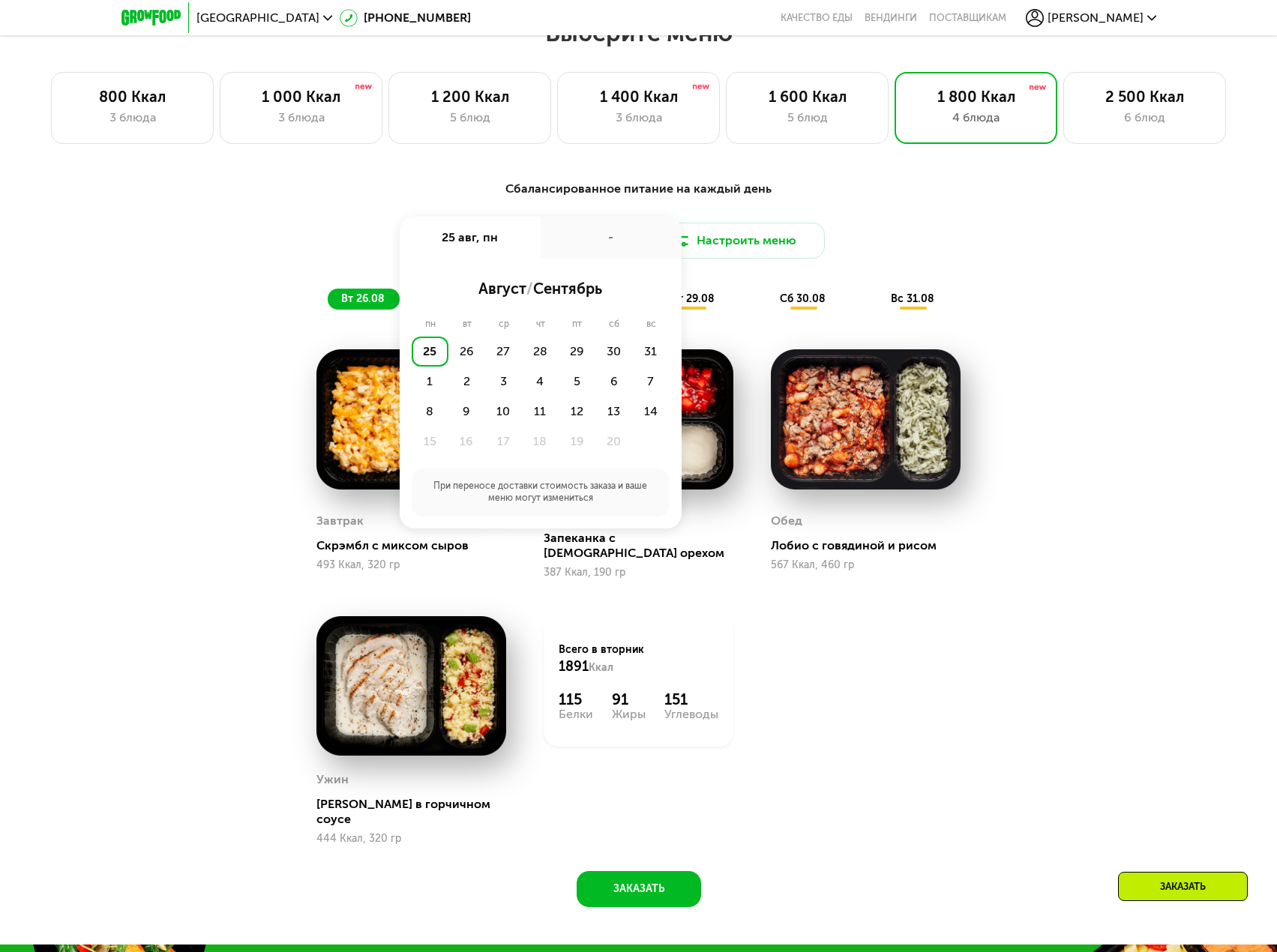
click at [598, 250] on div "-" at bounding box center [611, 237] width 141 height 42
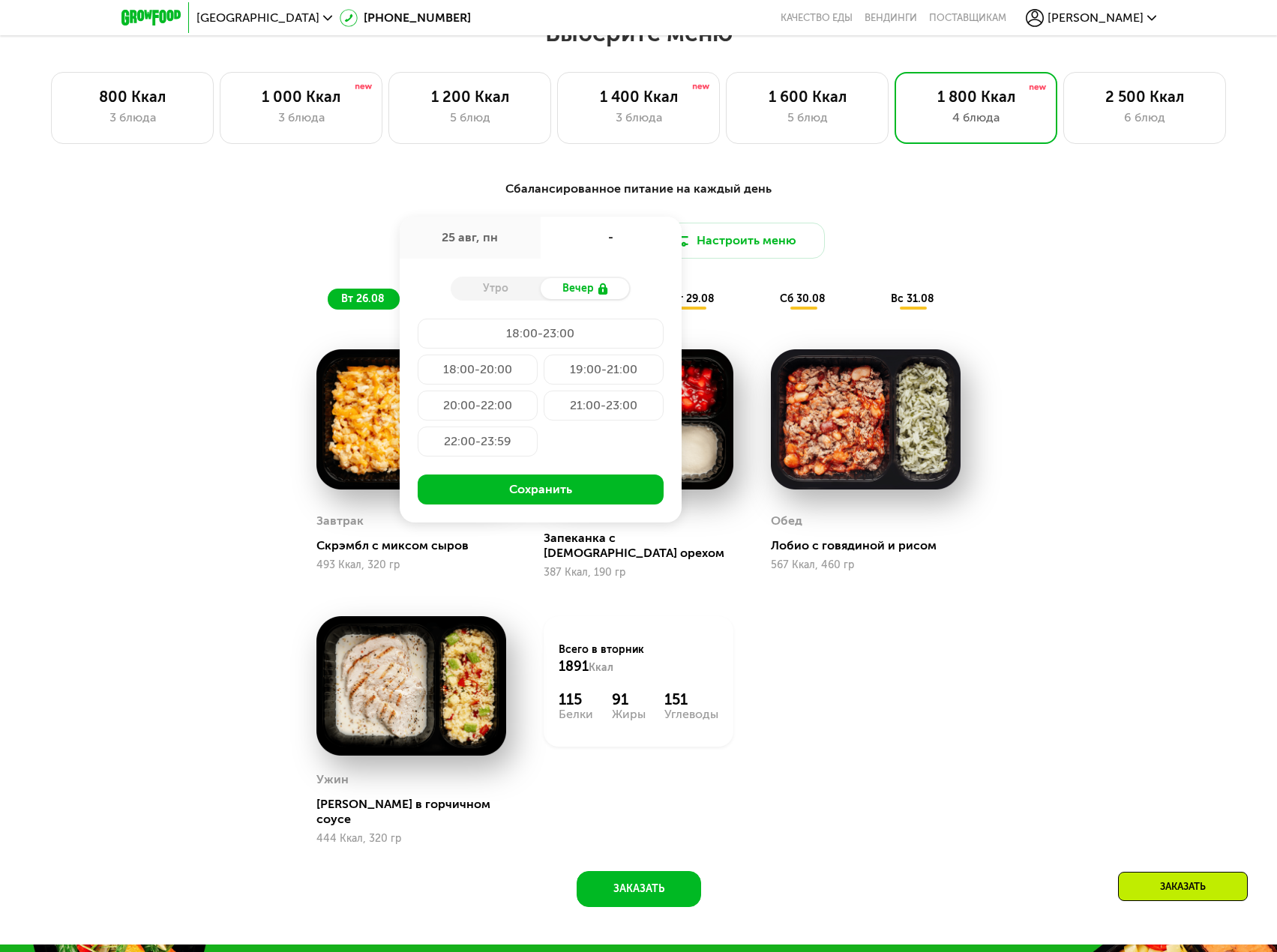
click at [1058, 306] on div "Сбалансированное питание на каждый день Доставка: [DATE] авг, пн - Утро Вечер 1…" at bounding box center [638, 245] width 887 height 130
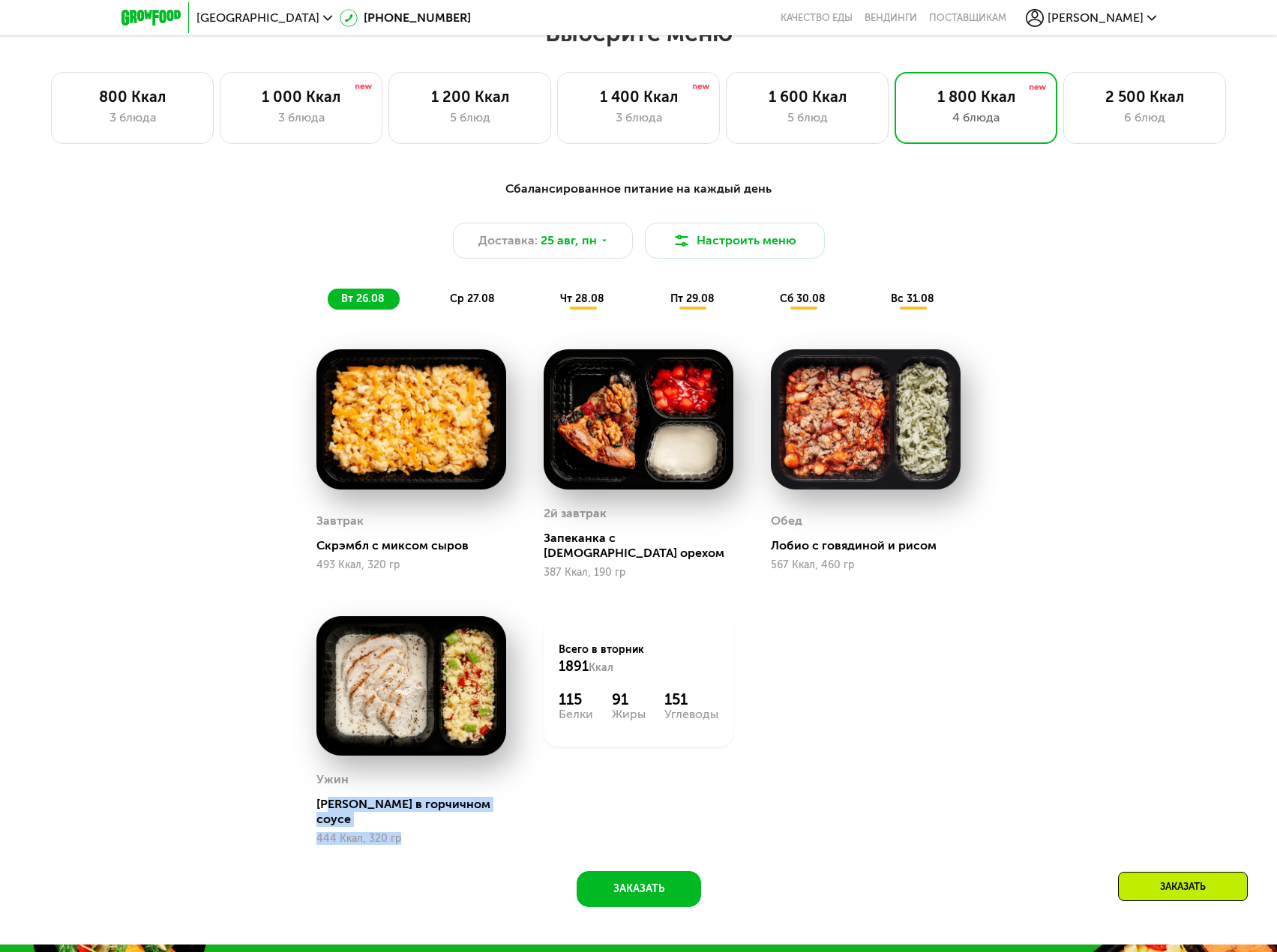
drag, startPoint x: 330, startPoint y: 795, endPoint x: 491, endPoint y: 829, distance: 164.6
click at [491, 829] on div "Ужин [PERSON_NAME] в горчичном соусе [GEOGRAPHIC_DATA], 320 гр" at bounding box center [411, 730] width 227 height 267
click at [453, 832] on div "Ужин [PERSON_NAME] в горчичном соусе [GEOGRAPHIC_DATA], 320 гр" at bounding box center [411, 730] width 227 height 267
drag, startPoint x: 595, startPoint y: 558, endPoint x: 624, endPoint y: 559, distance: 29.0
click at [624, 559] on div "2й завтрак Запеканка с [DEMOGRAPHIC_DATA] орехом 387 Ккал, 190 гр" at bounding box center [638, 464] width 227 height 267
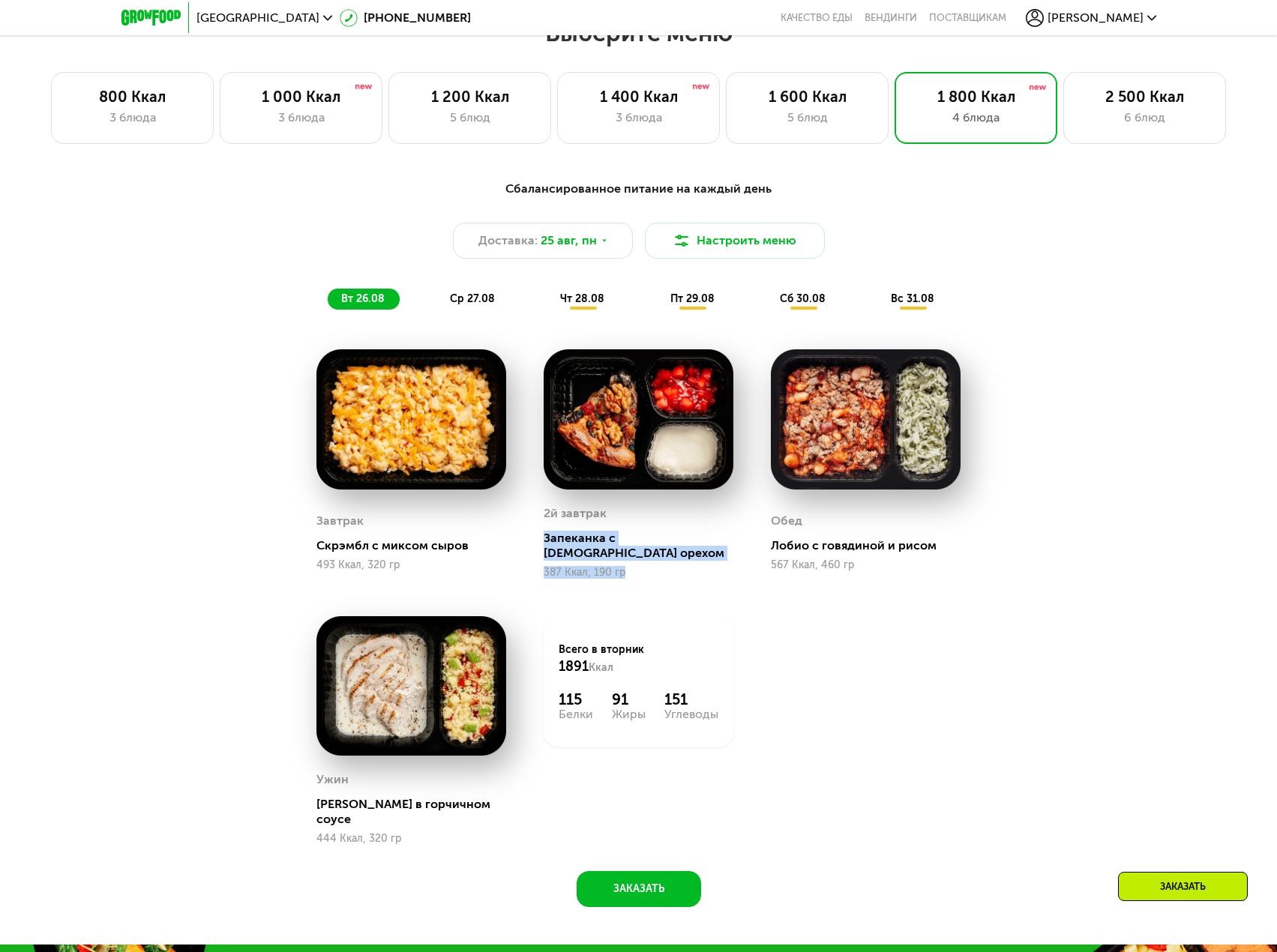
click at [627, 566] on div "387 Ккал, 190 гр" at bounding box center [638, 572] width 189 height 12
drag, startPoint x: 763, startPoint y: 558, endPoint x: 856, endPoint y: 554, distance: 93.1
click at [856, 554] on div "[PERSON_NAME] с говядиной и рисом 567 Ккал, 460 гр" at bounding box center [865, 464] width 227 height 267
click at [975, 552] on div "[PERSON_NAME] с говядиной и рисом 567 Ккал, 460 гр" at bounding box center [865, 464] width 227 height 267
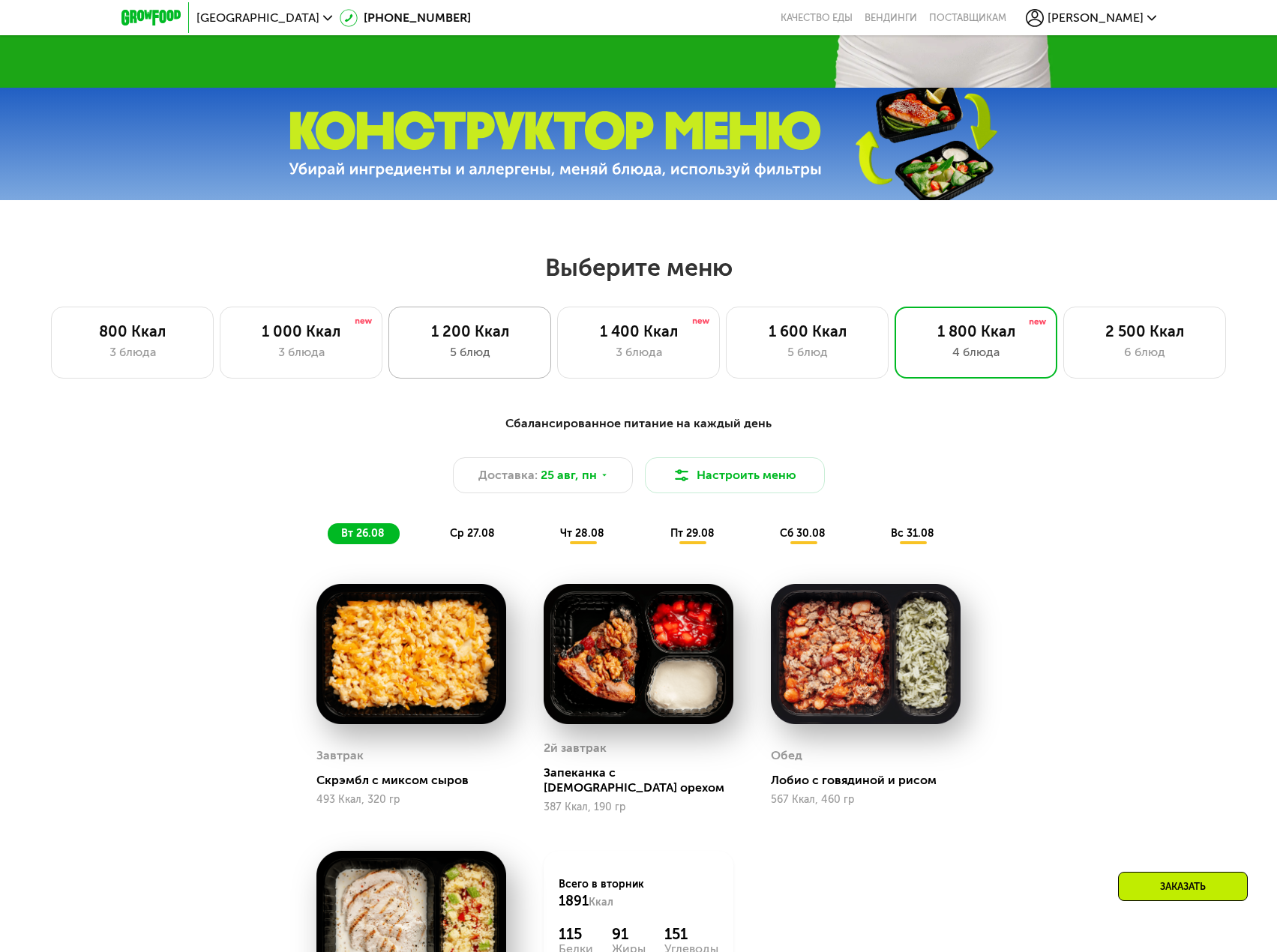
scroll to position [374, 0]
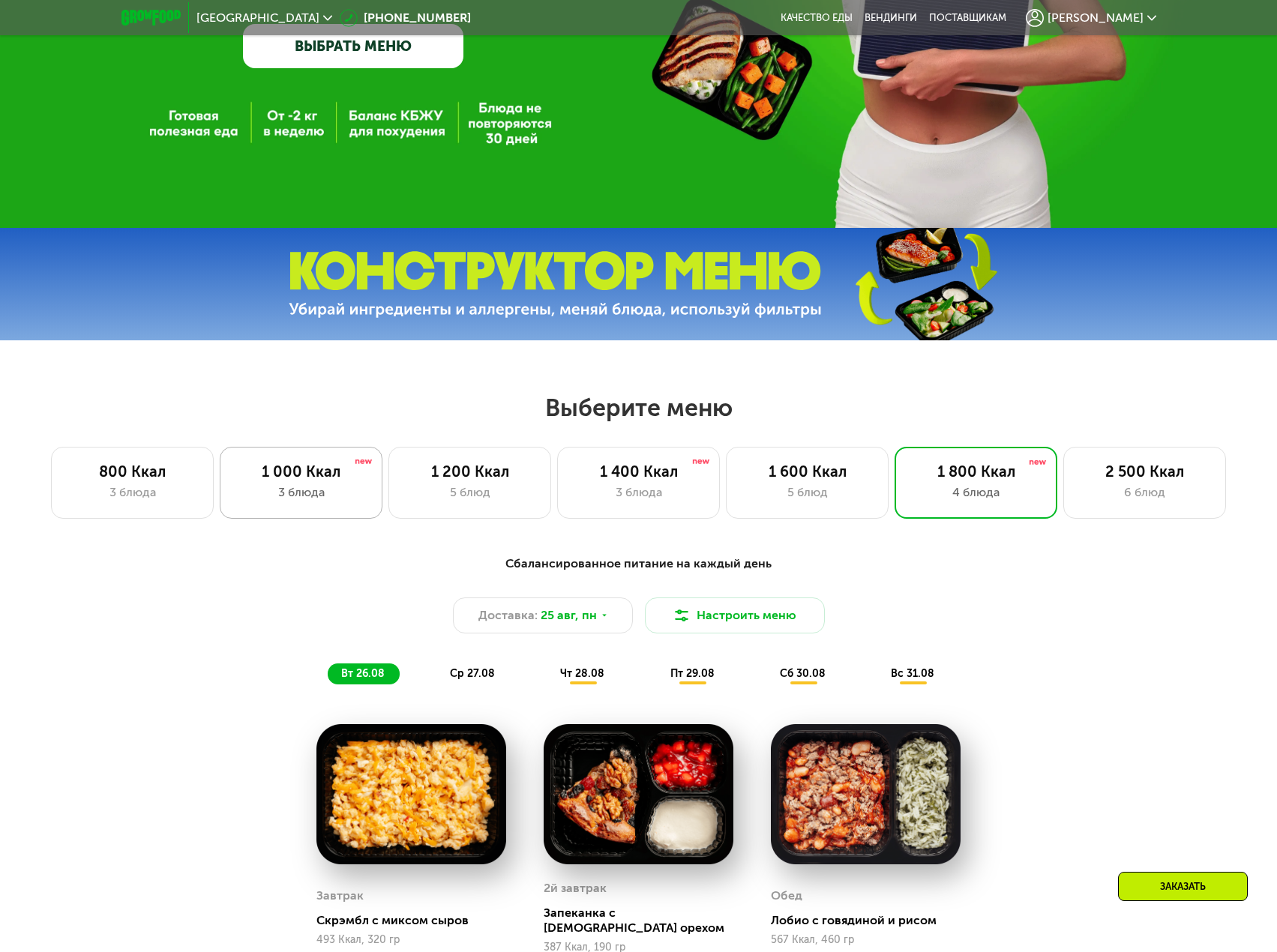
click at [316, 493] on div "3 блюда" at bounding box center [301, 492] width 131 height 18
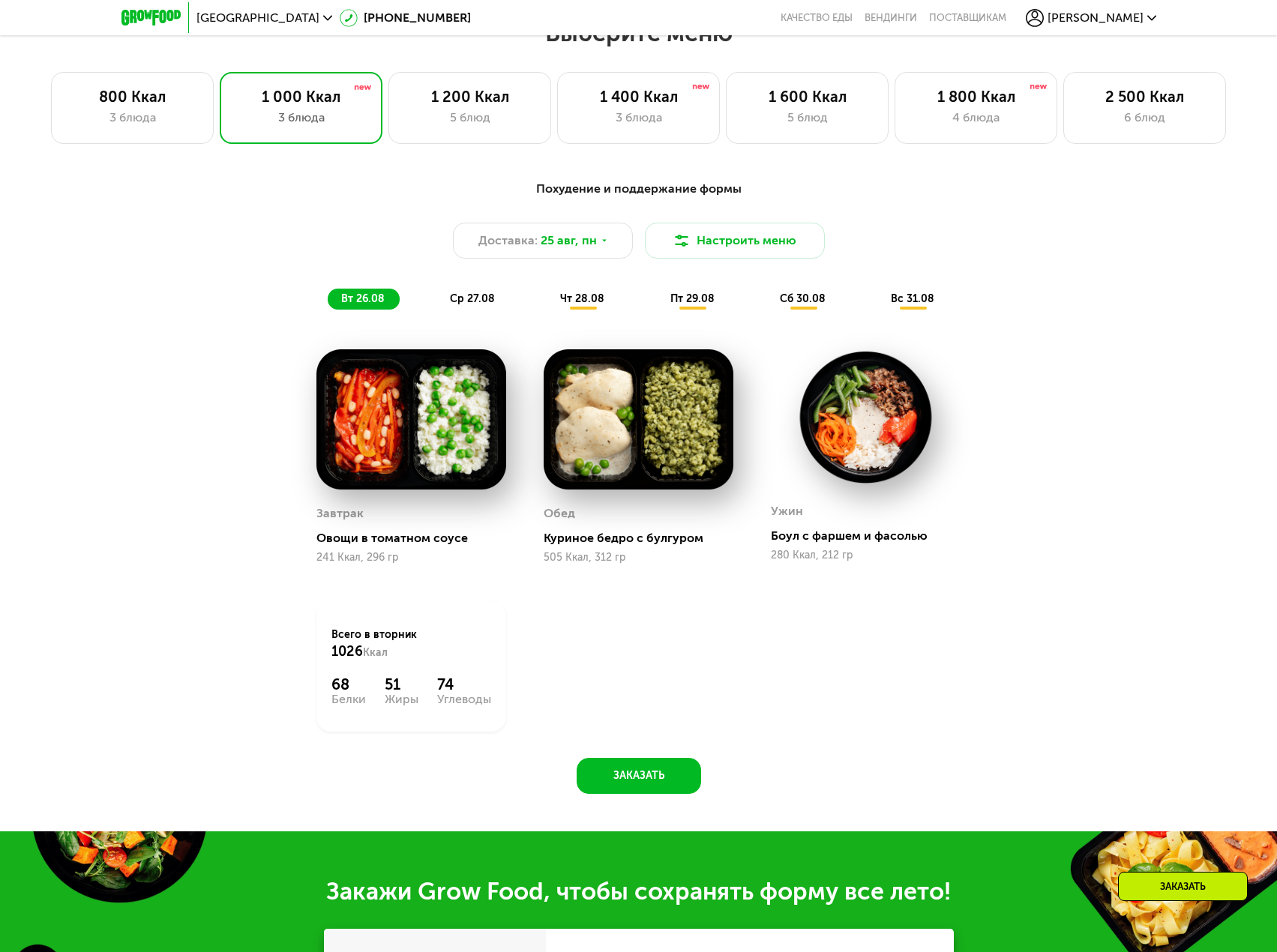
scroll to position [450, 0]
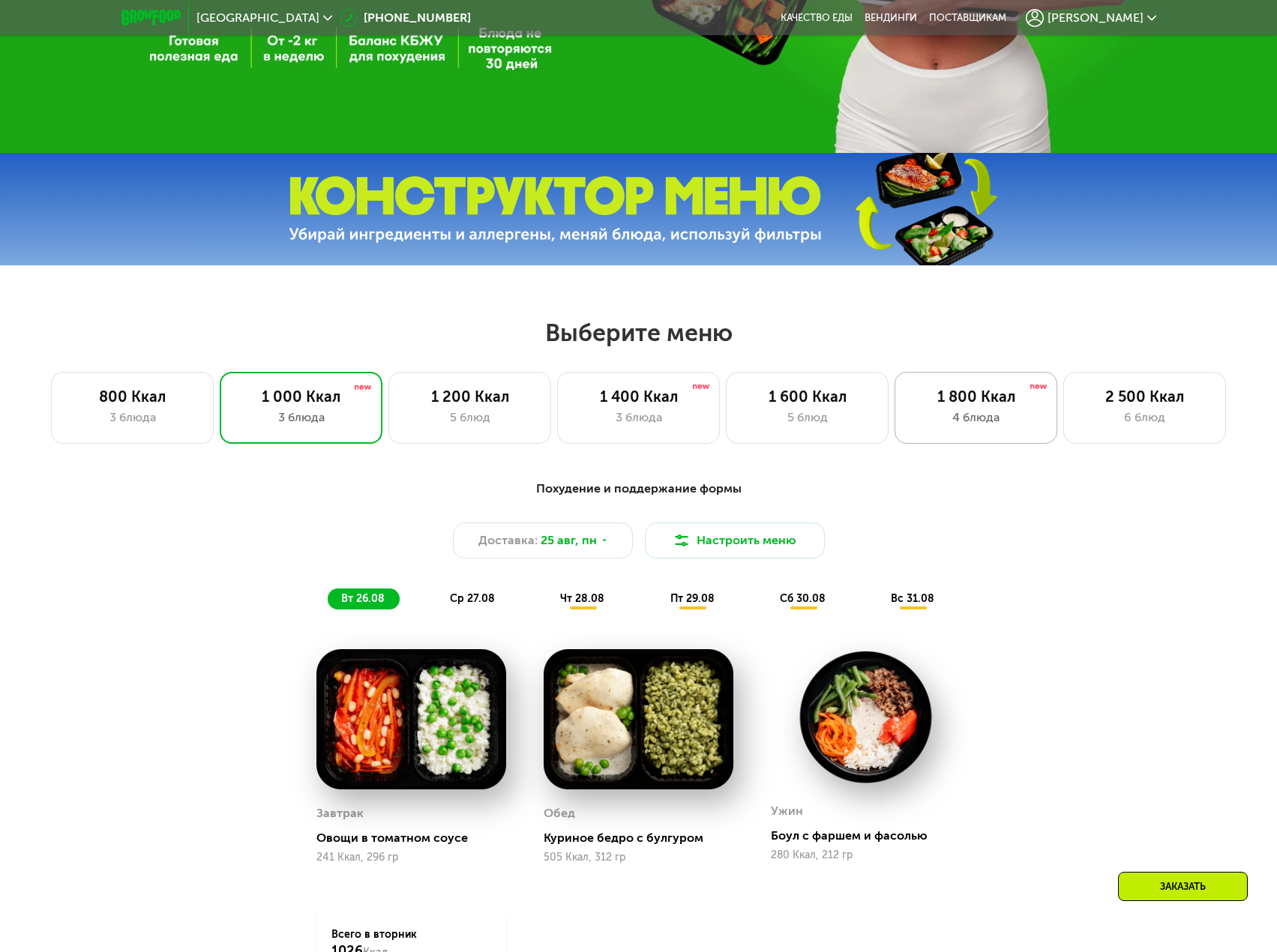
click at [942, 424] on div "4 блюда" at bounding box center [976, 417] width 131 height 18
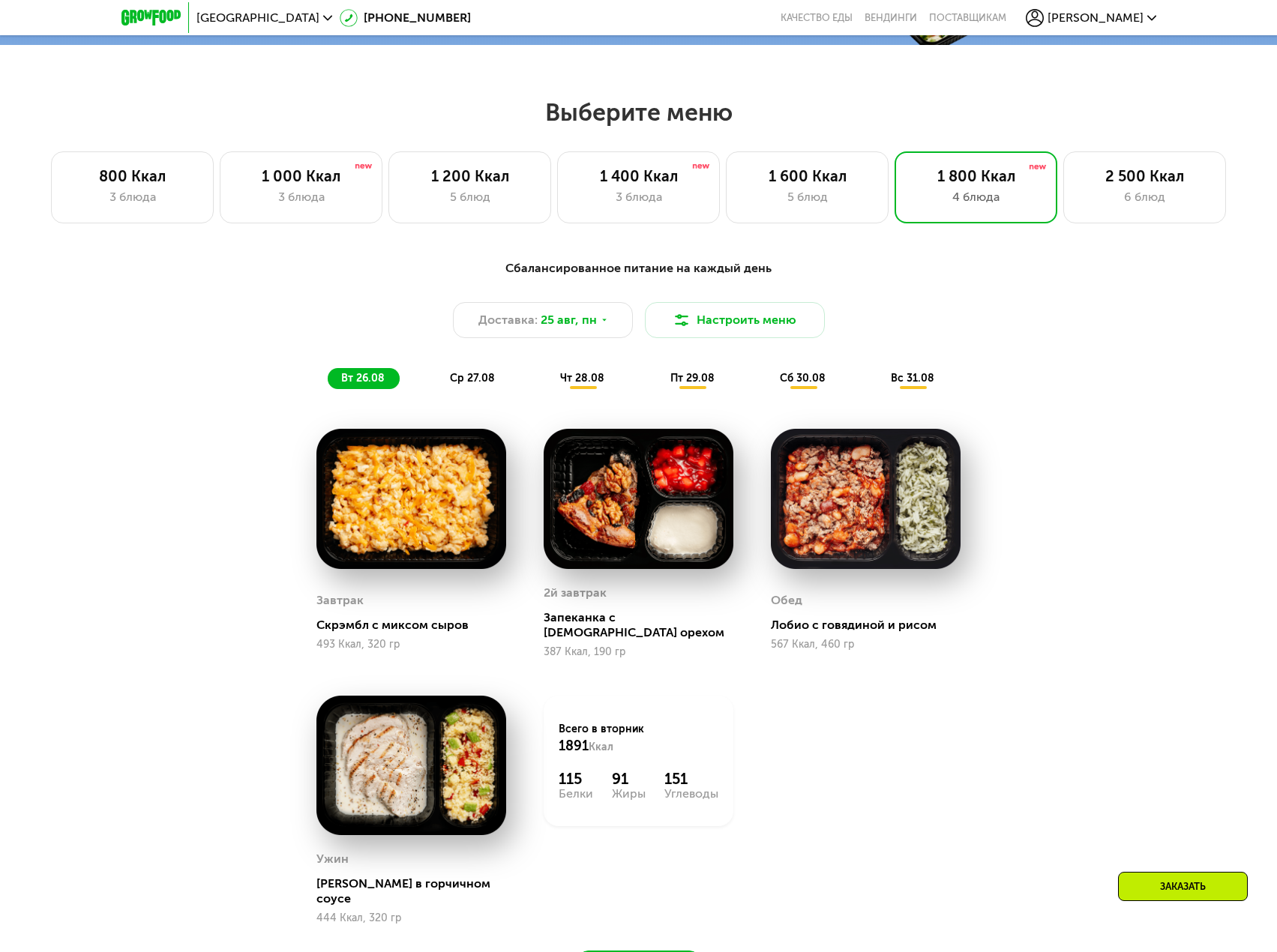
scroll to position [675, 0]
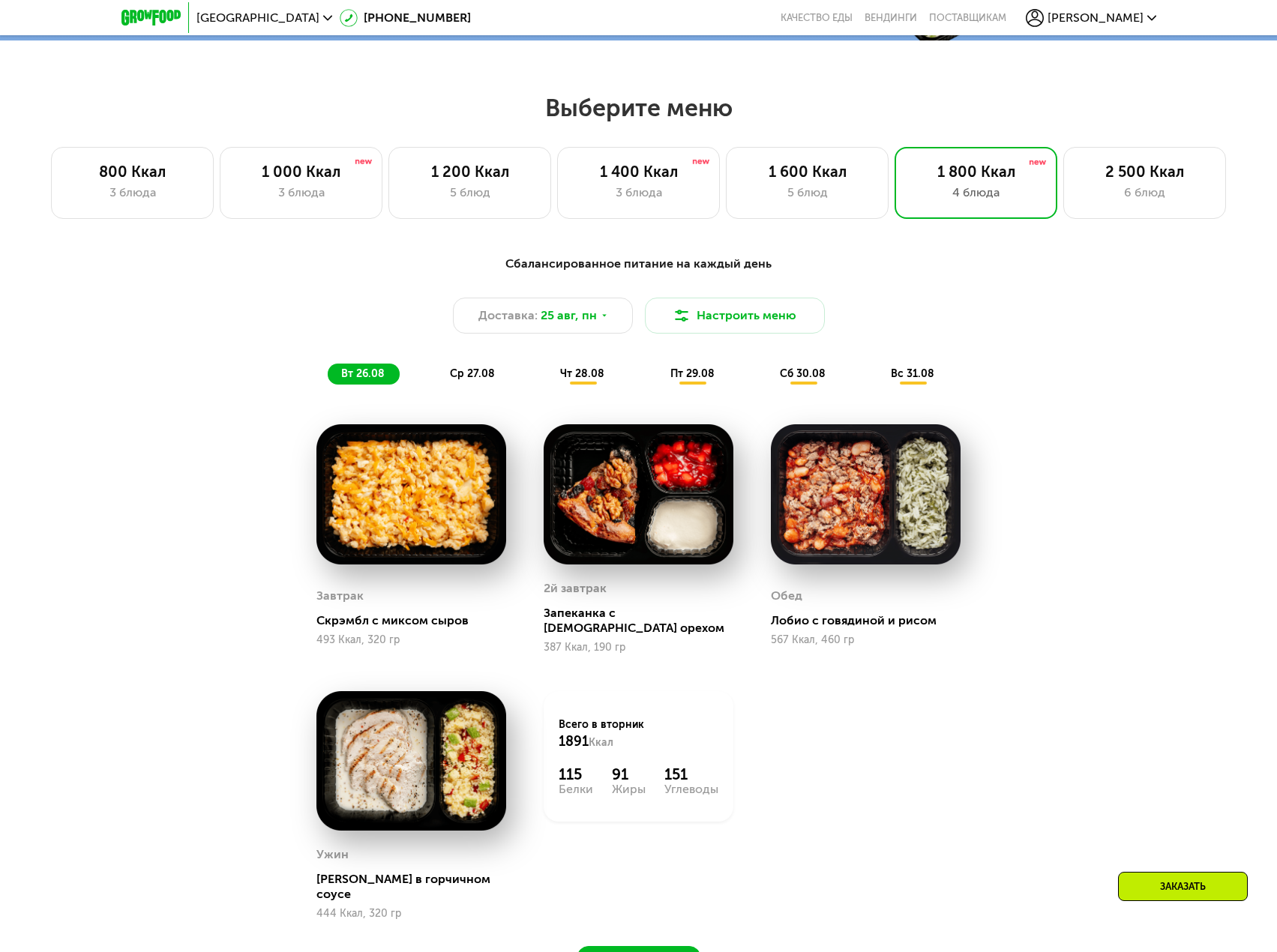
click at [566, 368] on div "Сбалансированное питание на каждый день Доставка: [DATE] Настроить меню вт 26.0…" at bounding box center [638, 320] width 887 height 130
click at [561, 380] on span "чт 28.08" at bounding box center [582, 374] width 44 height 13
